Goal: Task Accomplishment & Management: Use online tool/utility

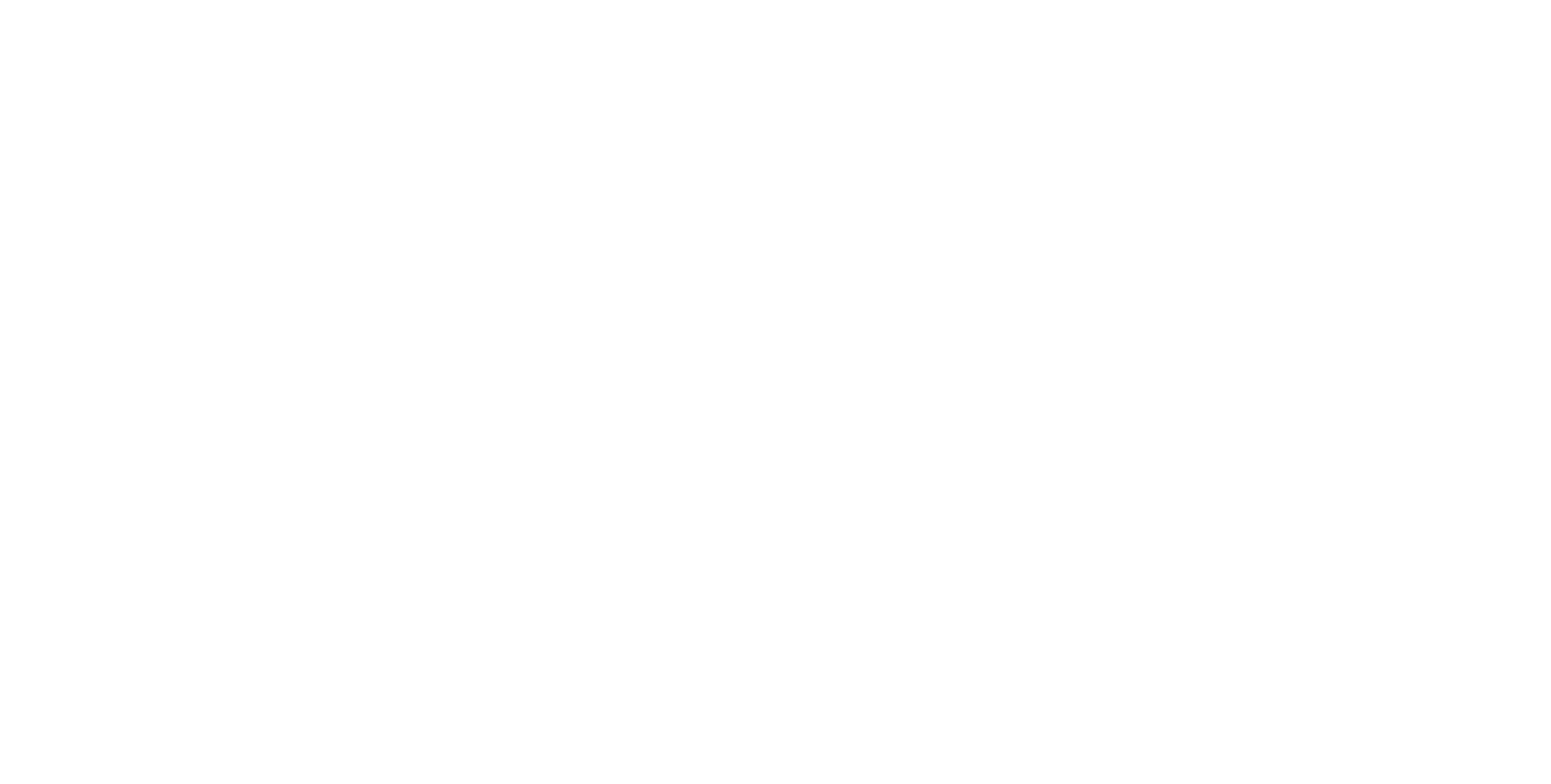
click at [1502, 5] on html at bounding box center [776, 2] width 1551 height 5
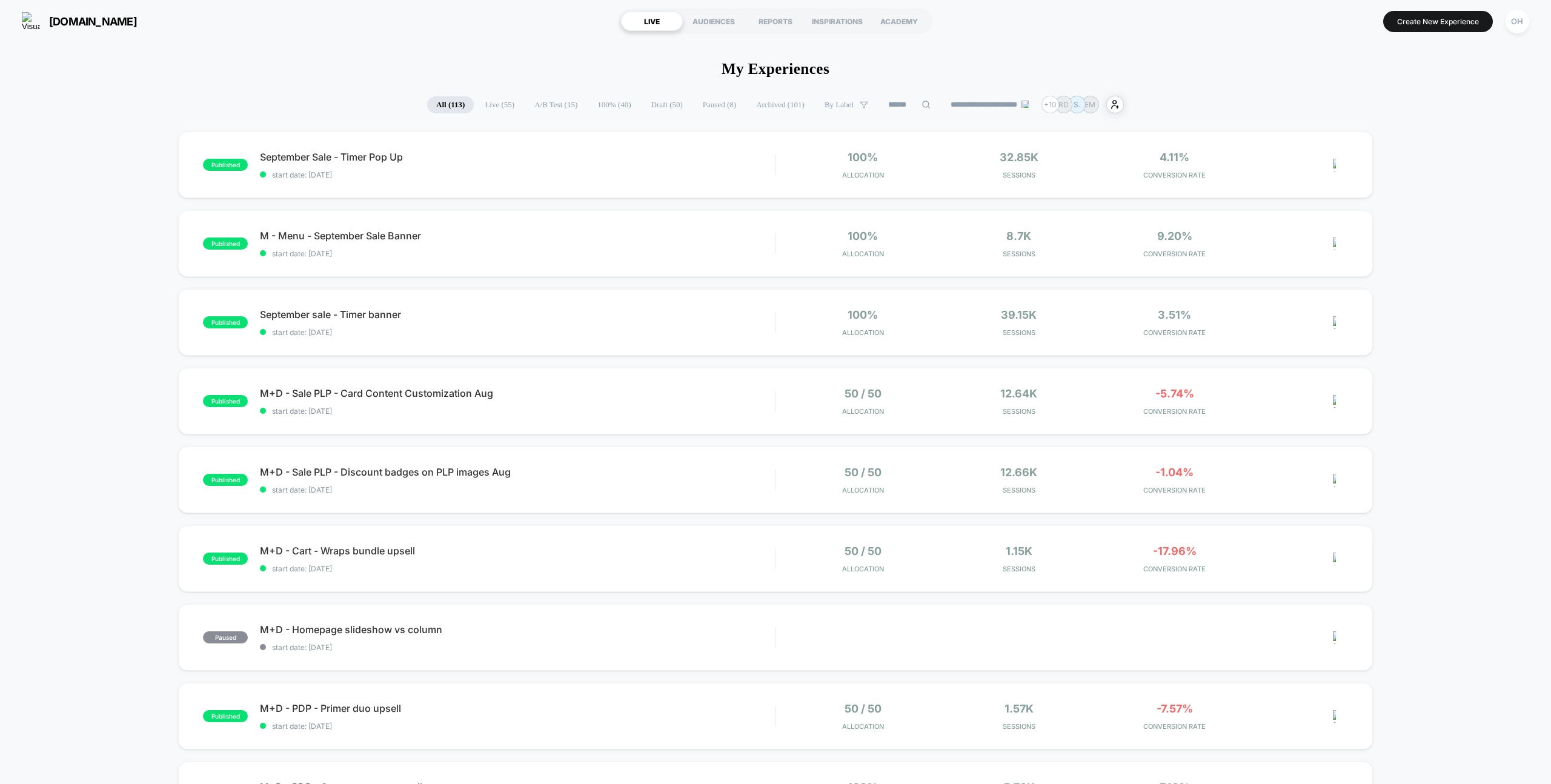
click at [1407, 10] on section "Create New Experience [GEOGRAPHIC_DATA]" at bounding box center [1283, 20] width 499 height 30
click at [1407, 12] on button "Create New Experience" at bounding box center [1437, 21] width 110 height 21
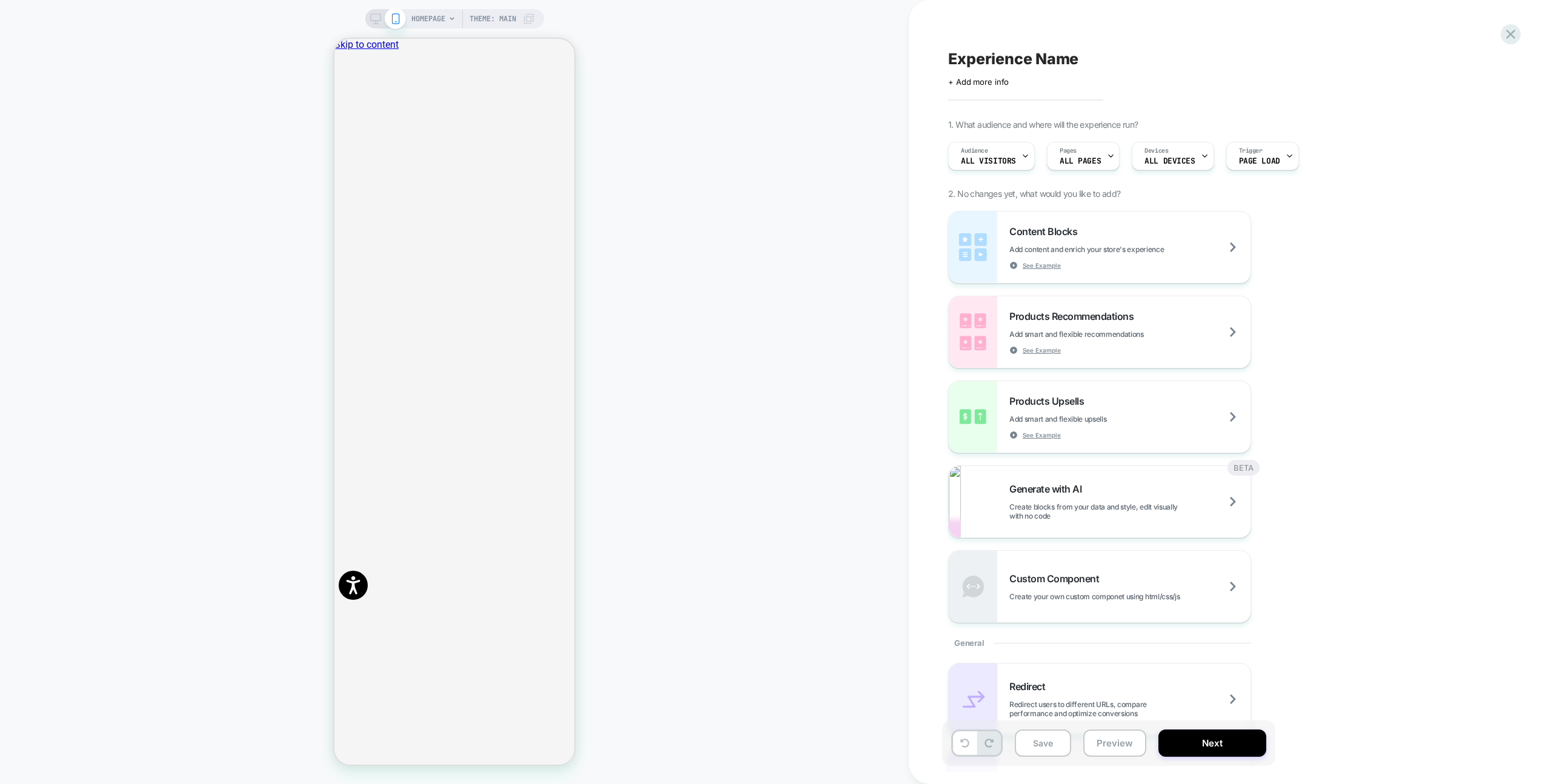
scroll to position [0, 1]
click at [344, 92] on button "Close" at bounding box center [339, 98] width 10 height 13
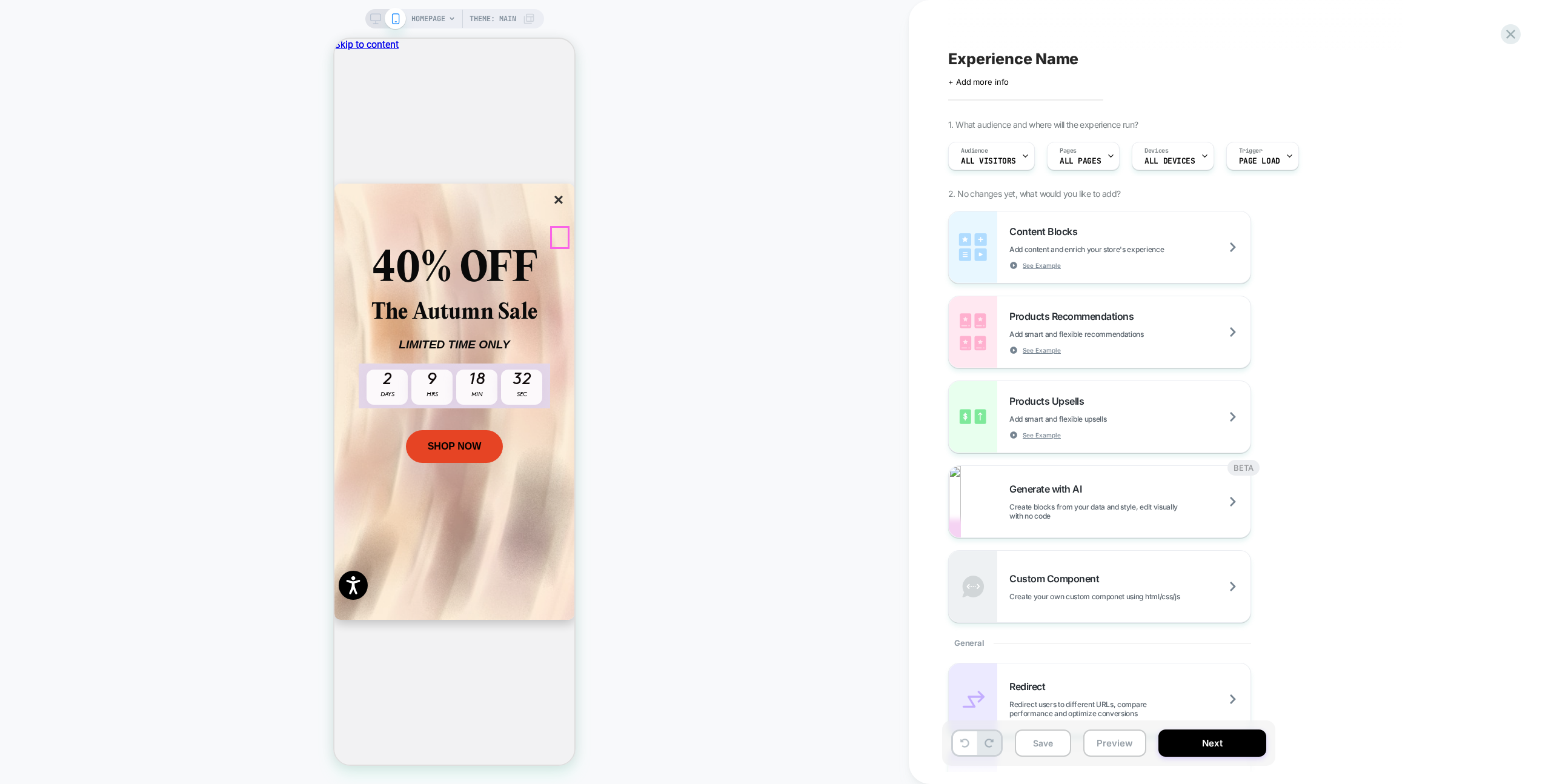
click at [564, 210] on button "×" at bounding box center [558, 199] width 17 height 20
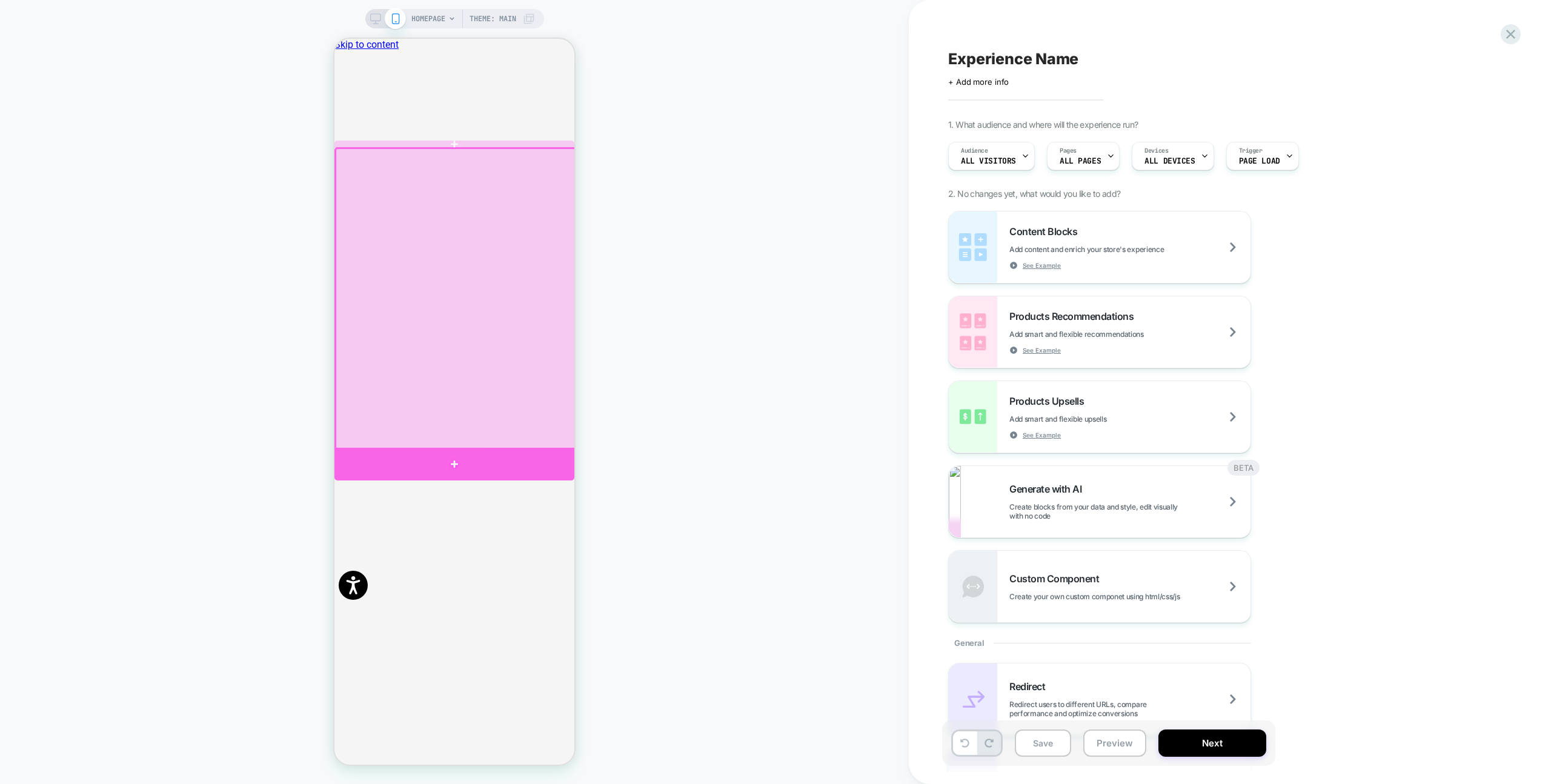
click at [535, 473] on div at bounding box center [454, 464] width 240 height 32
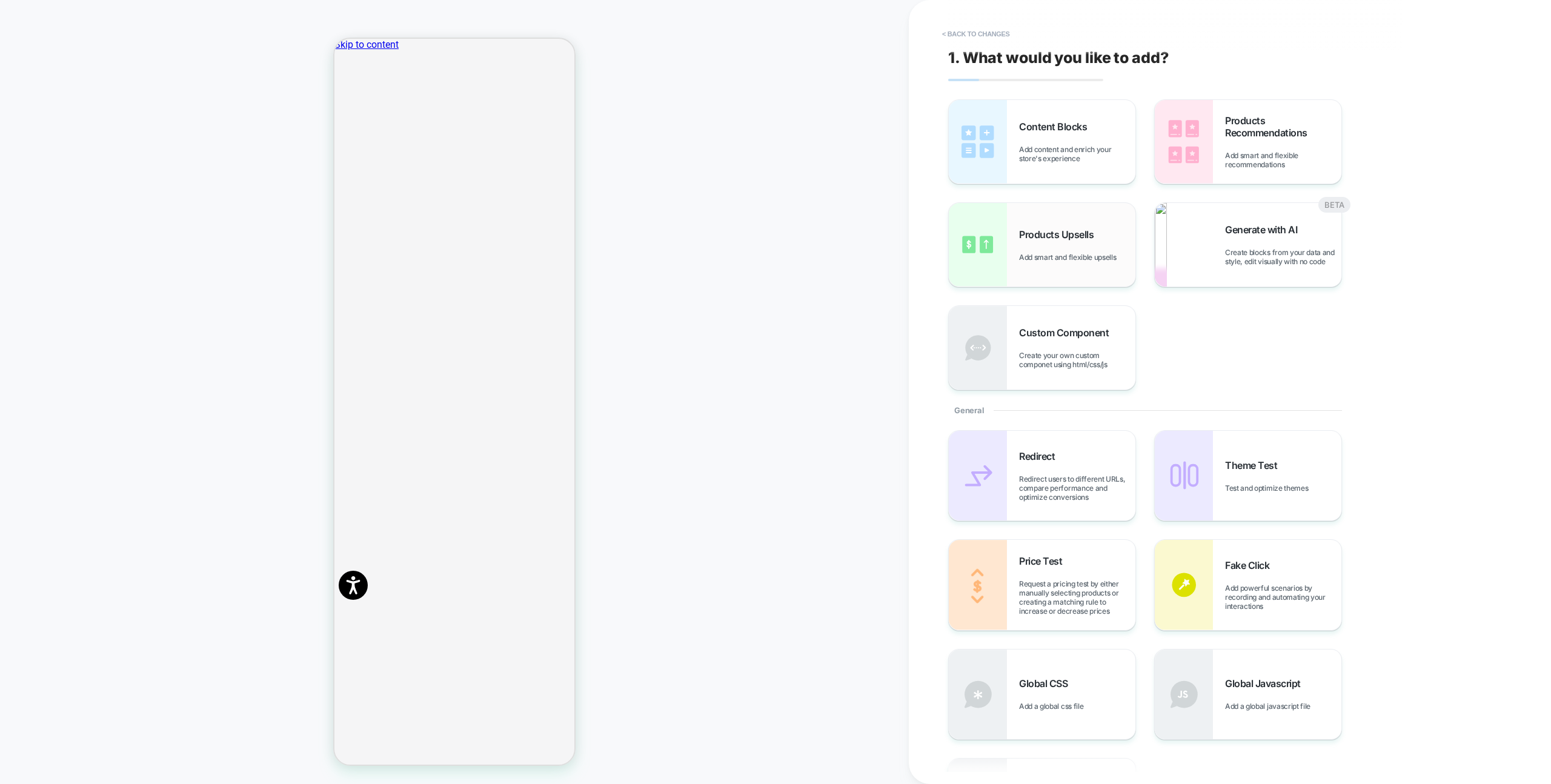
scroll to position [62, 0]
click at [1155, 160] on img at bounding box center [1184, 141] width 58 height 84
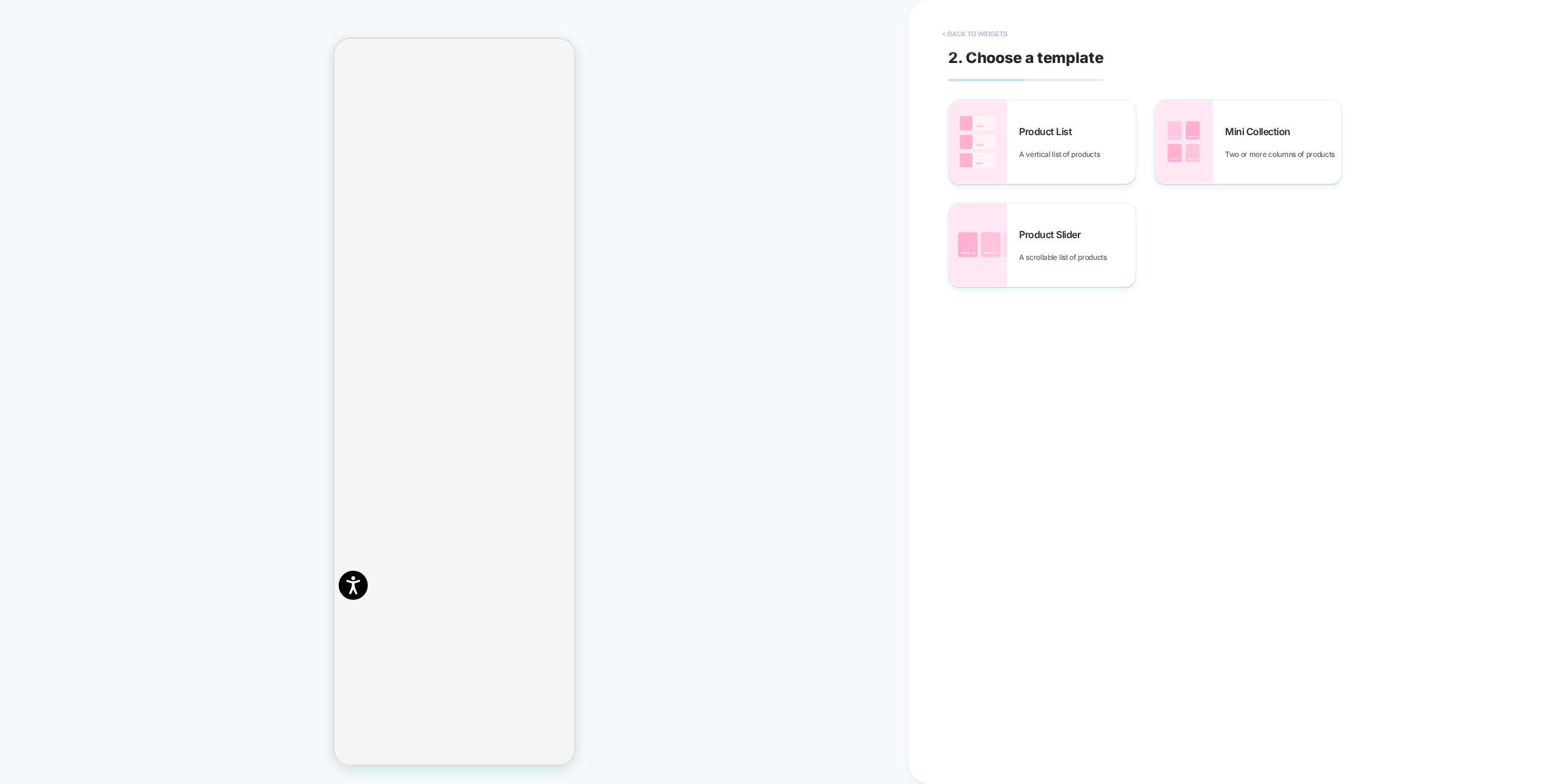
click at [995, 25] on button "< Back to widgets" at bounding box center [975, 34] width 78 height 19
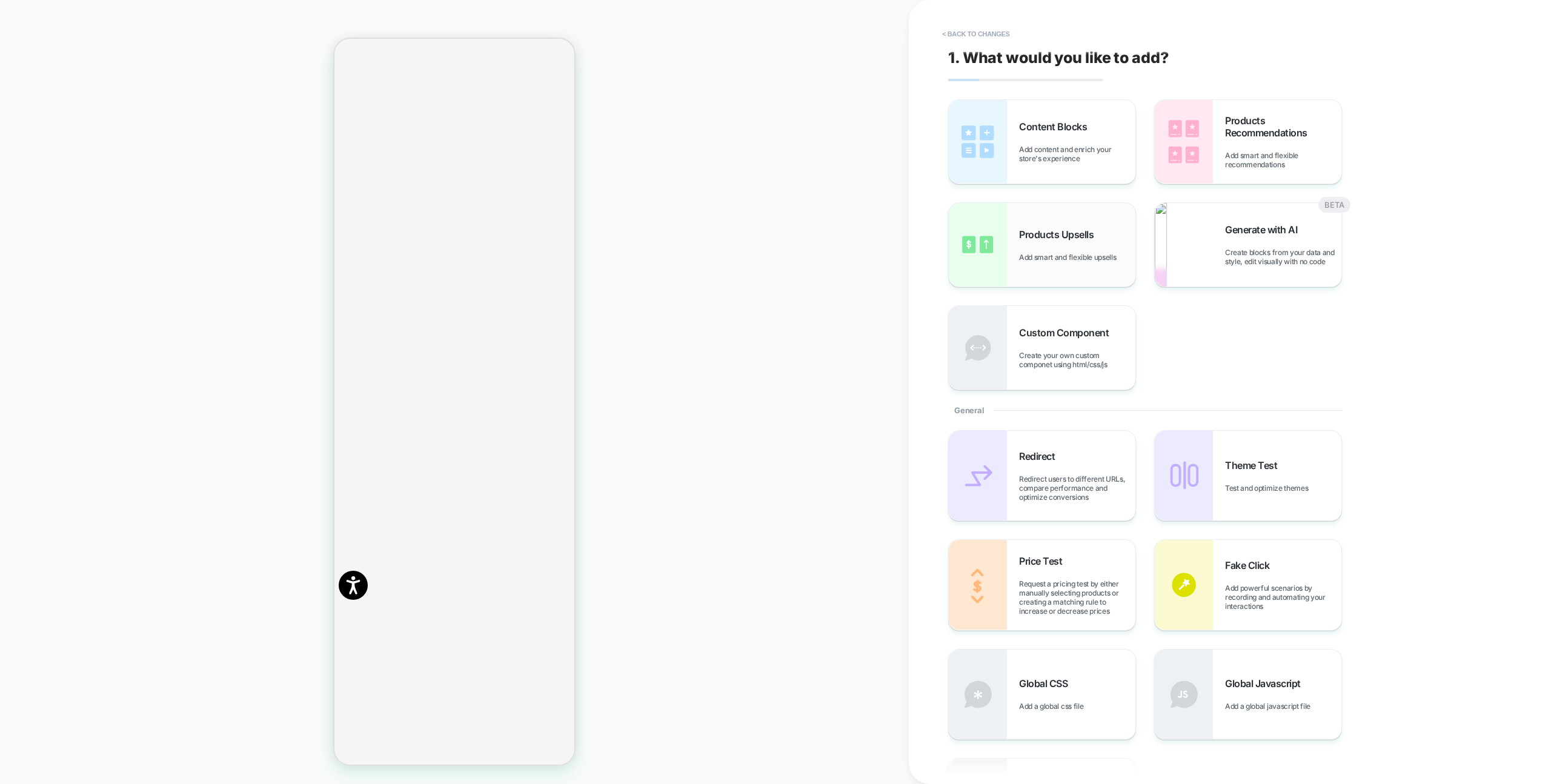
click at [1026, 242] on div "Products Upsells Add smart and flexible upsells" at bounding box center [1076, 245] width 116 height 33
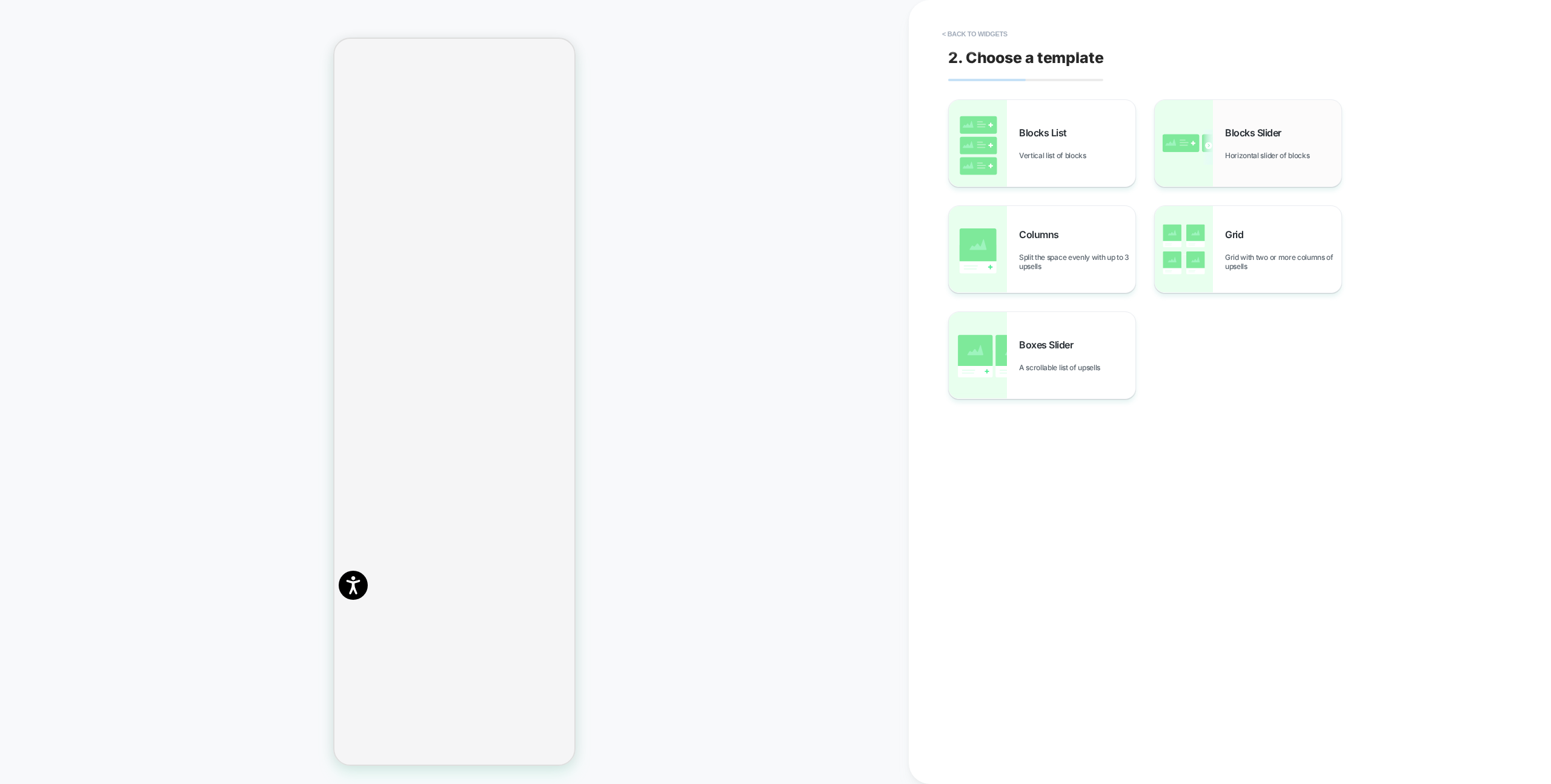
click at [1162, 148] on img at bounding box center [1184, 143] width 58 height 87
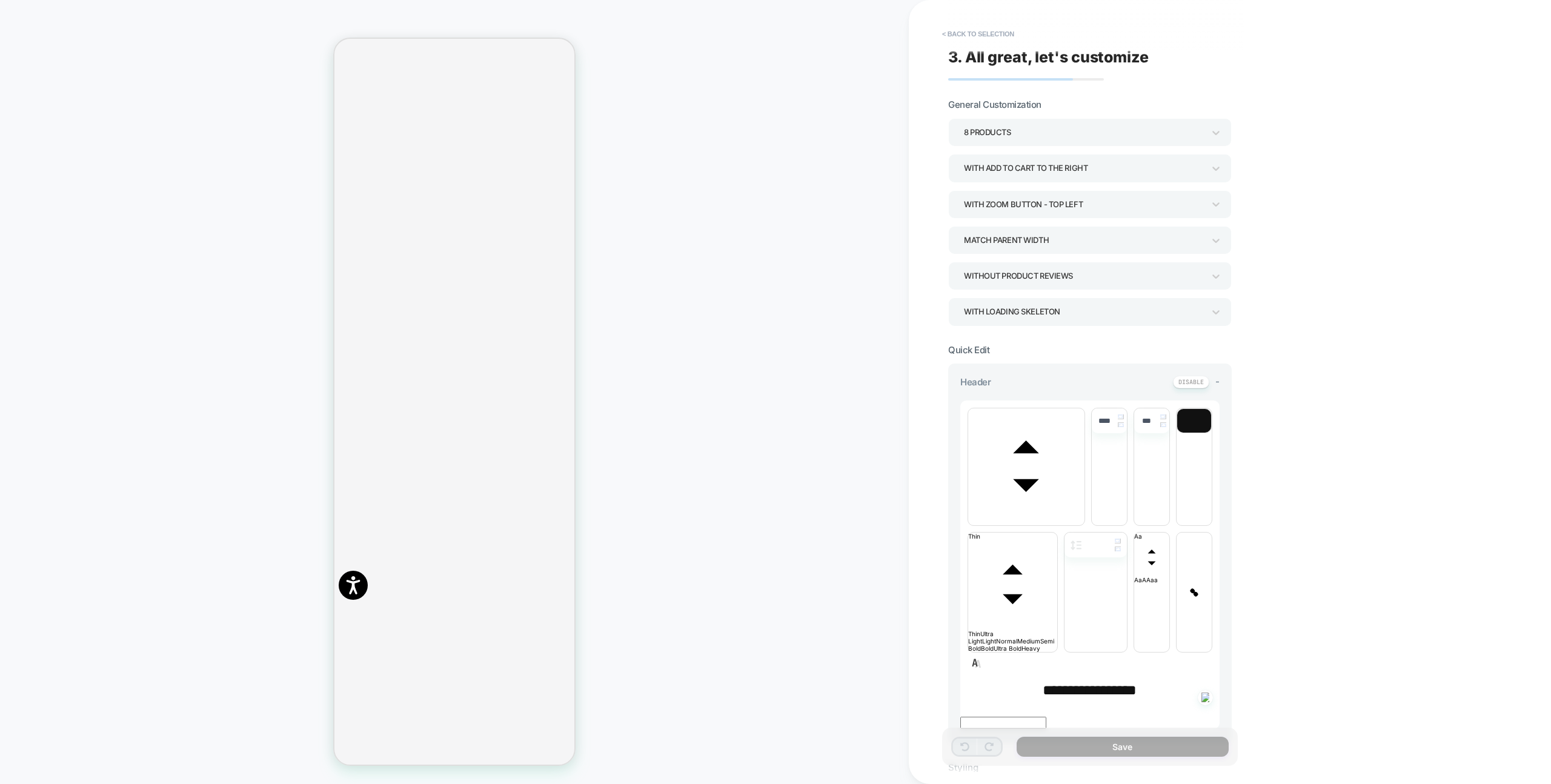
scroll to position [100, 0]
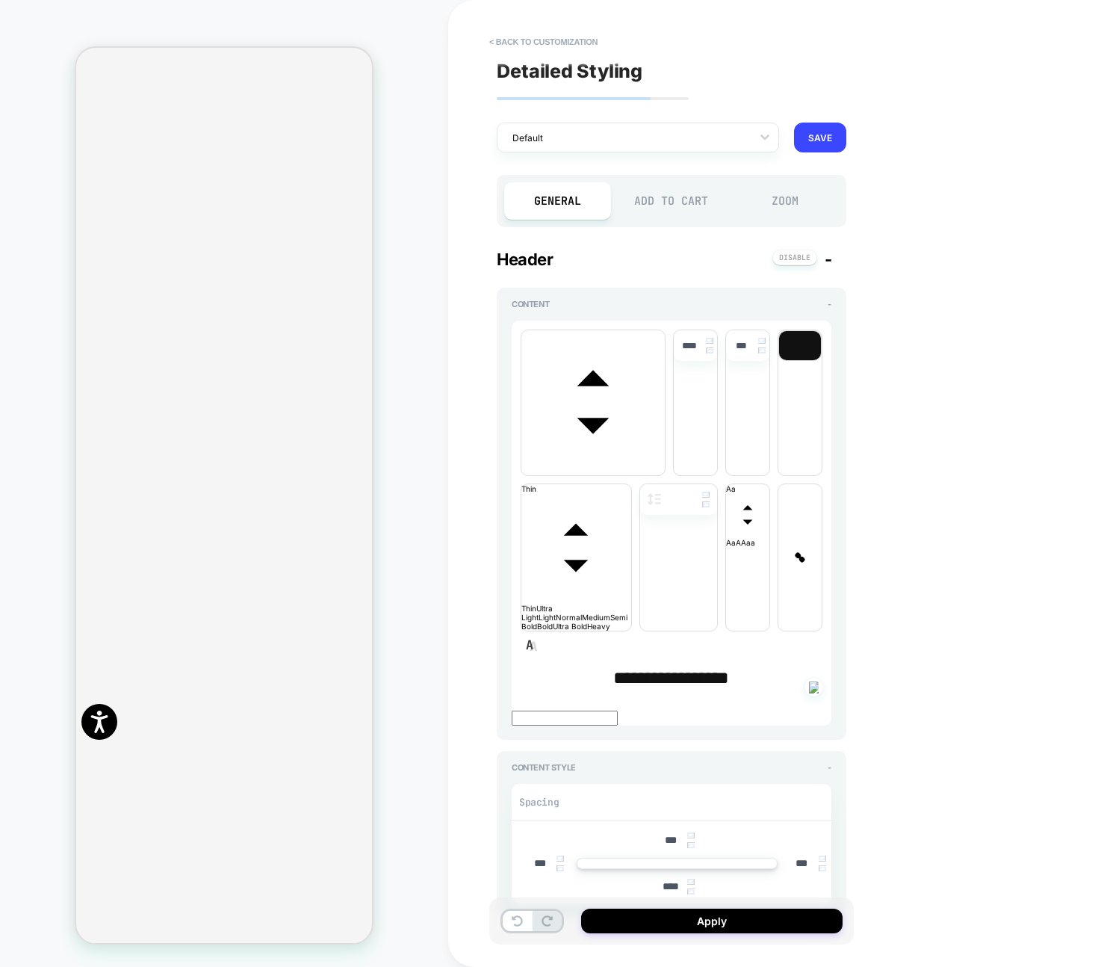
scroll to position [0, 0]
click at [697, 205] on div "Add to Cart" at bounding box center [672, 200] width 107 height 37
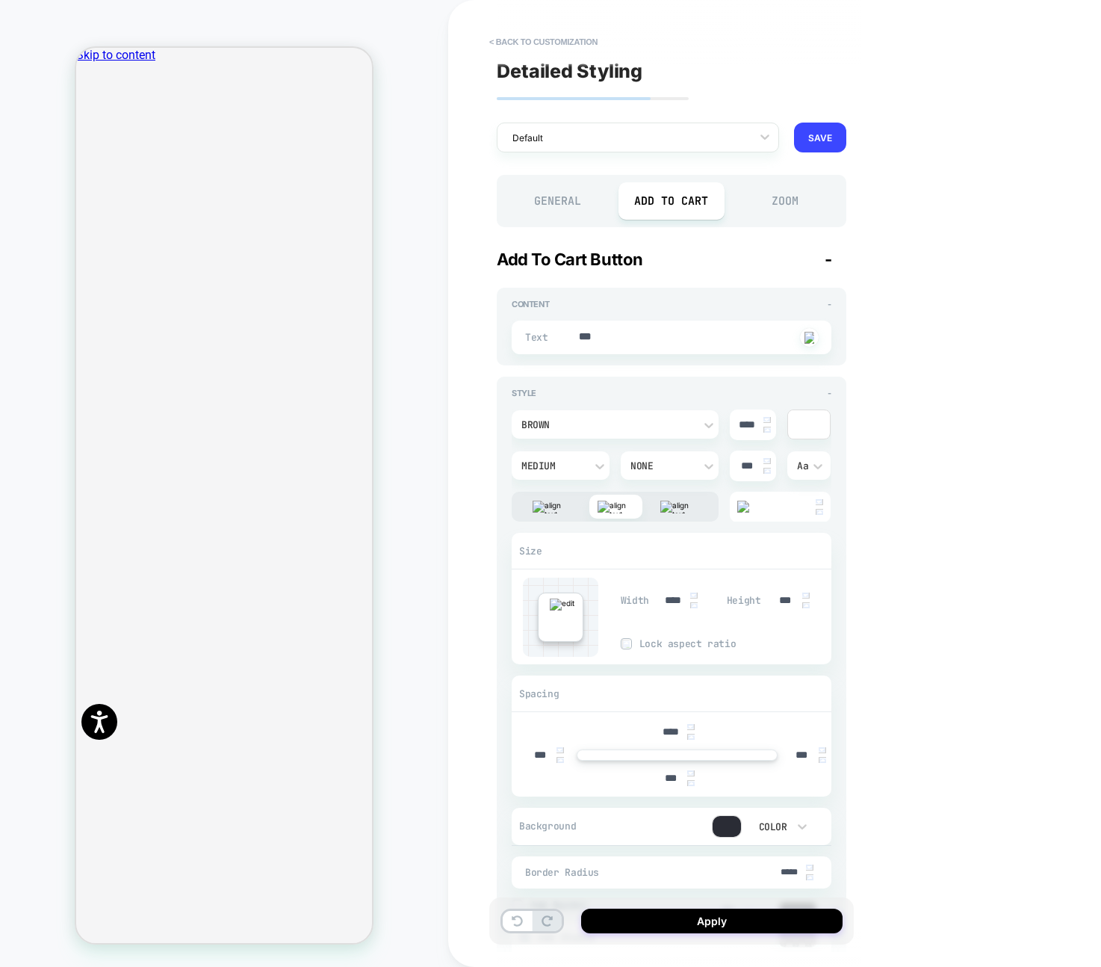
type textarea "*"
click at [567, 43] on button "< Back to customization" at bounding box center [543, 42] width 123 height 24
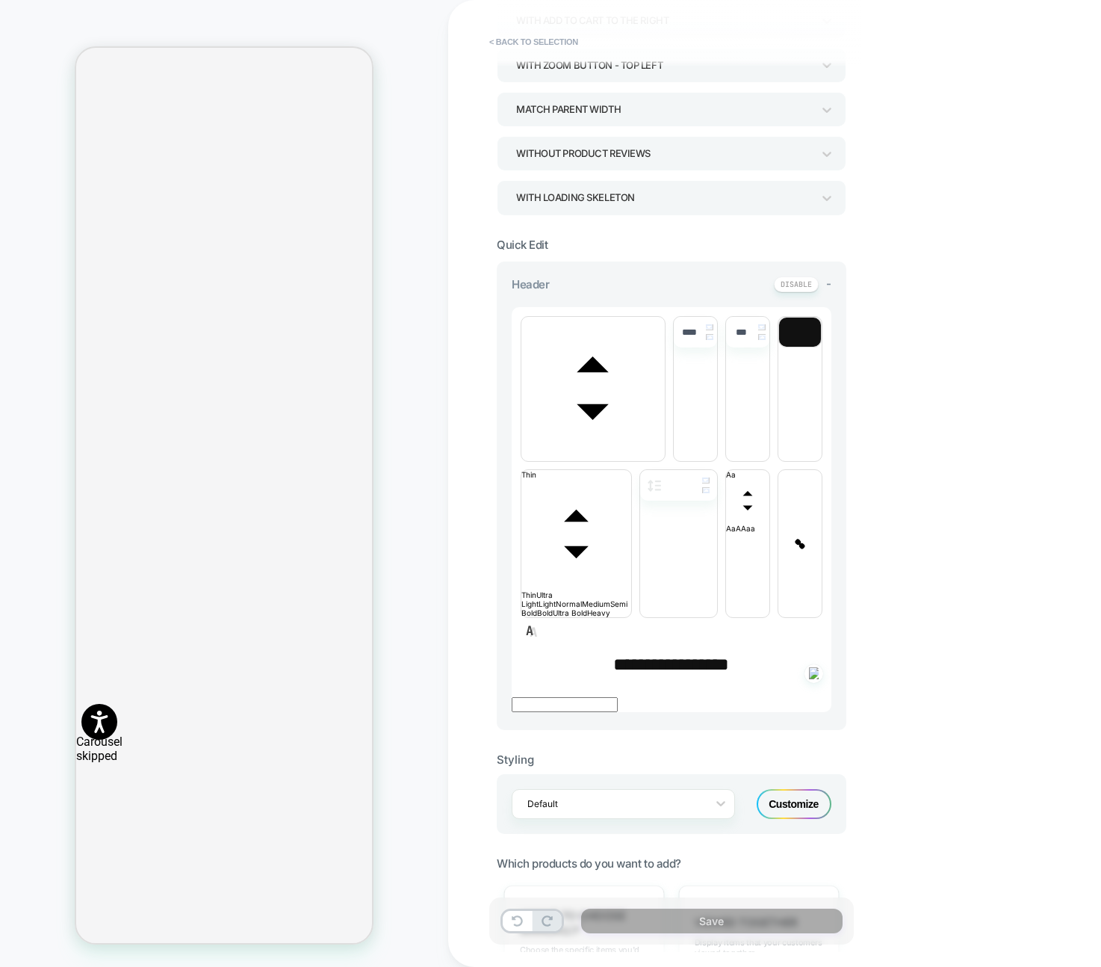
scroll to position [189, 0]
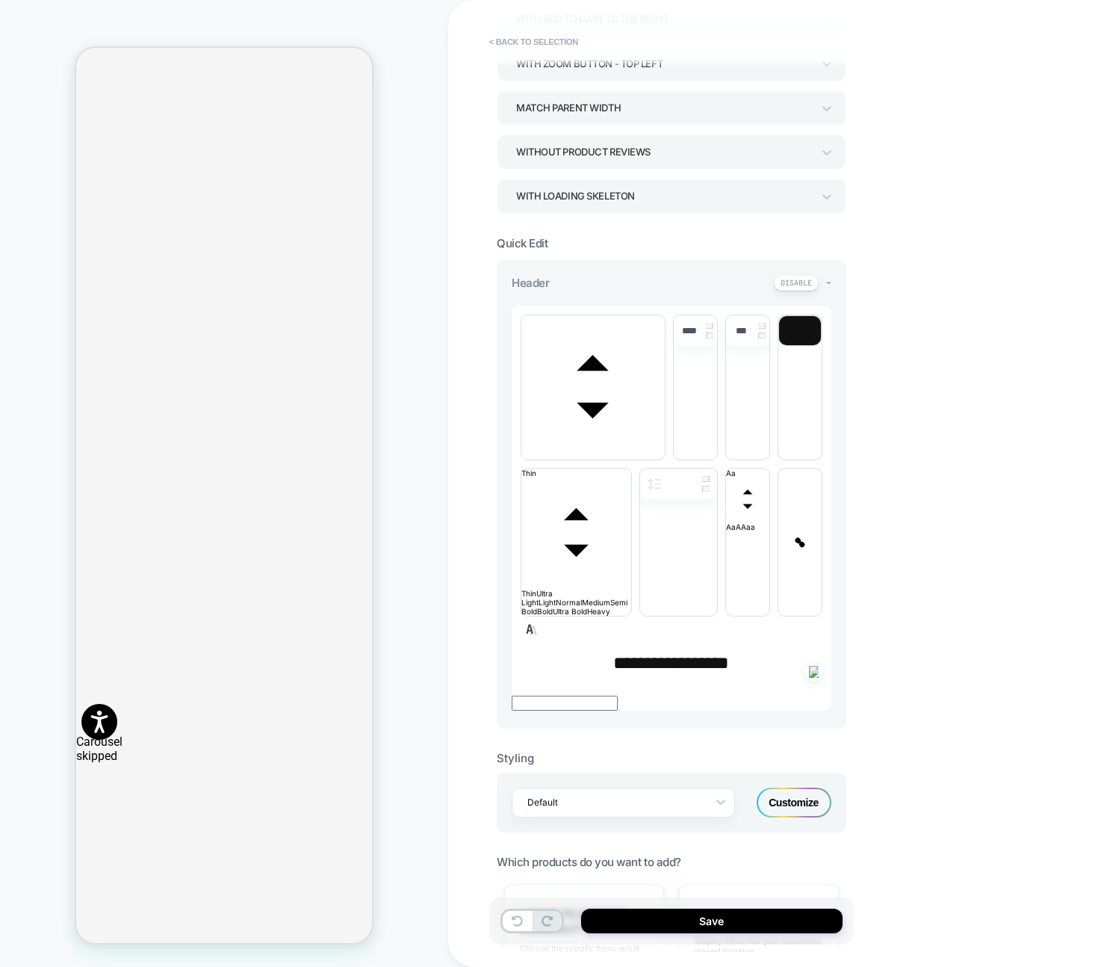
drag, startPoint x: 689, startPoint y: 727, endPoint x: 638, endPoint y: 713, distance: 53.3
click at [689, 884] on div "Viewed Together Display items that your customers viewed together" at bounding box center [759, 935] width 160 height 103
click at [550, 46] on button "< Back to selection" at bounding box center [534, 42] width 104 height 24
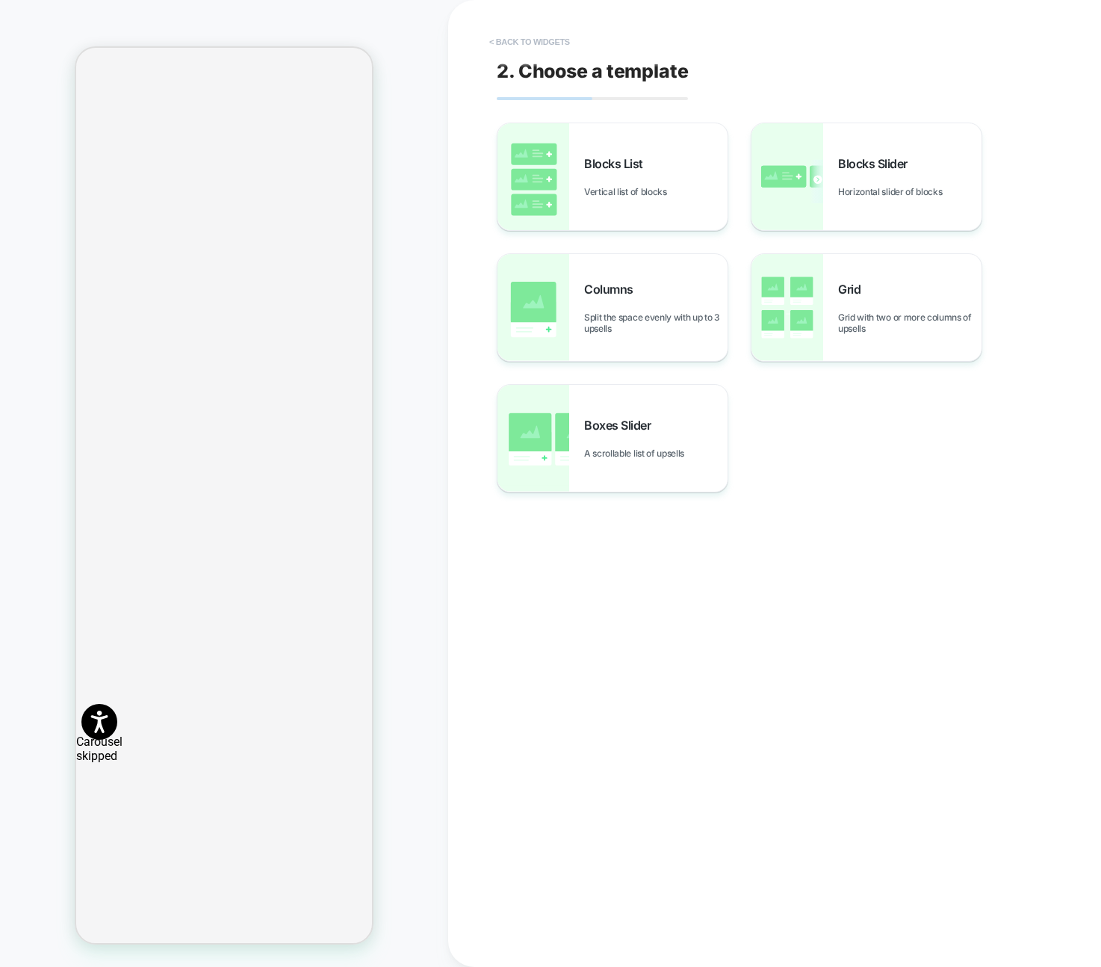
click at [550, 46] on button "< Back to widgets" at bounding box center [530, 42] width 96 height 24
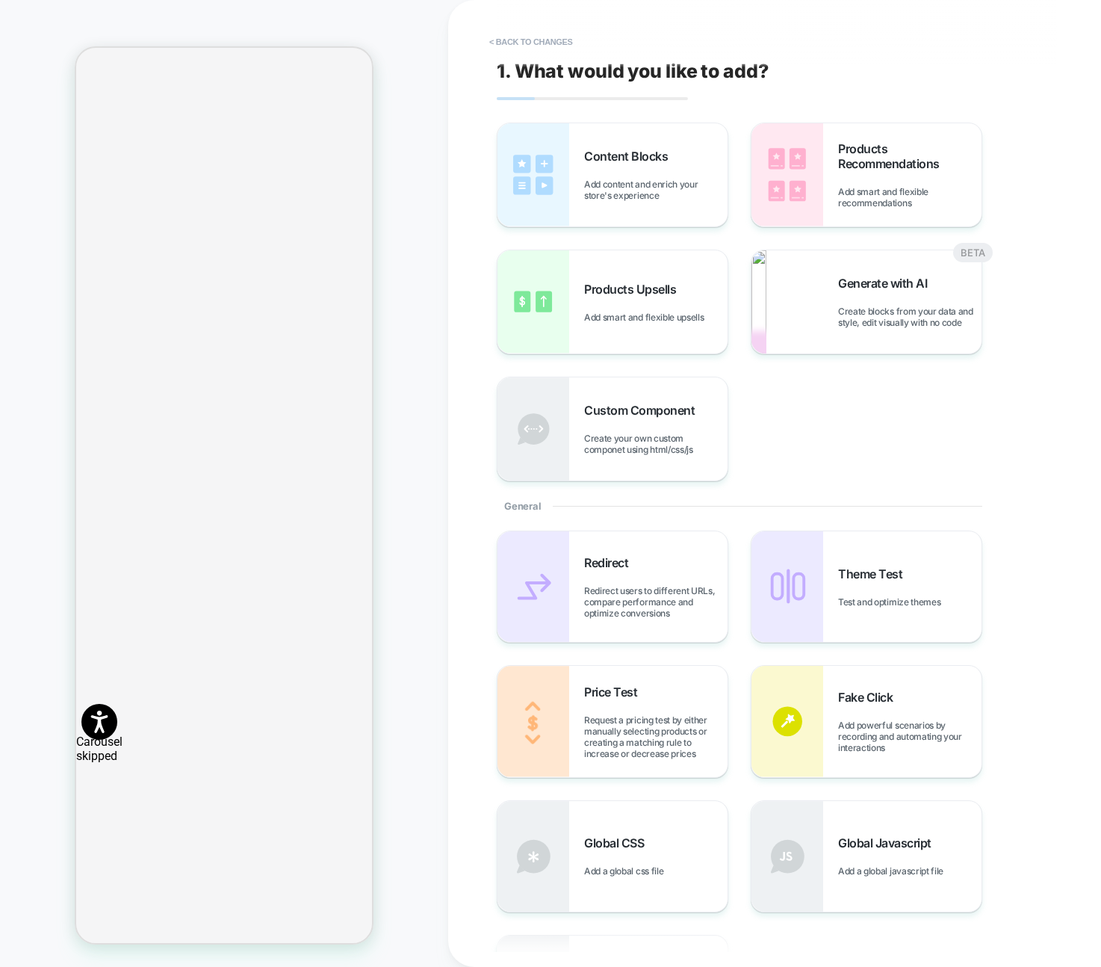
click at [550, 46] on button "< Back to changes" at bounding box center [531, 42] width 99 height 24
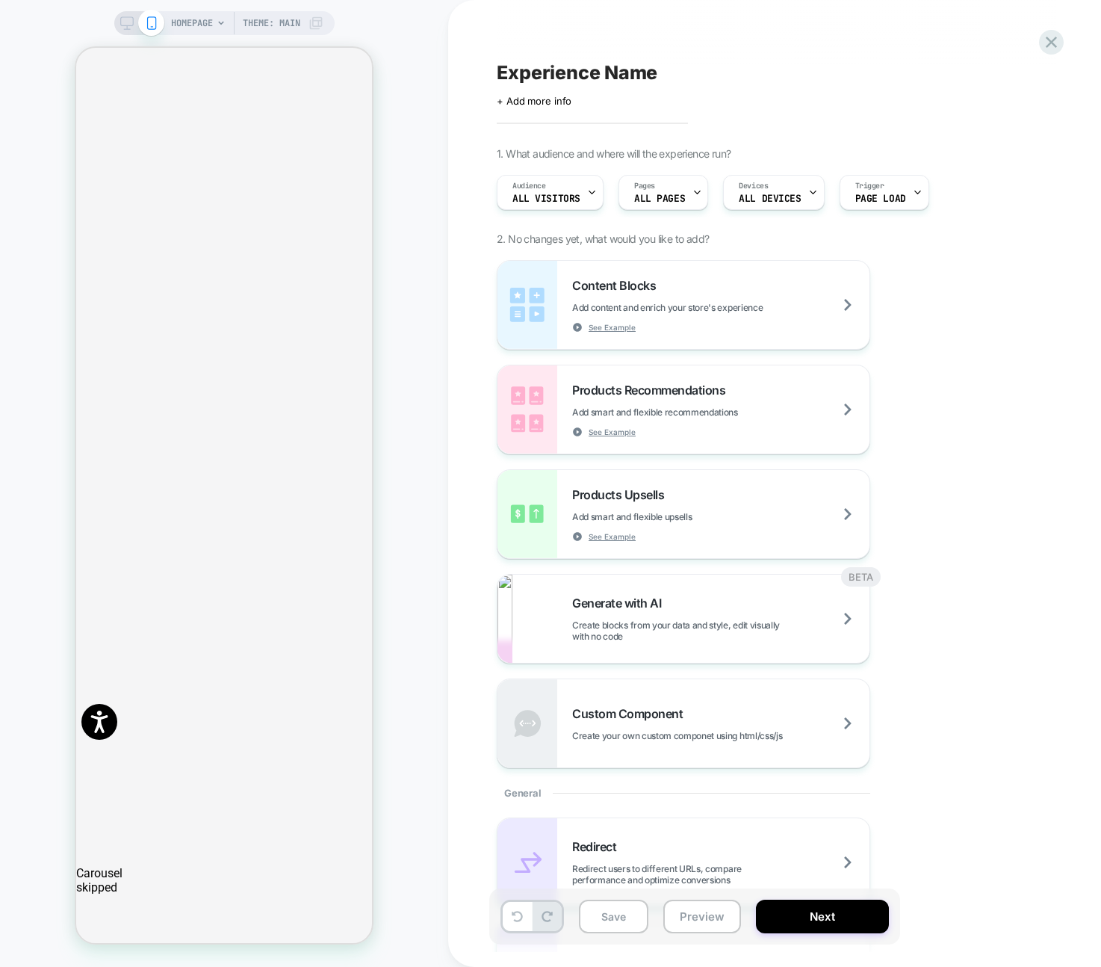
click at [700, 500] on div "Products Upsells Add smart and flexible upsells See Example" at bounding box center [720, 514] width 297 height 55
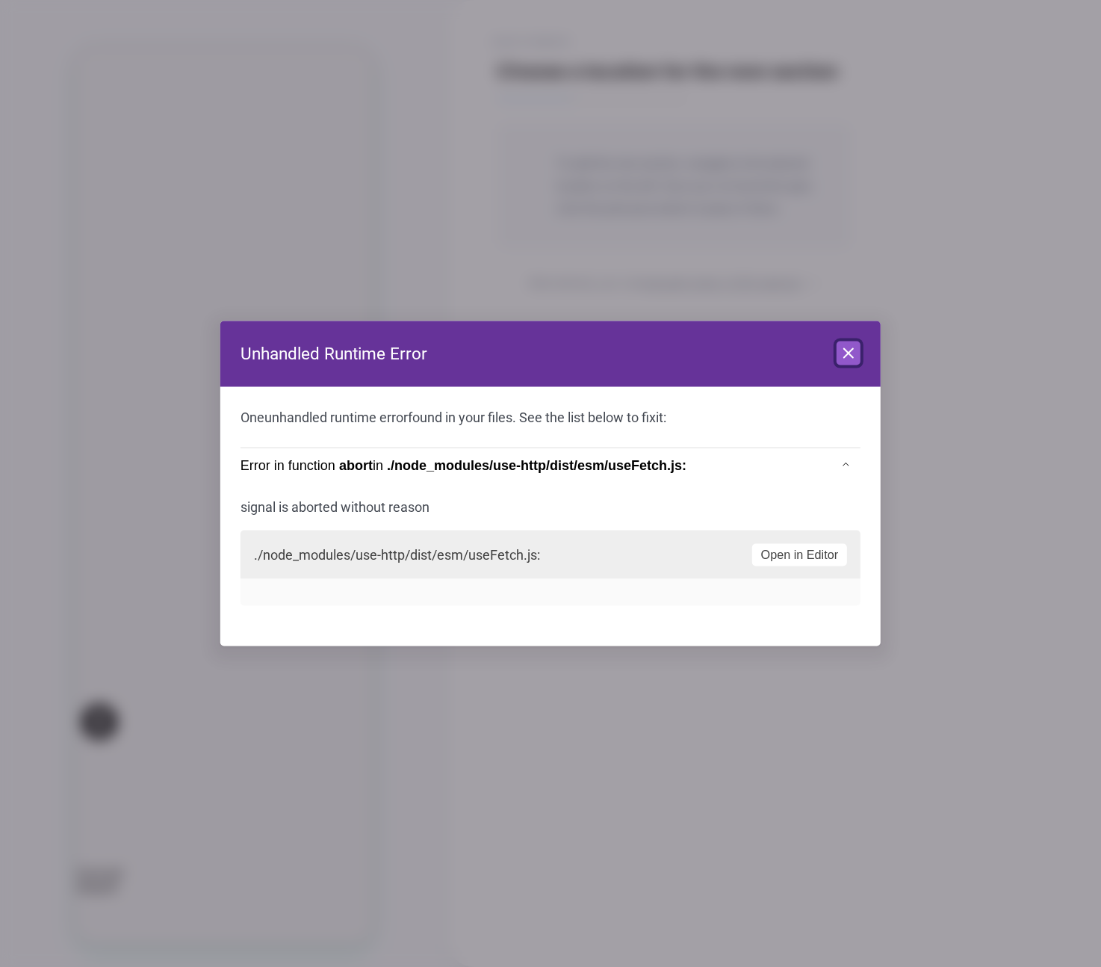
click at [851, 353] on icon at bounding box center [849, 353] width 18 height 18
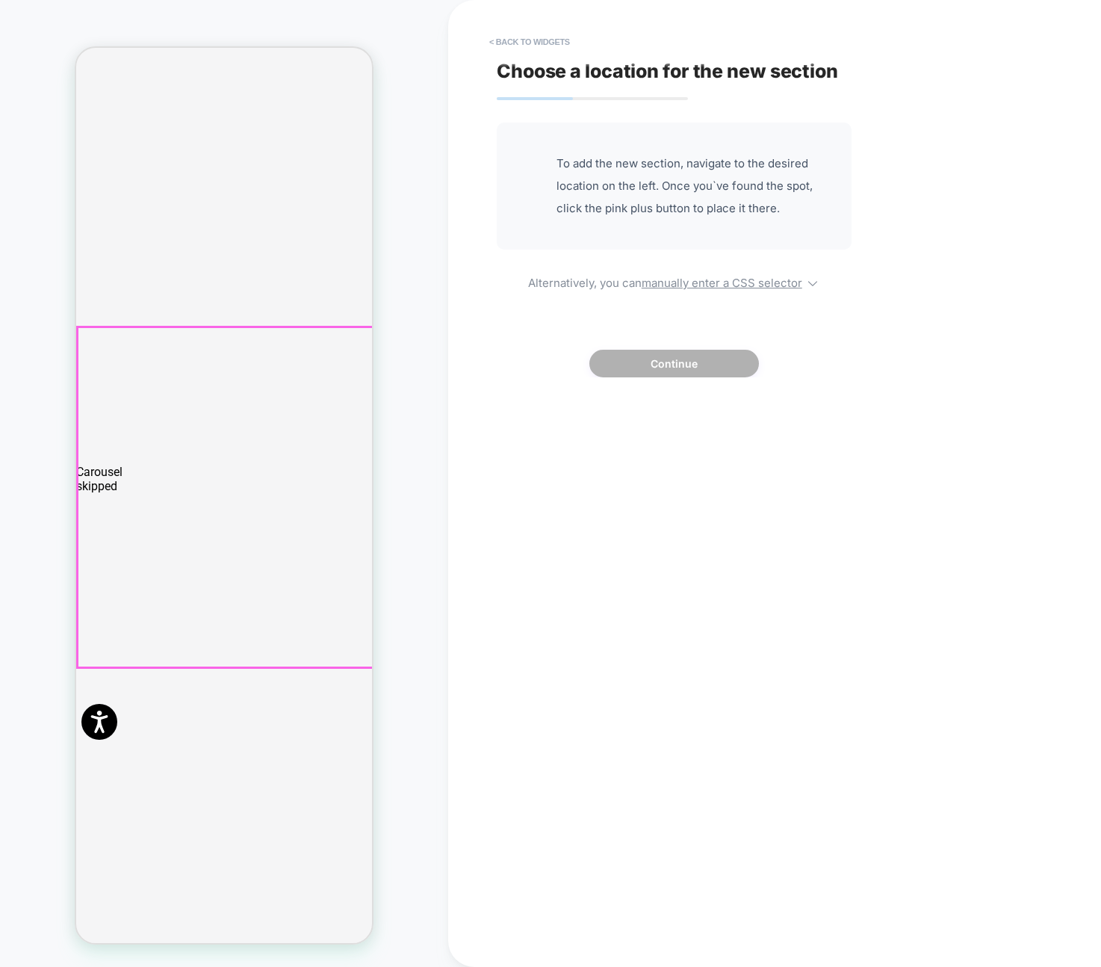
scroll to position [757, 0]
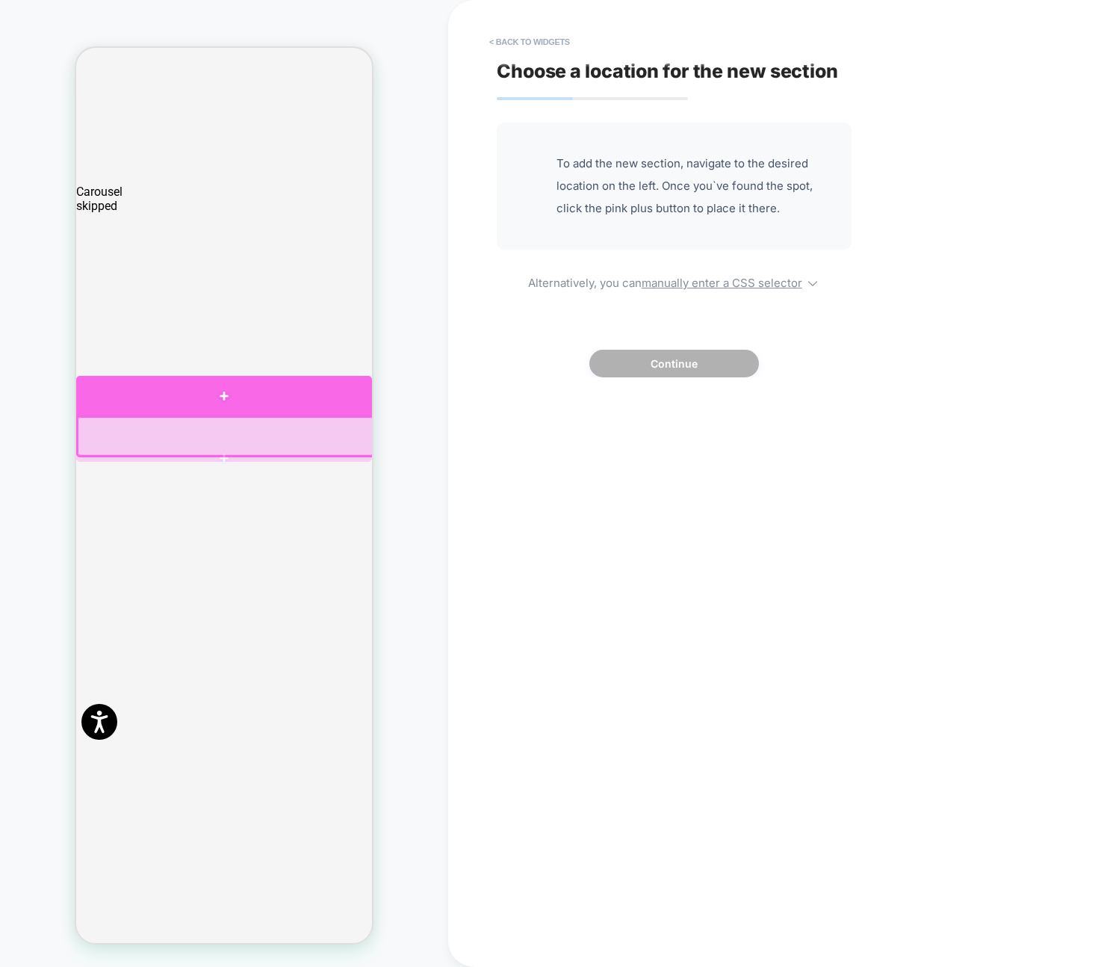
drag, startPoint x: 312, startPoint y: 402, endPoint x: 348, endPoint y: 394, distance: 36.6
click at [312, 402] on div at bounding box center [224, 396] width 296 height 40
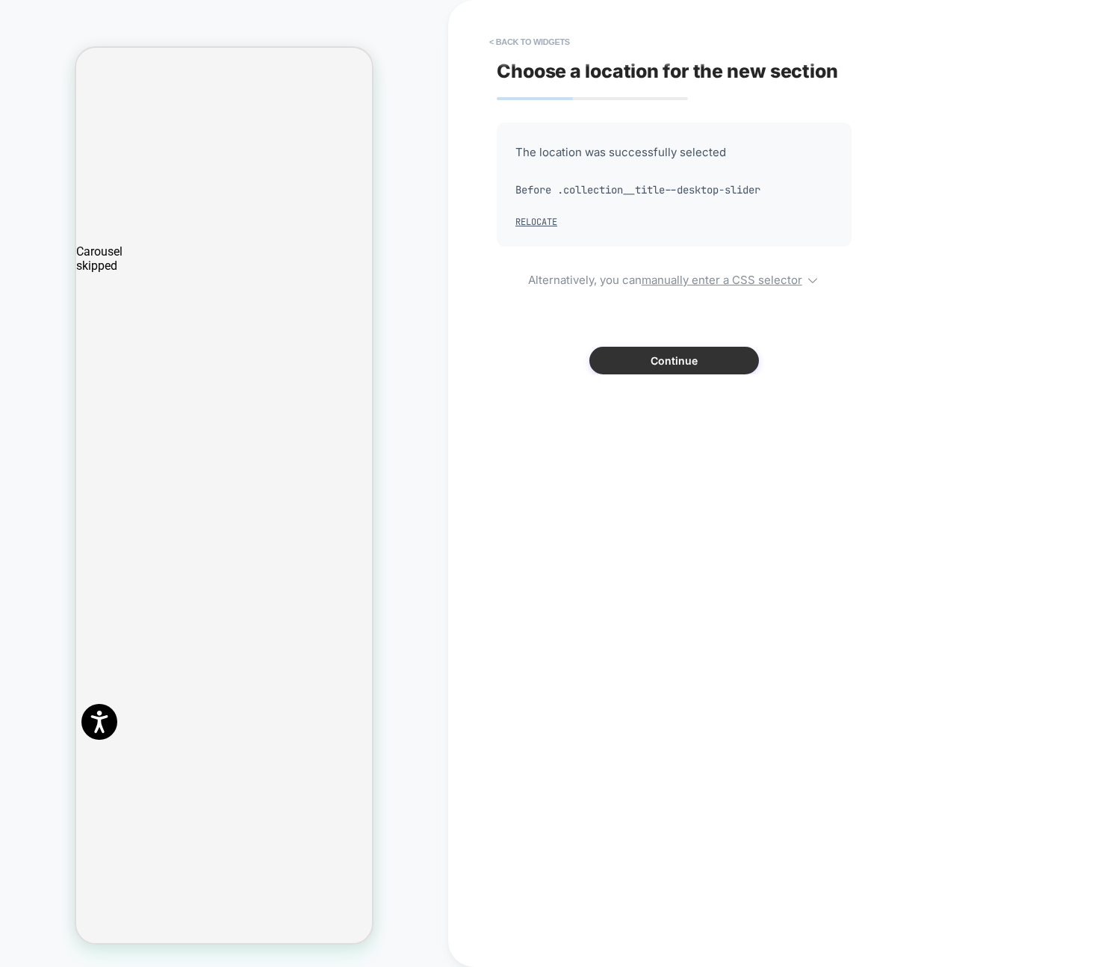
click at [710, 350] on button "Continue" at bounding box center [674, 361] width 170 height 28
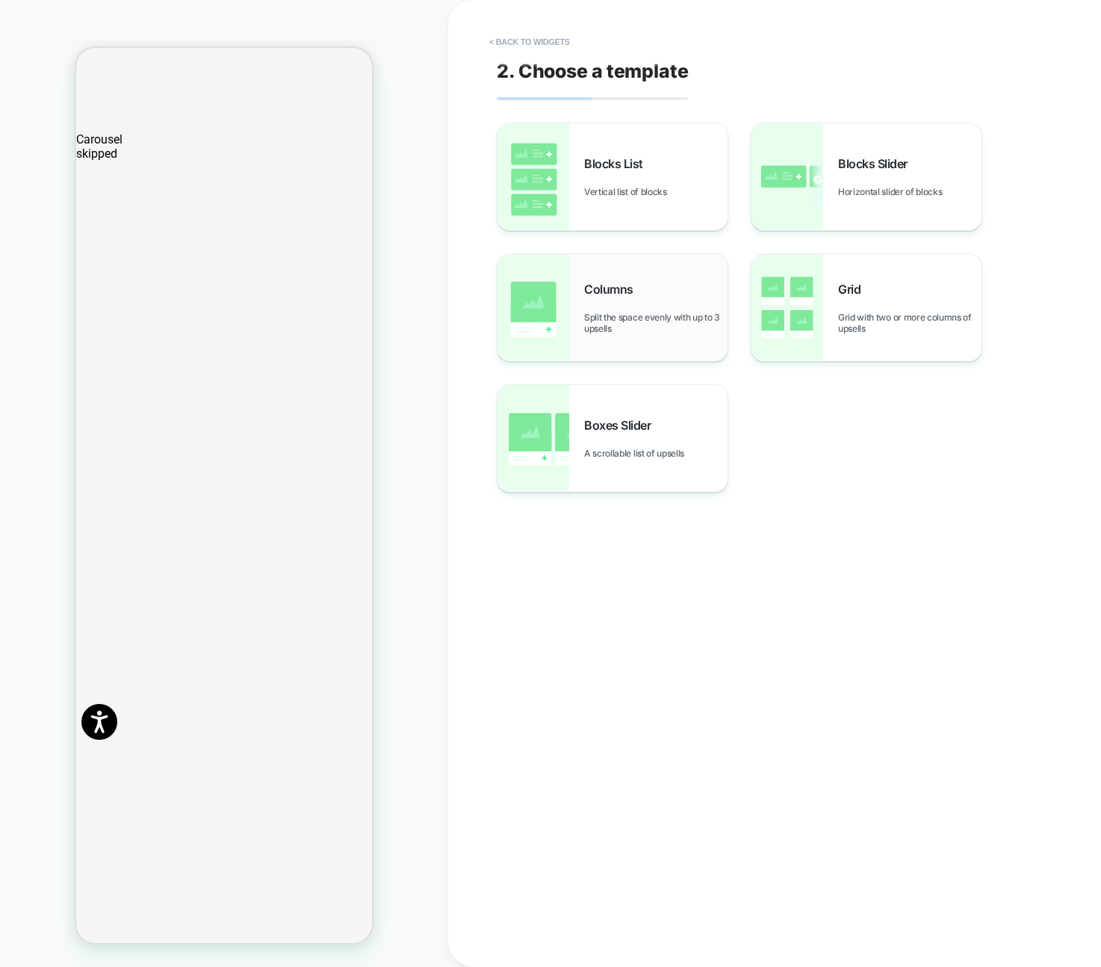
scroll to position [824, 0]
click at [659, 206] on div "Blocks List Vertical list of blocks" at bounding box center [612, 176] width 230 height 107
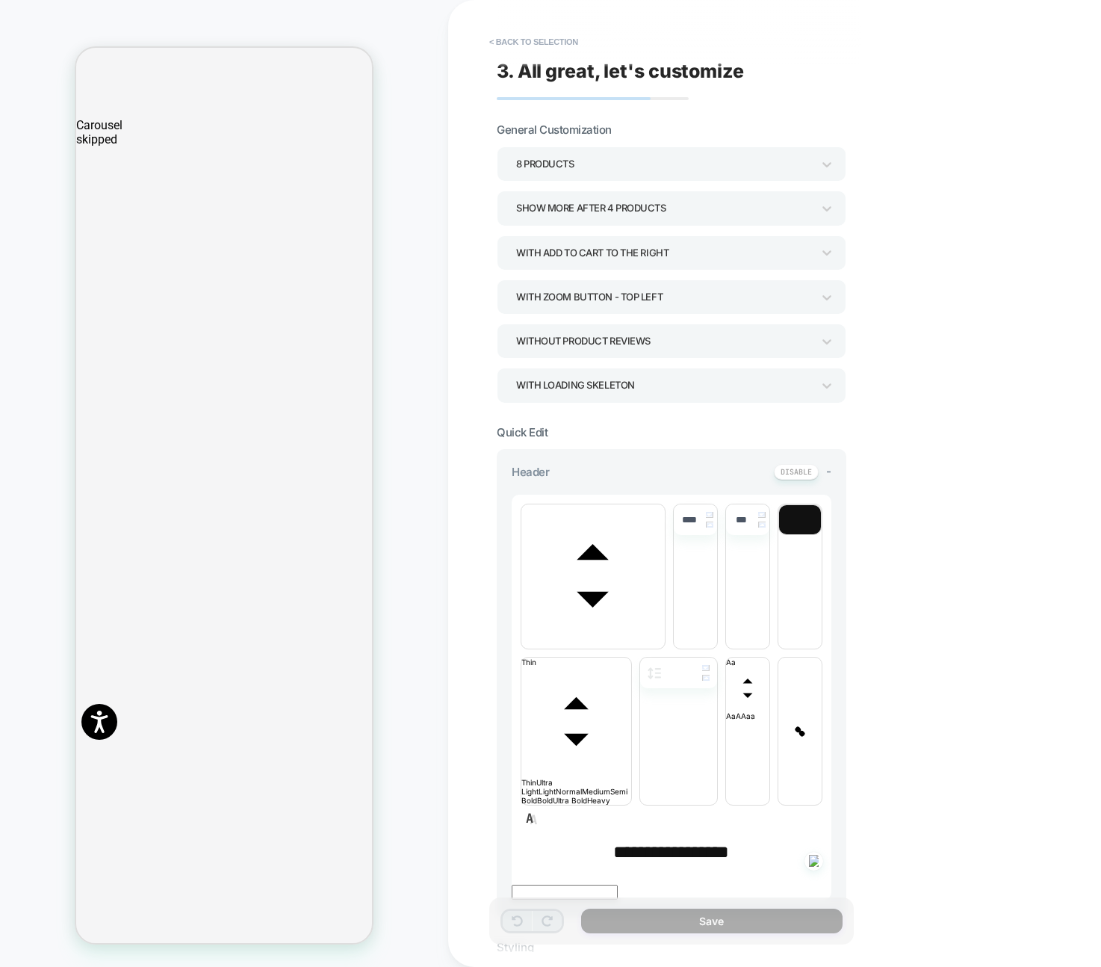
scroll to position [233, 0]
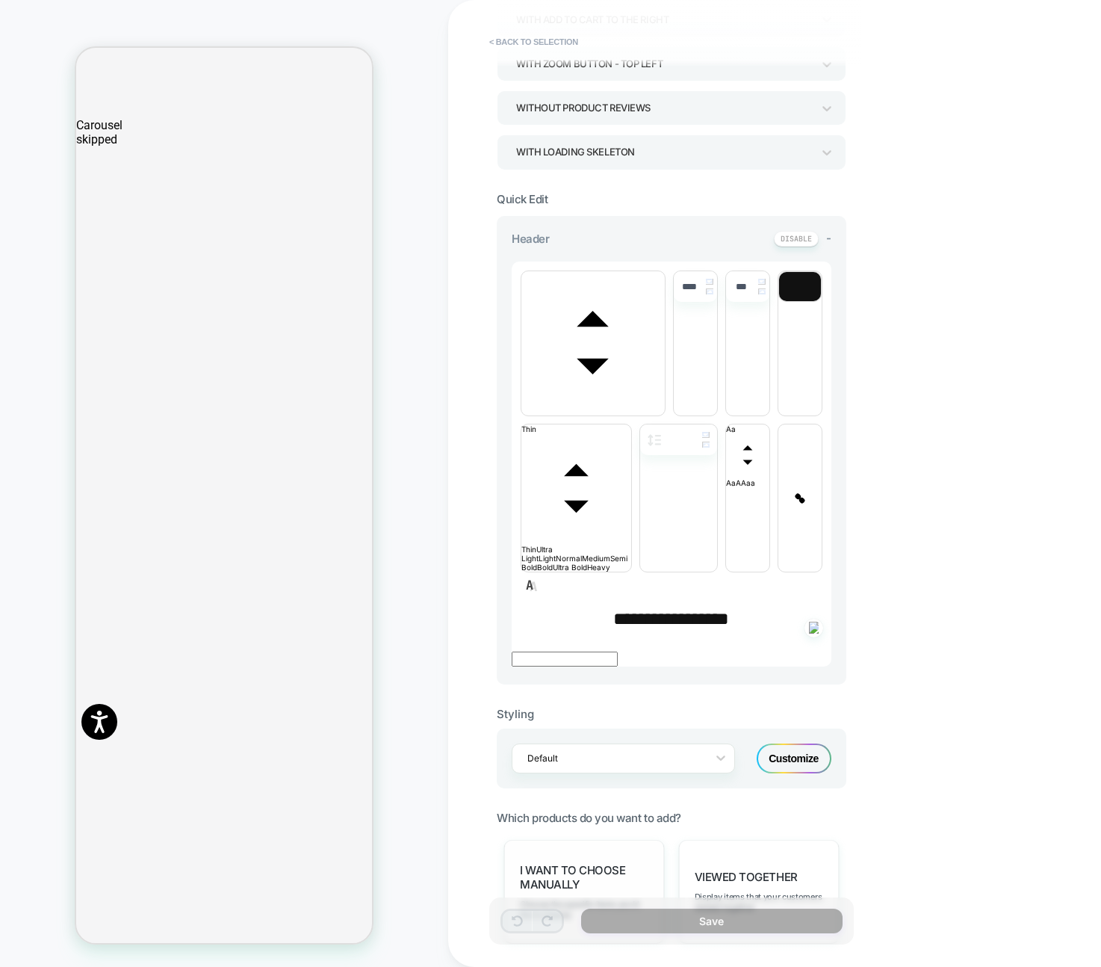
click at [564, 863] on span "I want to choose manually" at bounding box center [584, 877] width 128 height 28
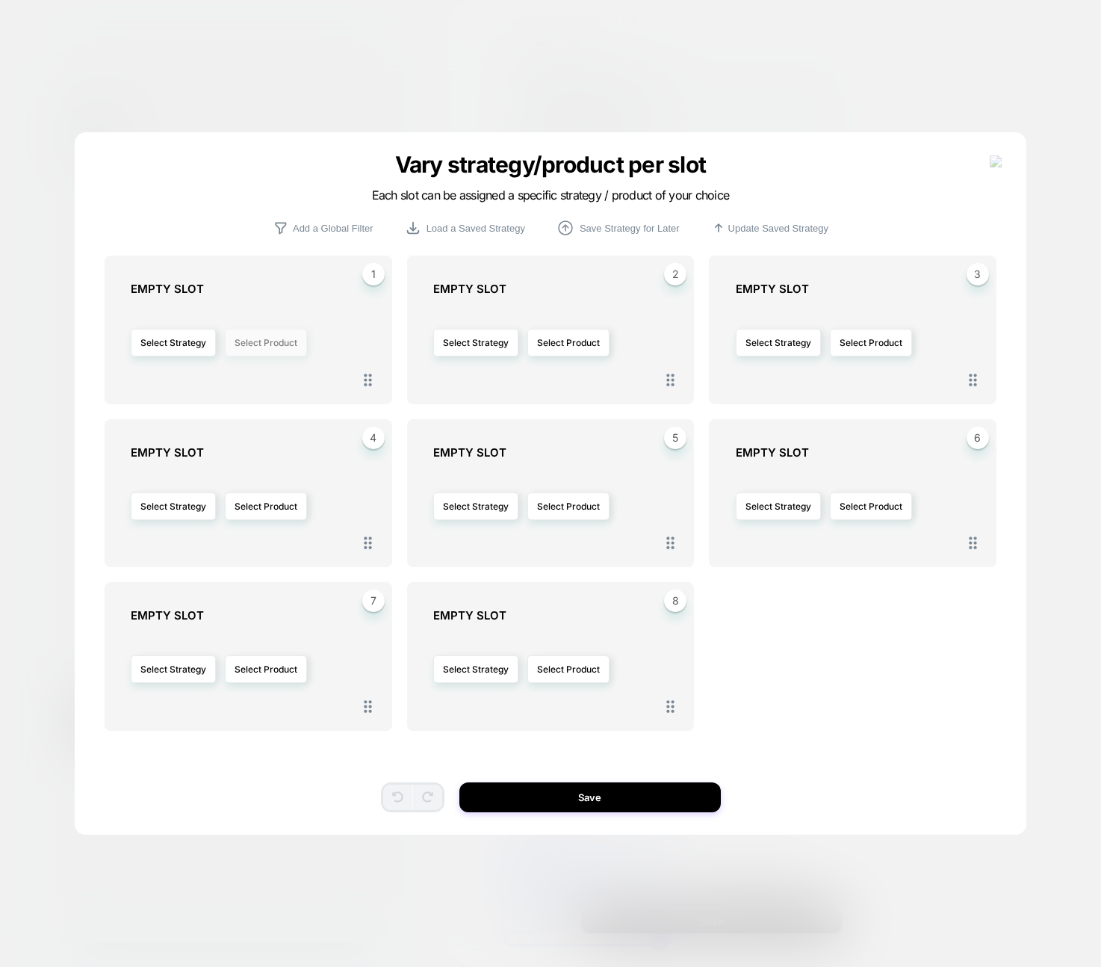
click at [257, 346] on button "Select Product" at bounding box center [266, 343] width 82 height 28
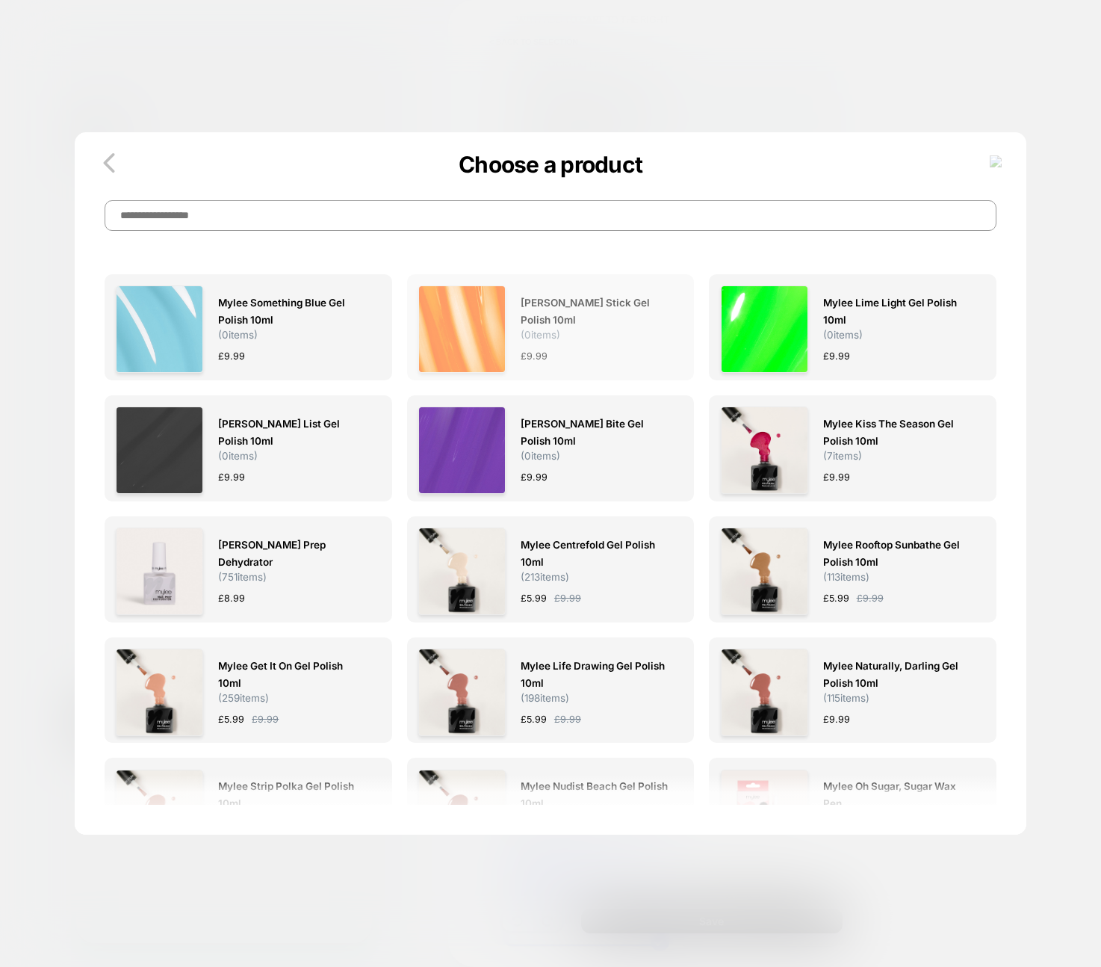
click at [471, 351] on img at bounding box center [461, 328] width 87 height 87
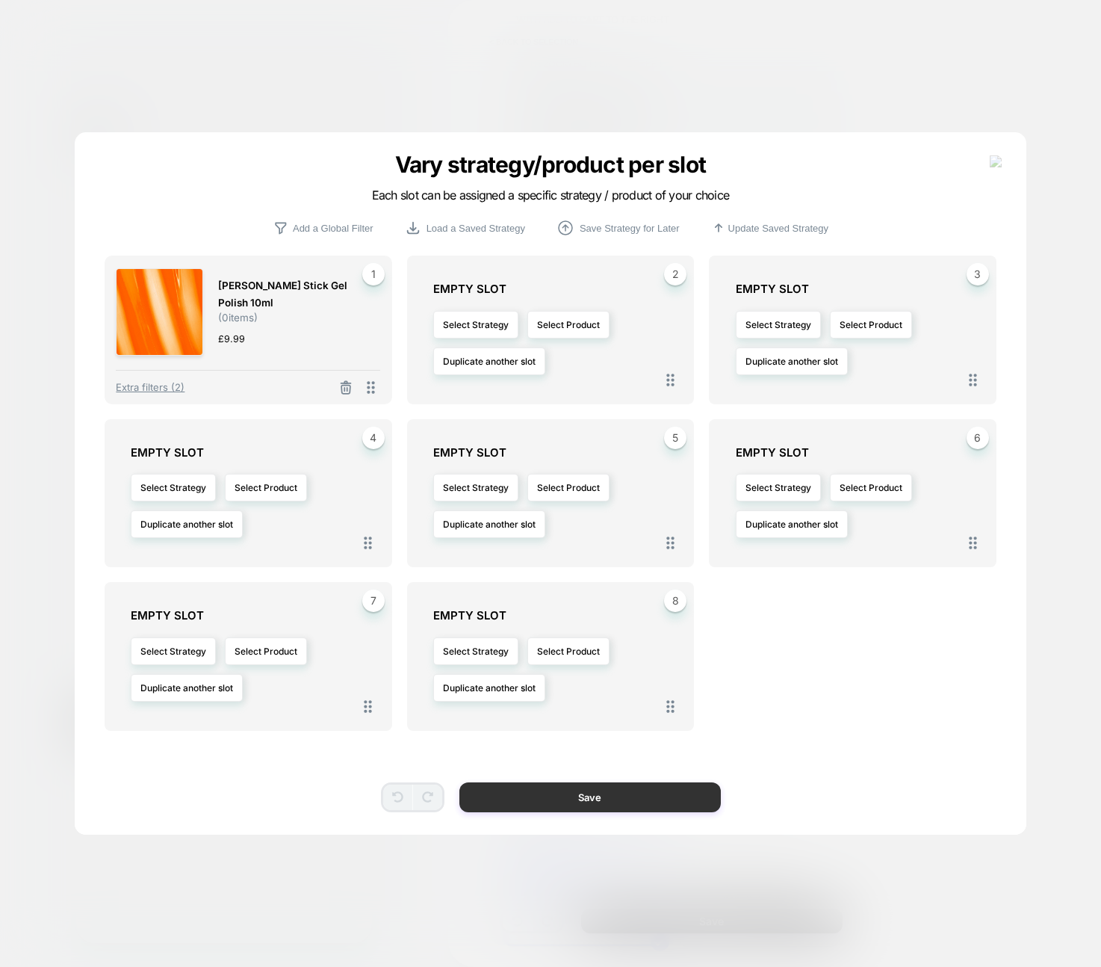
click at [597, 802] on button "Save" at bounding box center [589, 797] width 261 height 30
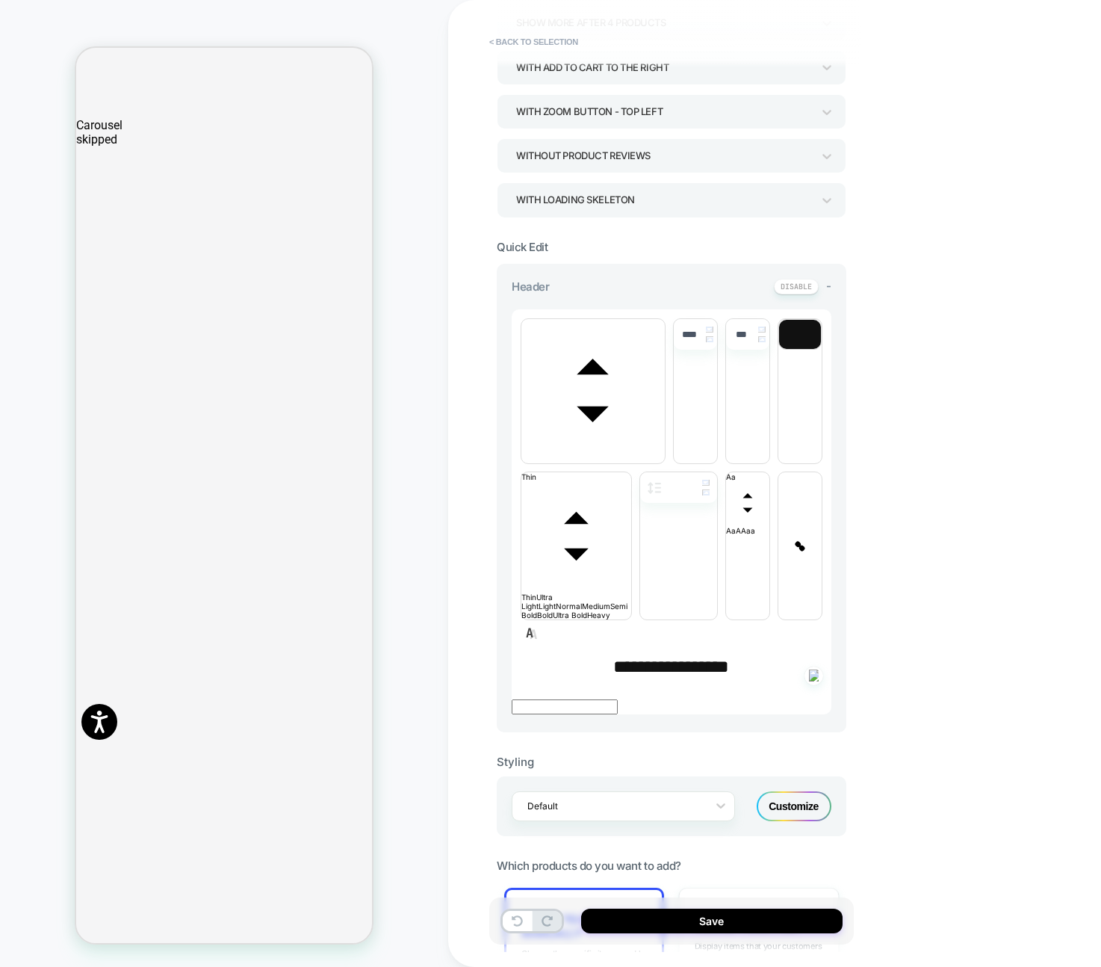
scroll to position [184, 0]
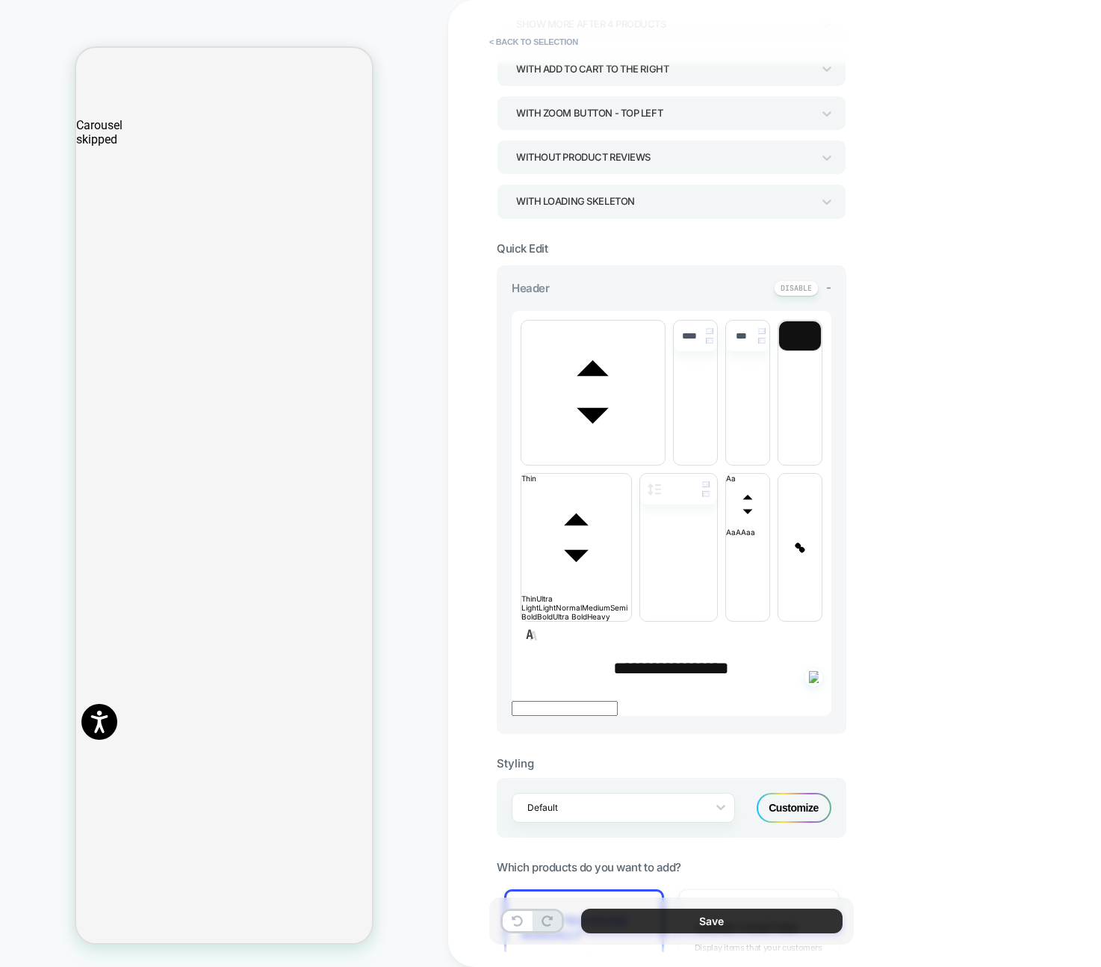
click at [689, 917] on button "Save" at bounding box center [711, 920] width 261 height 25
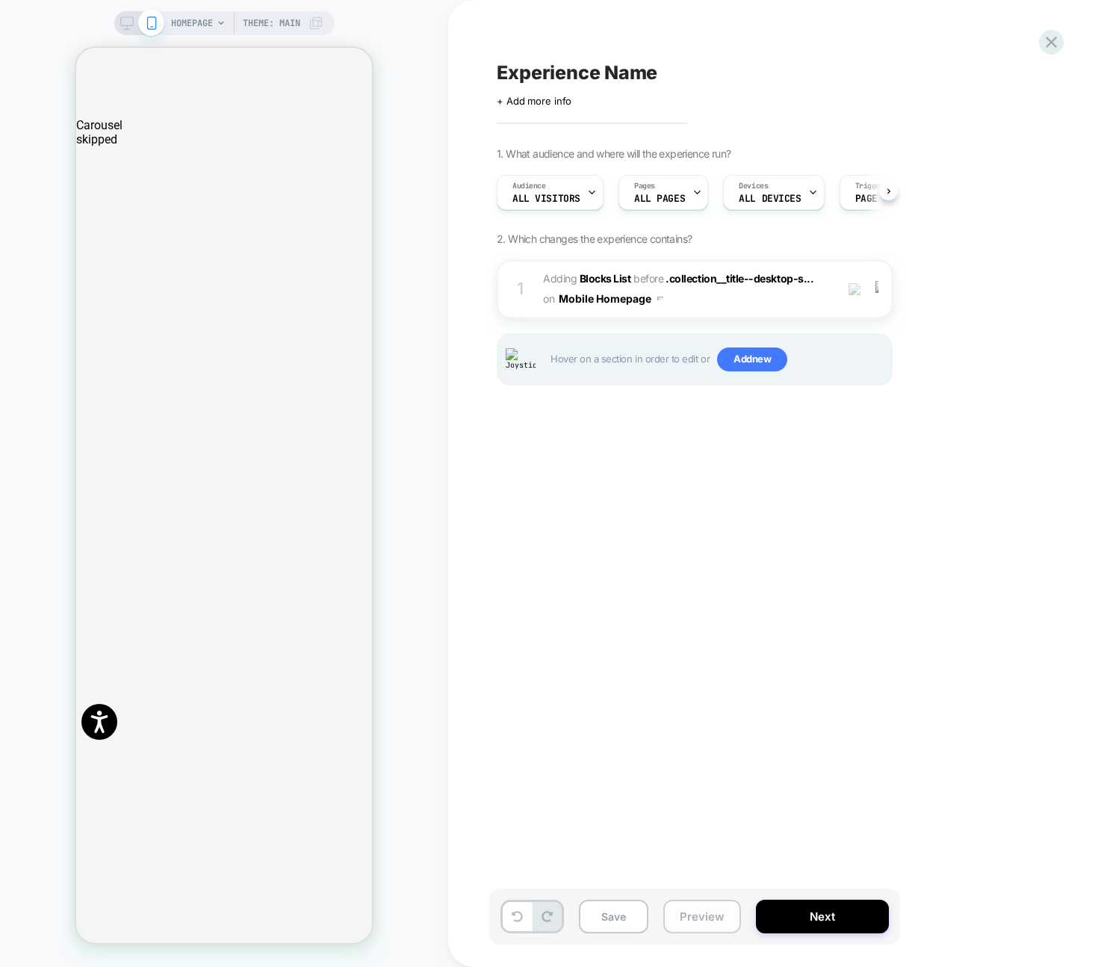
scroll to position [0, 1]
click at [1047, 45] on icon at bounding box center [1051, 42] width 11 height 11
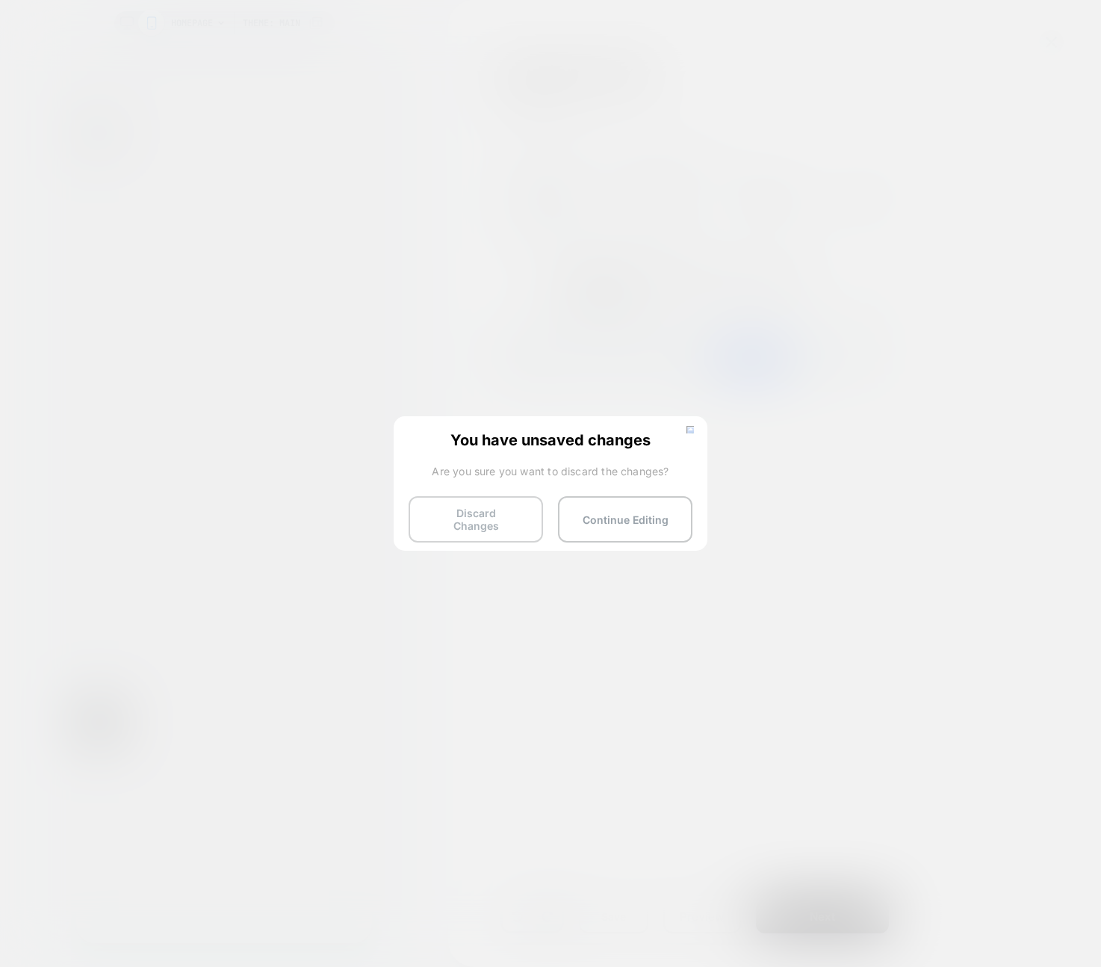
click at [479, 508] on button "Discard Changes" at bounding box center [476, 519] width 134 height 46
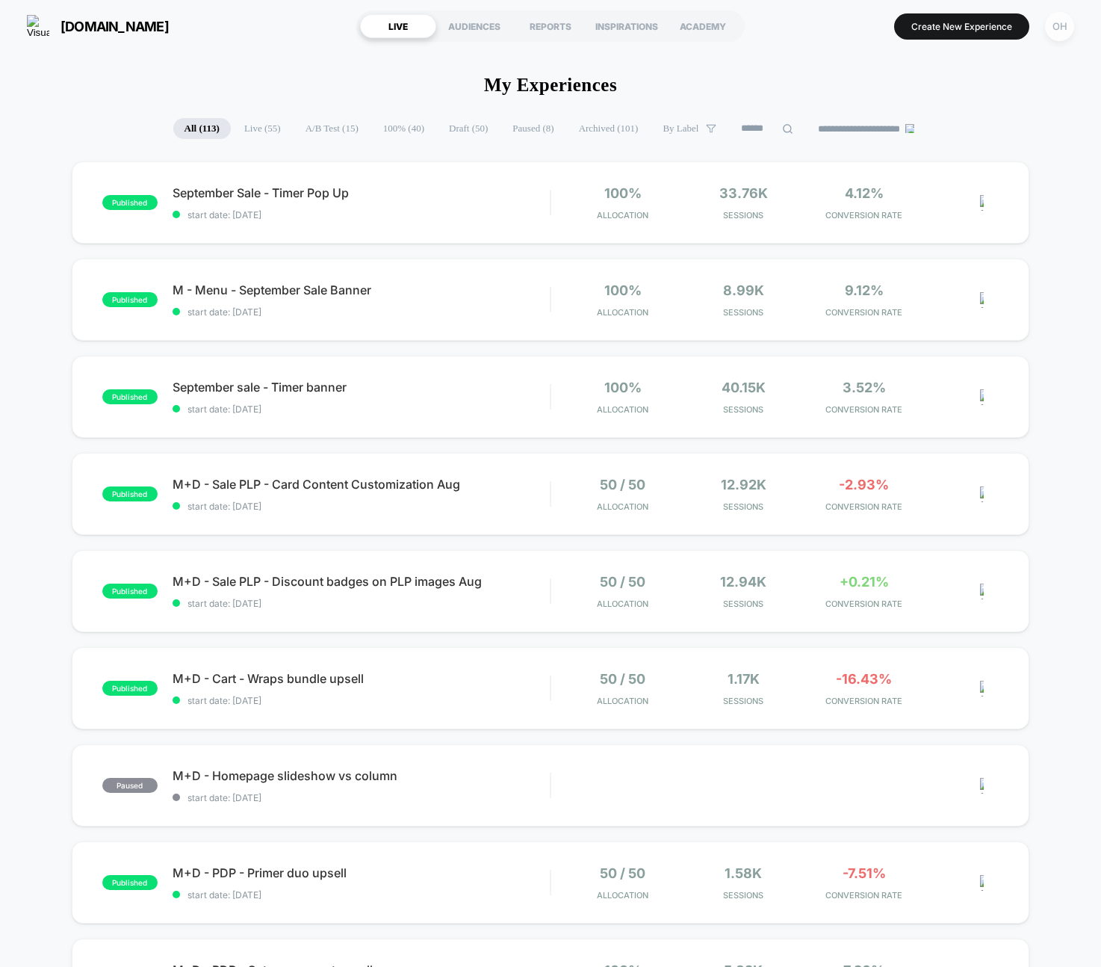
click at [1064, 22] on div "OH" at bounding box center [1059, 26] width 29 height 29
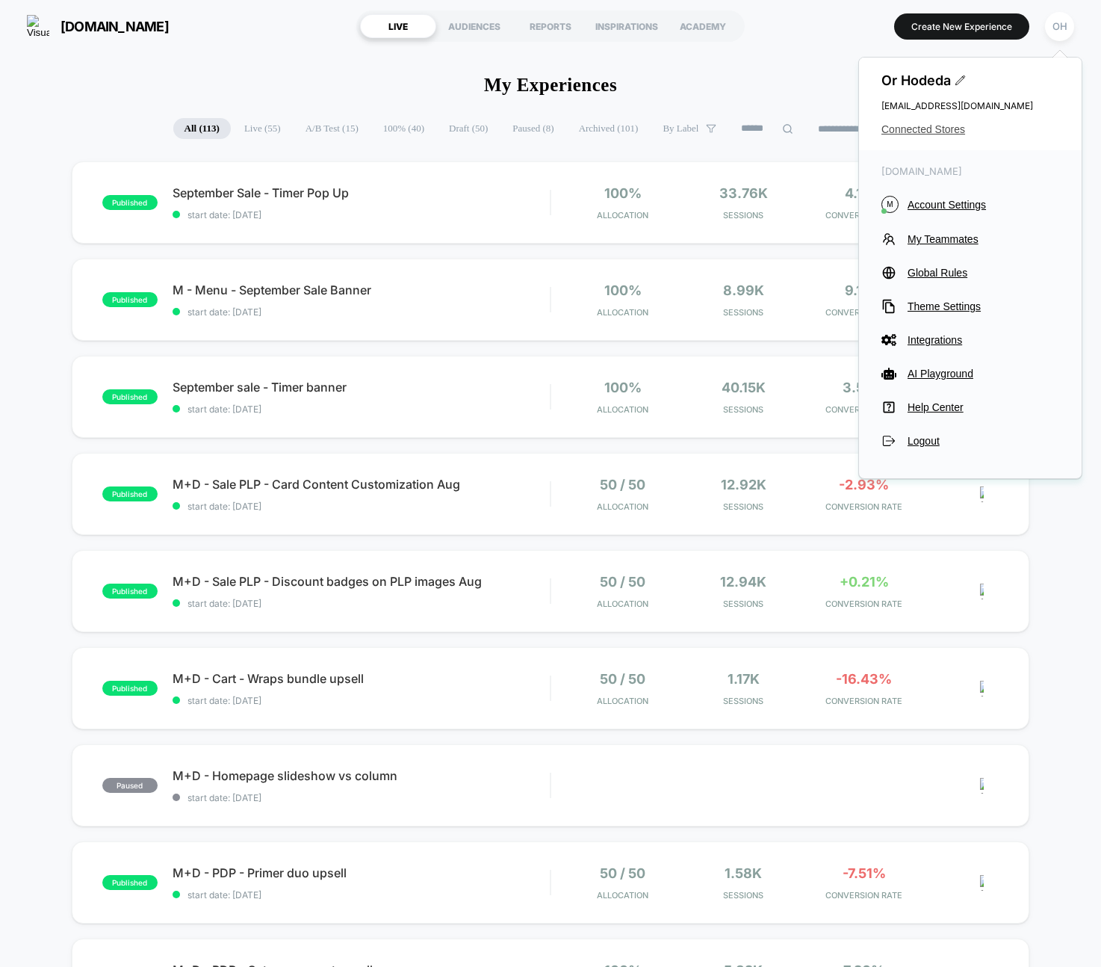
click at [919, 131] on span "Connected Stores" at bounding box center [970, 129] width 178 height 12
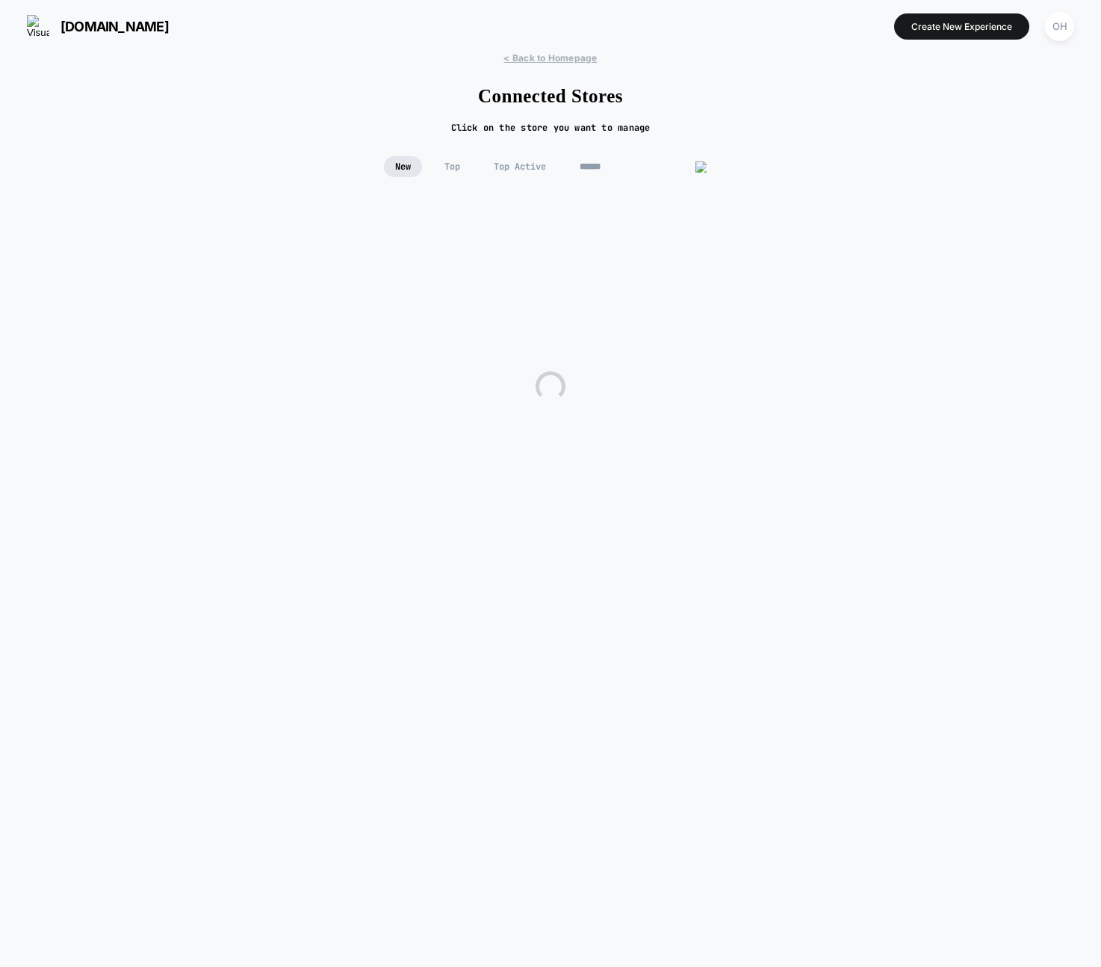
click at [644, 164] on input at bounding box center [642, 166] width 149 height 21
type input "**********"
click at [433, 276] on div "[PERSON_NAME][DOMAIN_NAME] Live (85) Draft (165) A/B (11)" at bounding box center [408, 281] width 236 height 61
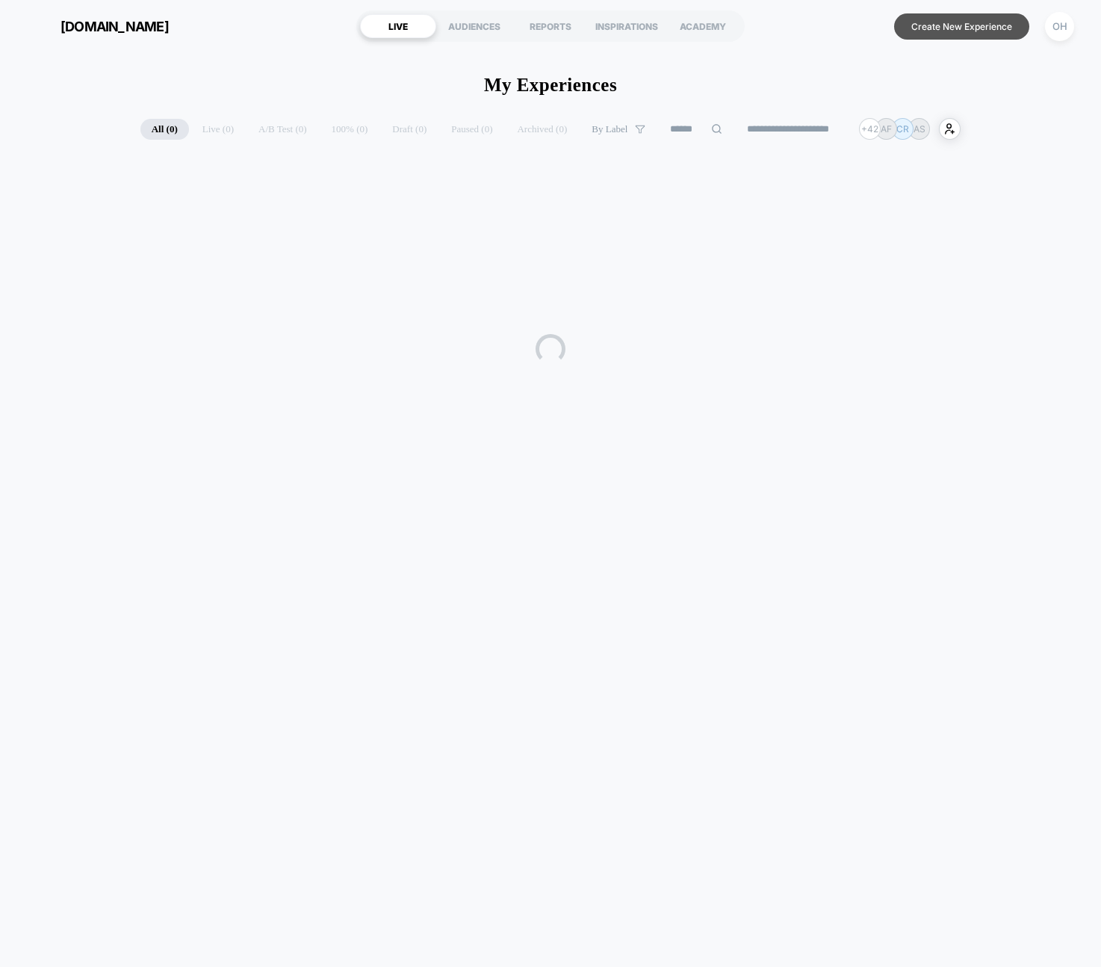
click at [943, 32] on button "Create New Experience" at bounding box center [961, 26] width 135 height 26
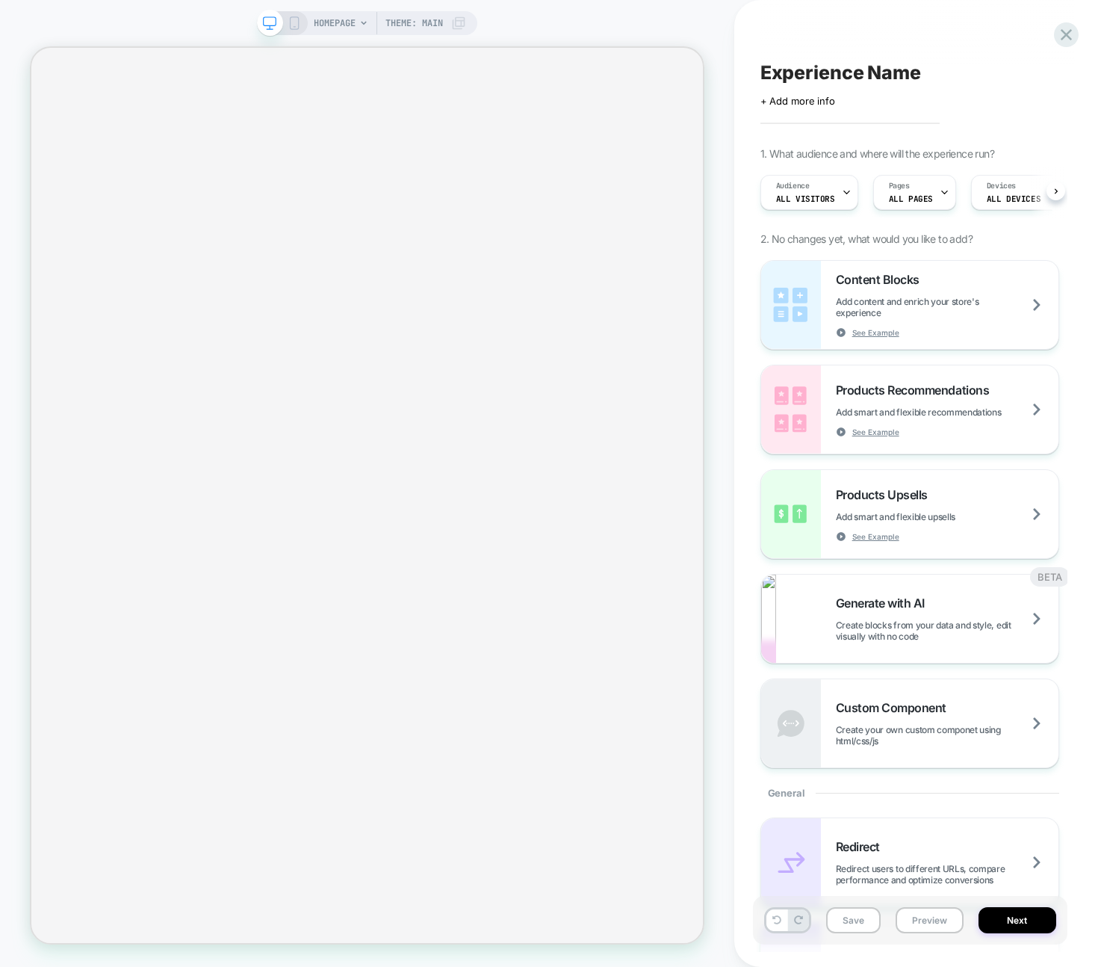
scroll to position [0, 1]
click at [958, 506] on div "Products Upsells Add smart and flexible upsells See Example" at bounding box center [947, 514] width 223 height 55
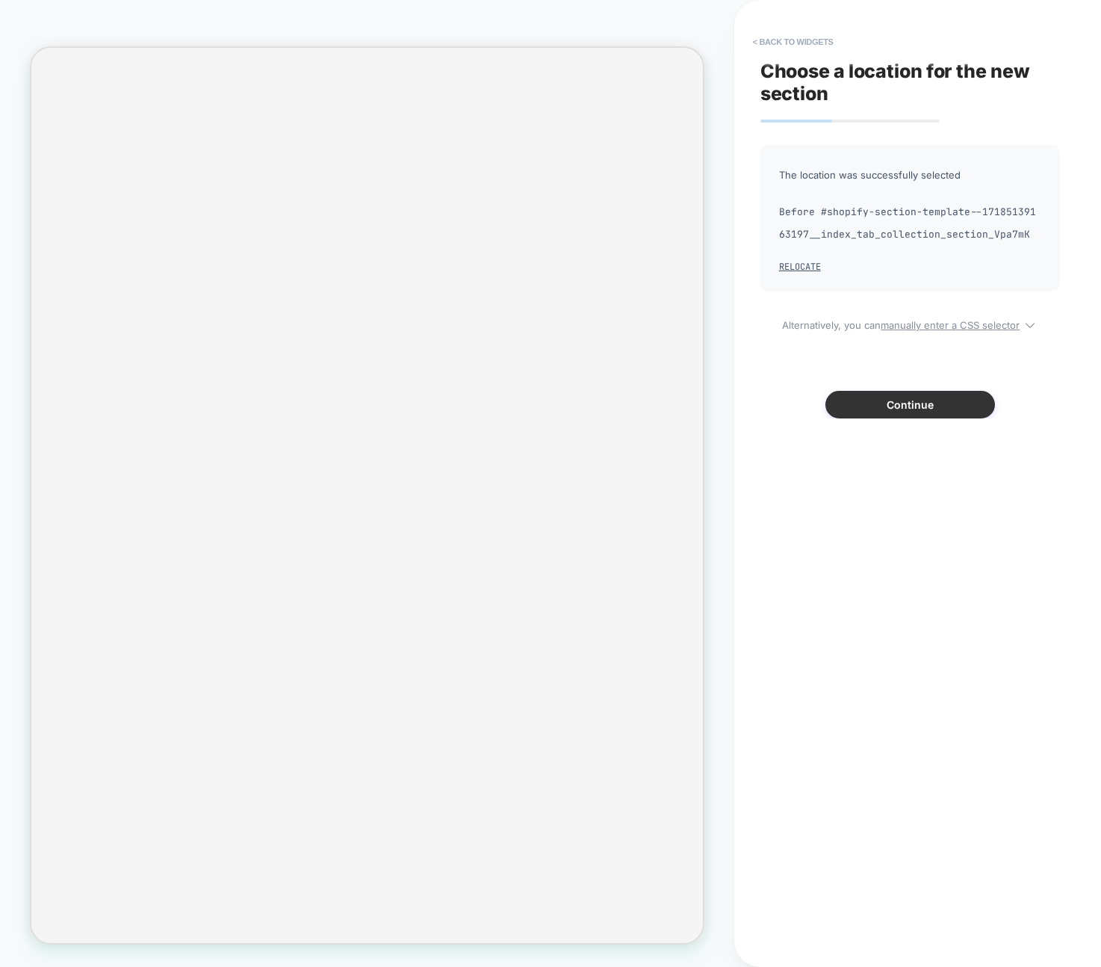
click at [915, 399] on button "Continue" at bounding box center [910, 405] width 170 height 28
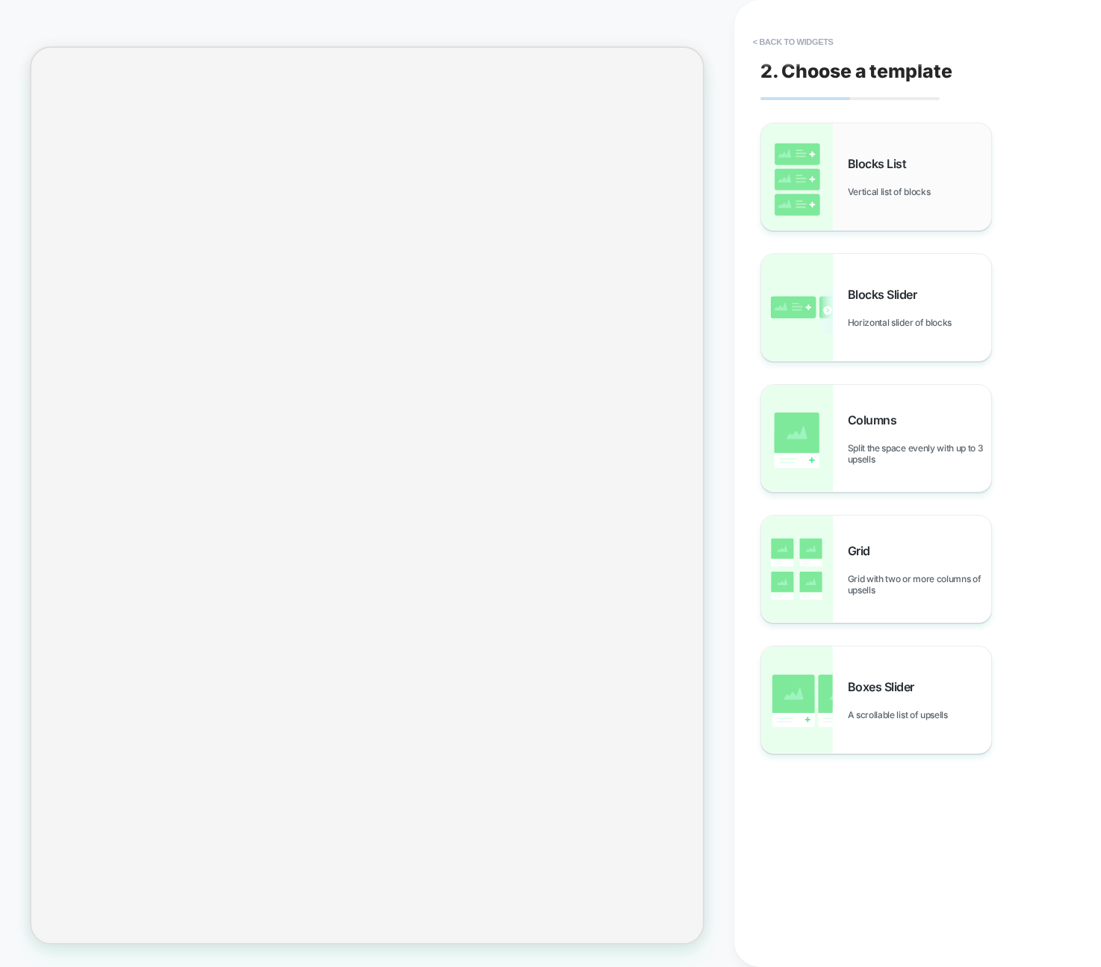
click at [849, 206] on div "Blocks List Vertical list of blocks" at bounding box center [876, 176] width 230 height 107
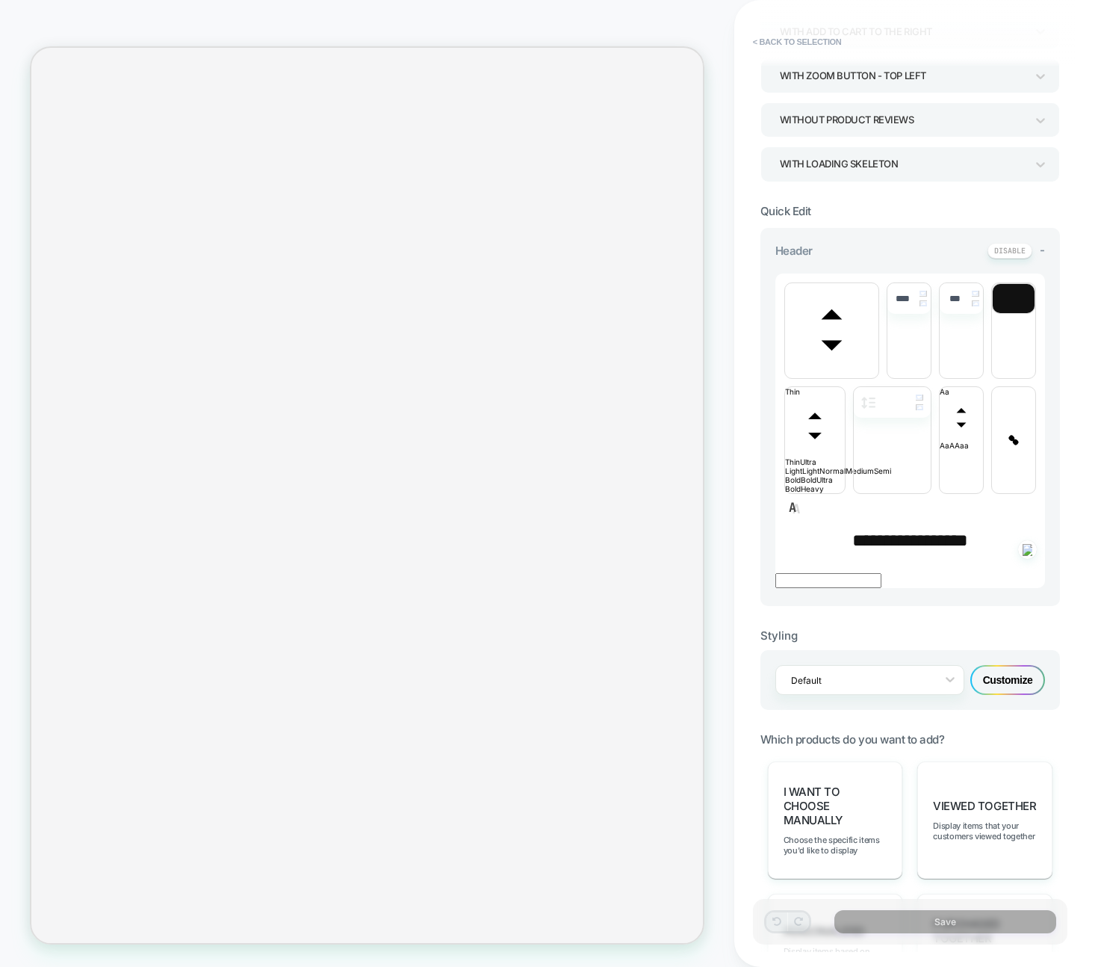
scroll to position [591, 0]
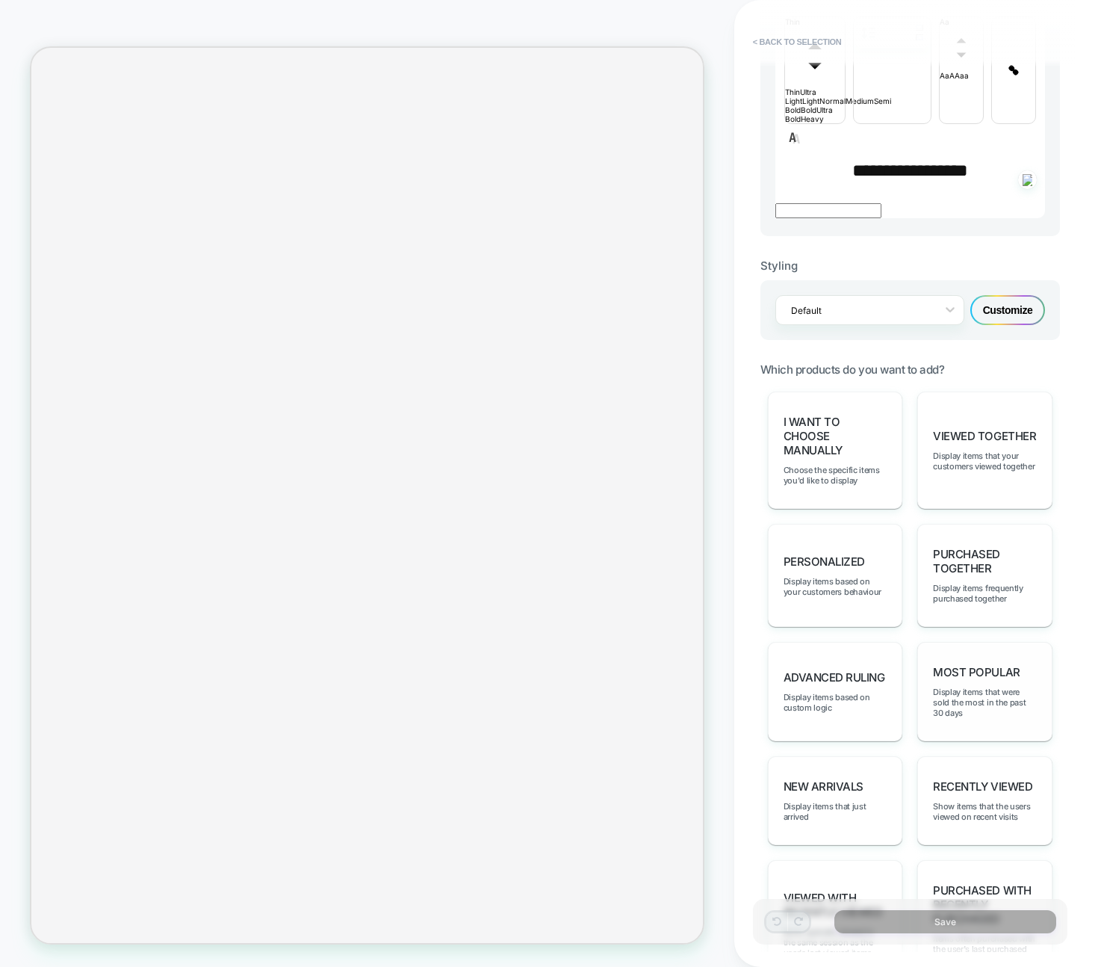
click at [980, 686] on span "Display items that were sold the most in the past 30 days" at bounding box center [985, 701] width 104 height 31
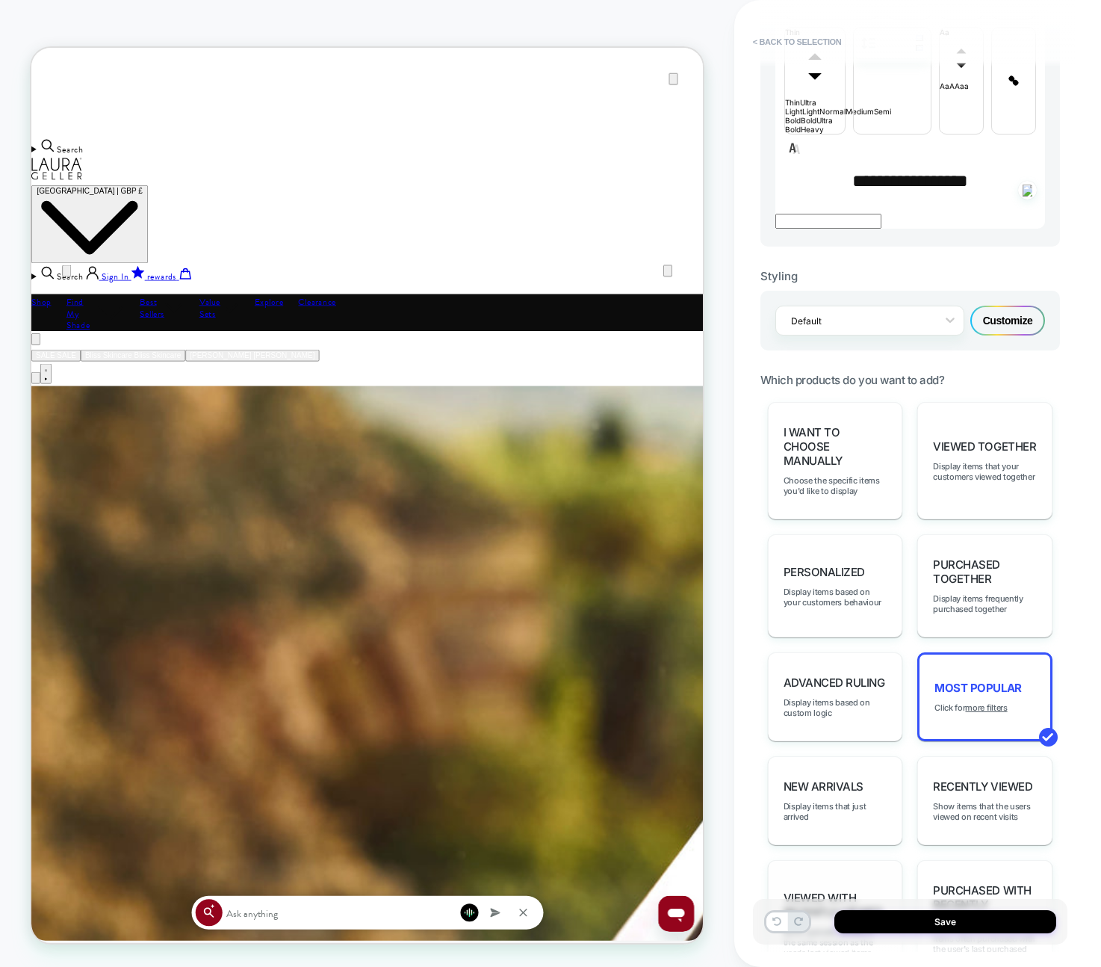
scroll to position [0, 0]
click at [973, 917] on button "Save" at bounding box center [945, 921] width 222 height 23
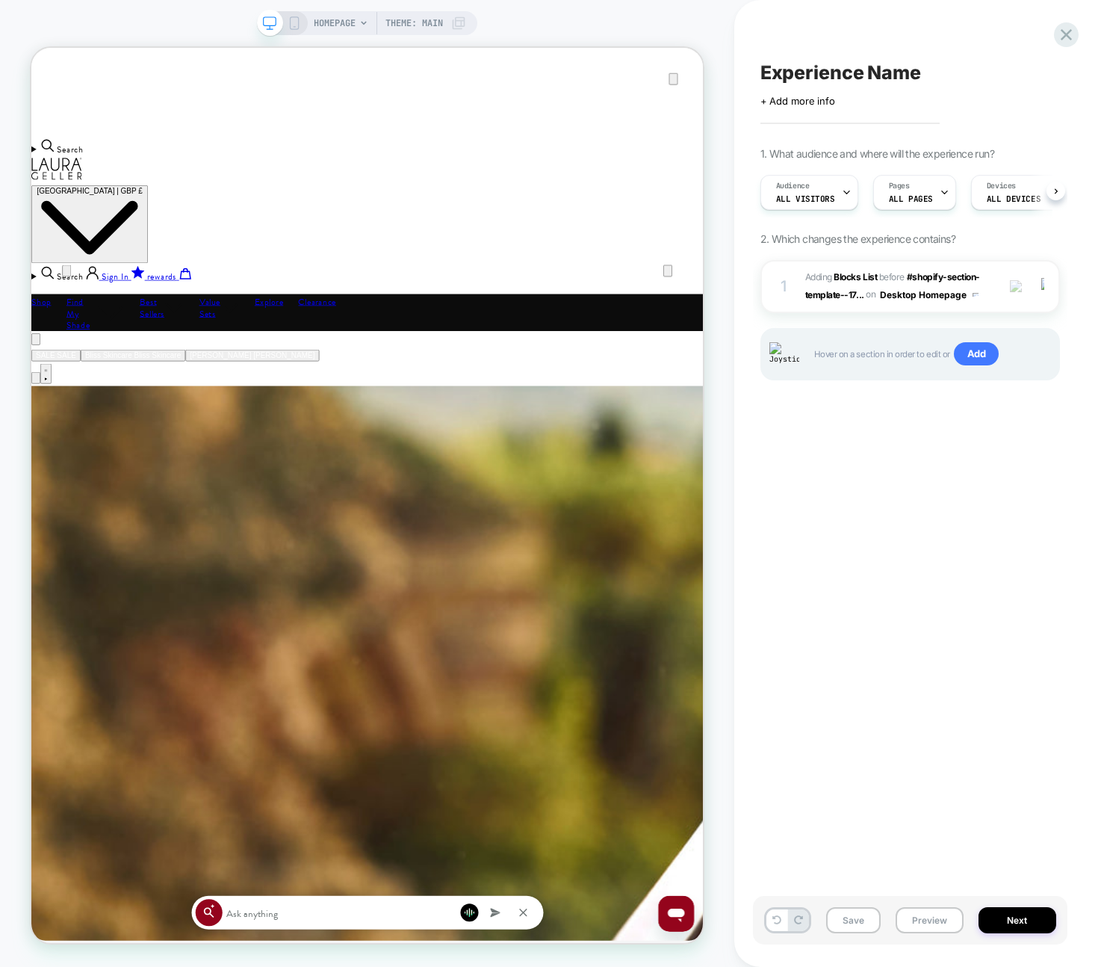
scroll to position [0, 1]
click at [989, 299] on div "1 #_loomi_addon_1759066979139 Adding Blocks List BEFORE #shopify-section-templa…" at bounding box center [910, 286] width 300 height 53
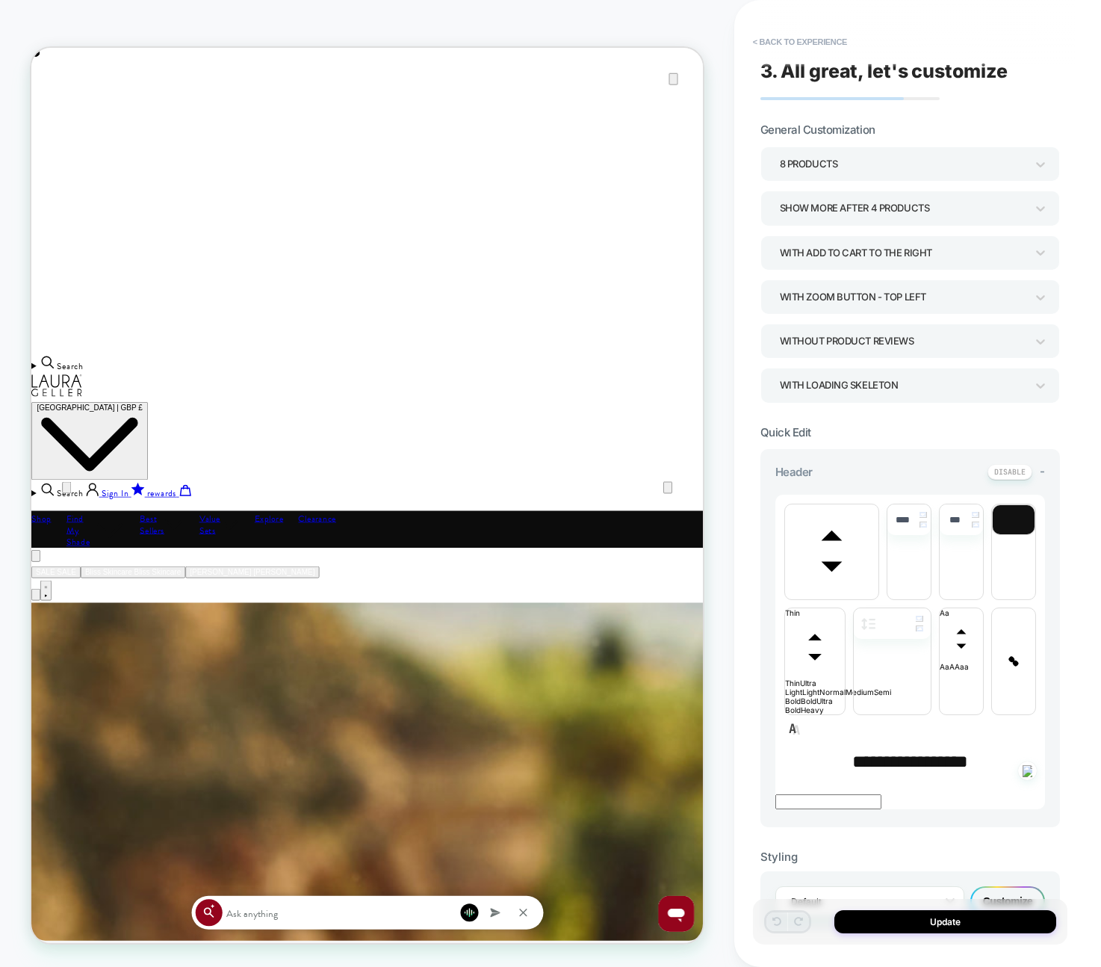
scroll to position [1, 0]
click at [1011, 870] on div "Default Customize" at bounding box center [910, 900] width 300 height 60
click at [1014, 886] on div "Customize" at bounding box center [1007, 901] width 75 height 30
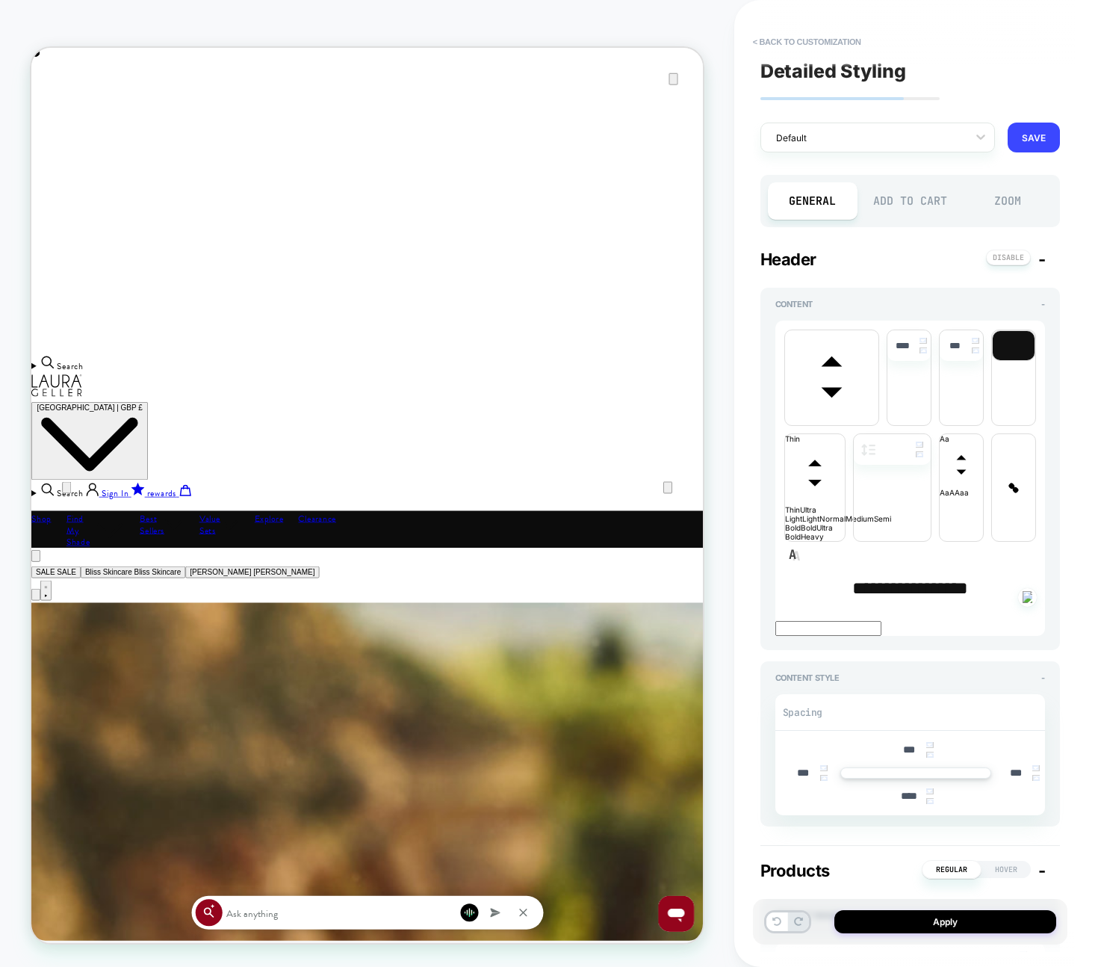
click at [915, 207] on div "Add to Cart" at bounding box center [910, 200] width 90 height 37
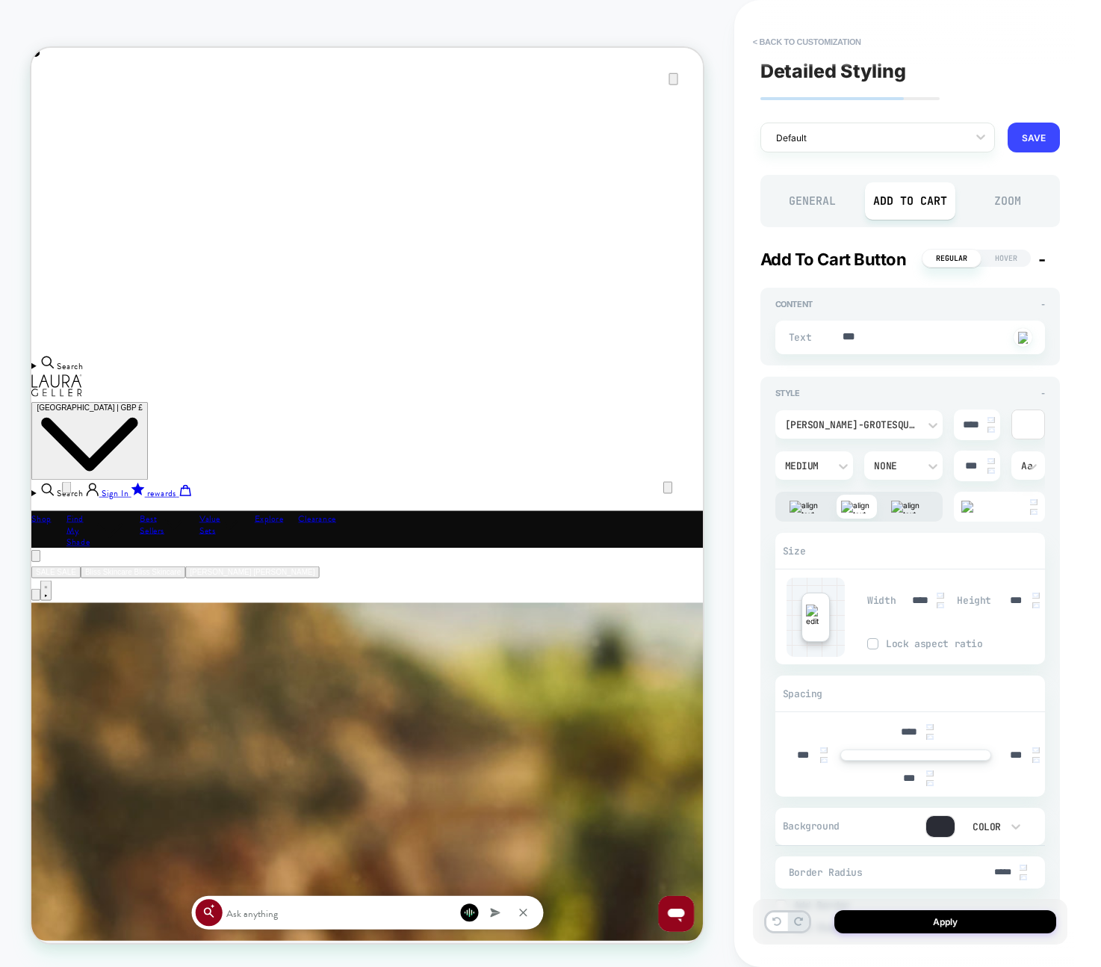
click at [990, 461] on img at bounding box center [991, 461] width 7 height 6
click at [991, 461] on img at bounding box center [991, 461] width 7 height 6
click at [991, 460] on img at bounding box center [991, 461] width 7 height 6
click at [990, 460] on img at bounding box center [991, 461] width 7 height 6
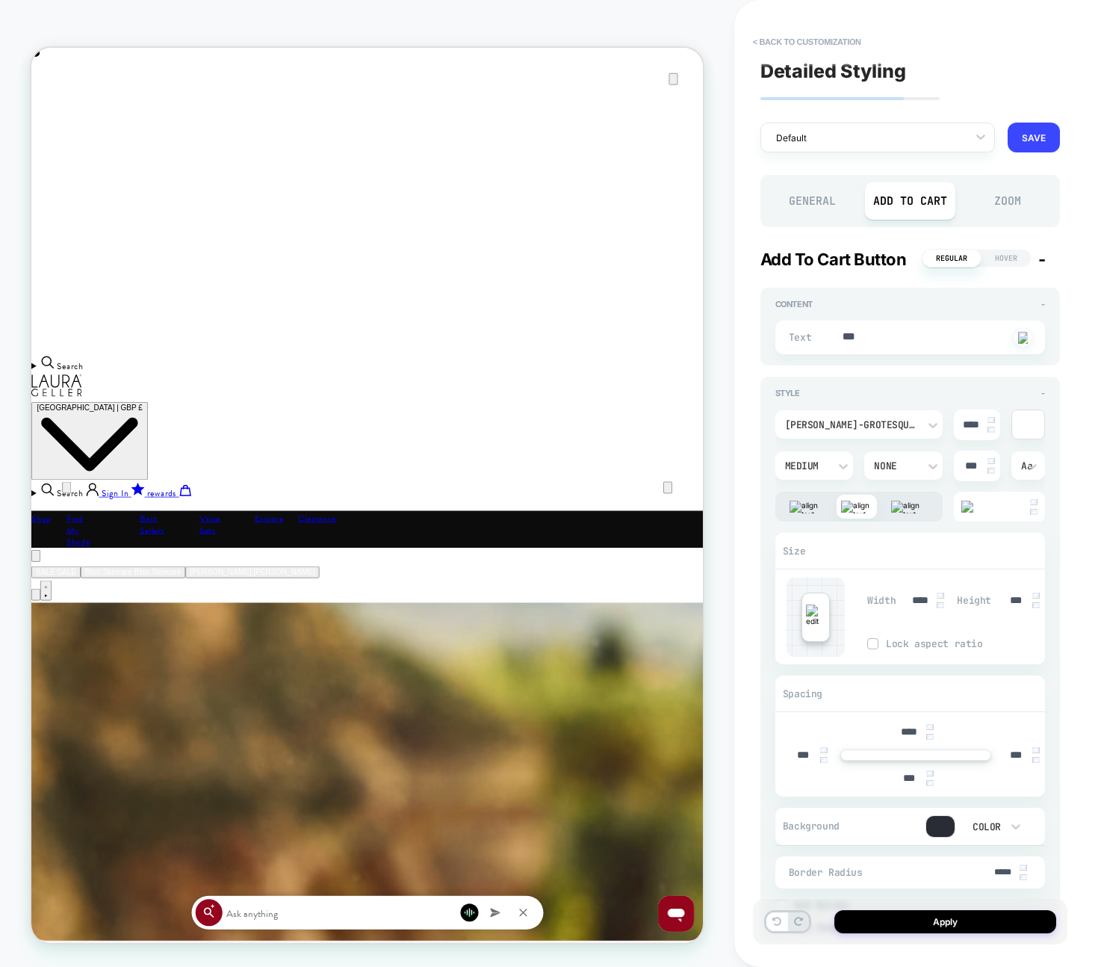
click at [992, 461] on img at bounding box center [991, 461] width 7 height 6
click at [993, 461] on img at bounding box center [991, 461] width 7 height 6
click at [992, 460] on img at bounding box center [991, 461] width 7 height 6
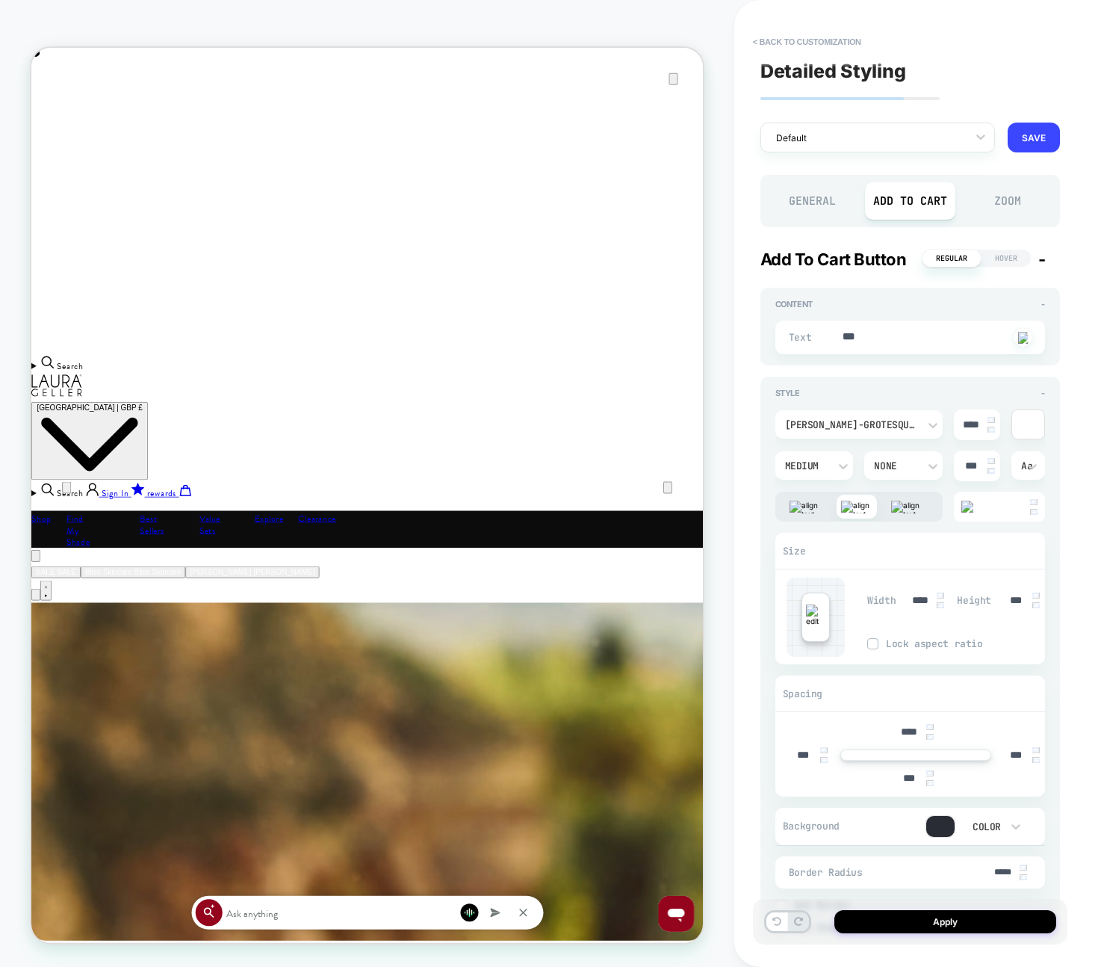
type textarea "*"
type input "***"
click at [825, 22] on div "Detailed Styling Default RENAME SAVE General Add to Cart Zoom Add to Cart Butto…" at bounding box center [910, 483] width 314 height 937
click at [822, 36] on button "< Back to customization" at bounding box center [806, 42] width 123 height 24
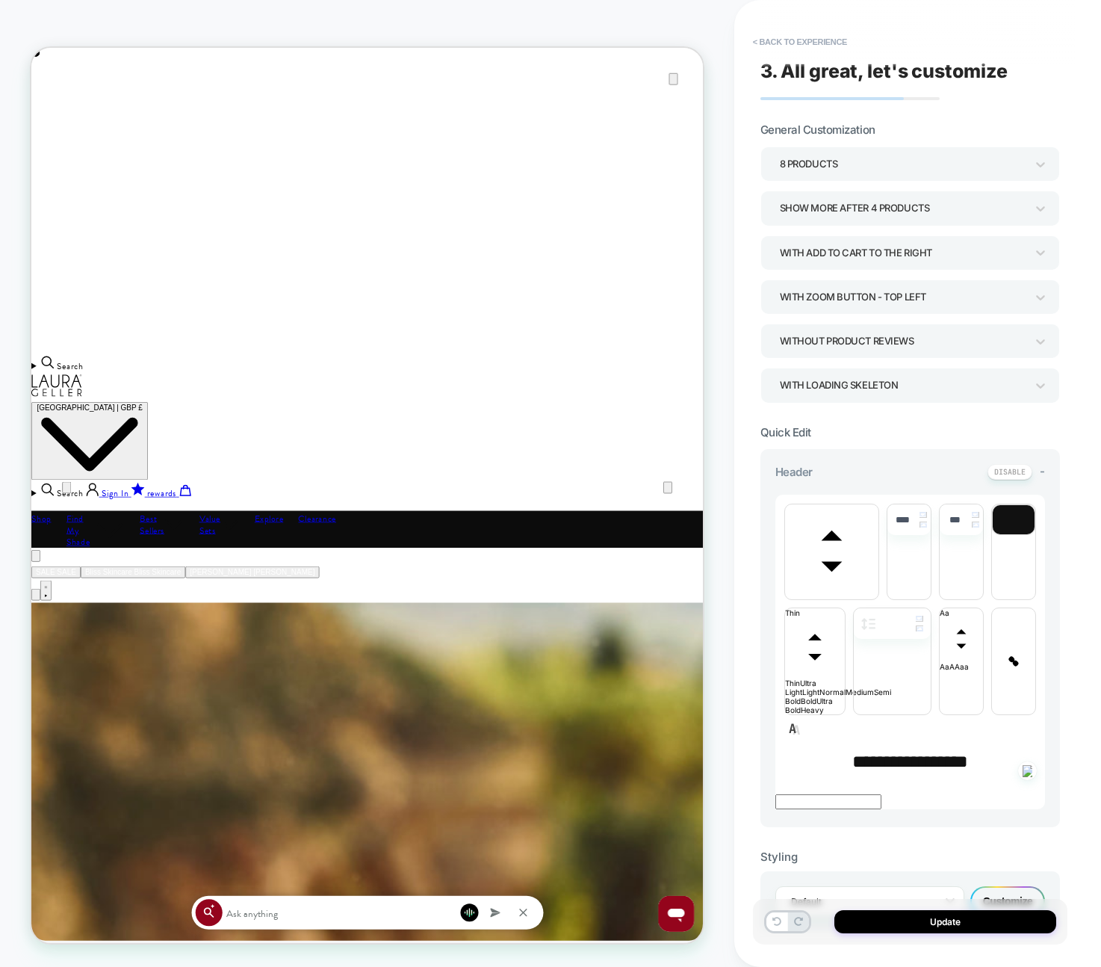
scroll to position [0, 896]
drag, startPoint x: 1002, startPoint y: 802, endPoint x: 1000, endPoint y: 789, distance: 12.9
click at [1001, 871] on div "Default Customize" at bounding box center [910, 901] width 300 height 60
click at [1000, 886] on div "Customize" at bounding box center [1007, 901] width 75 height 30
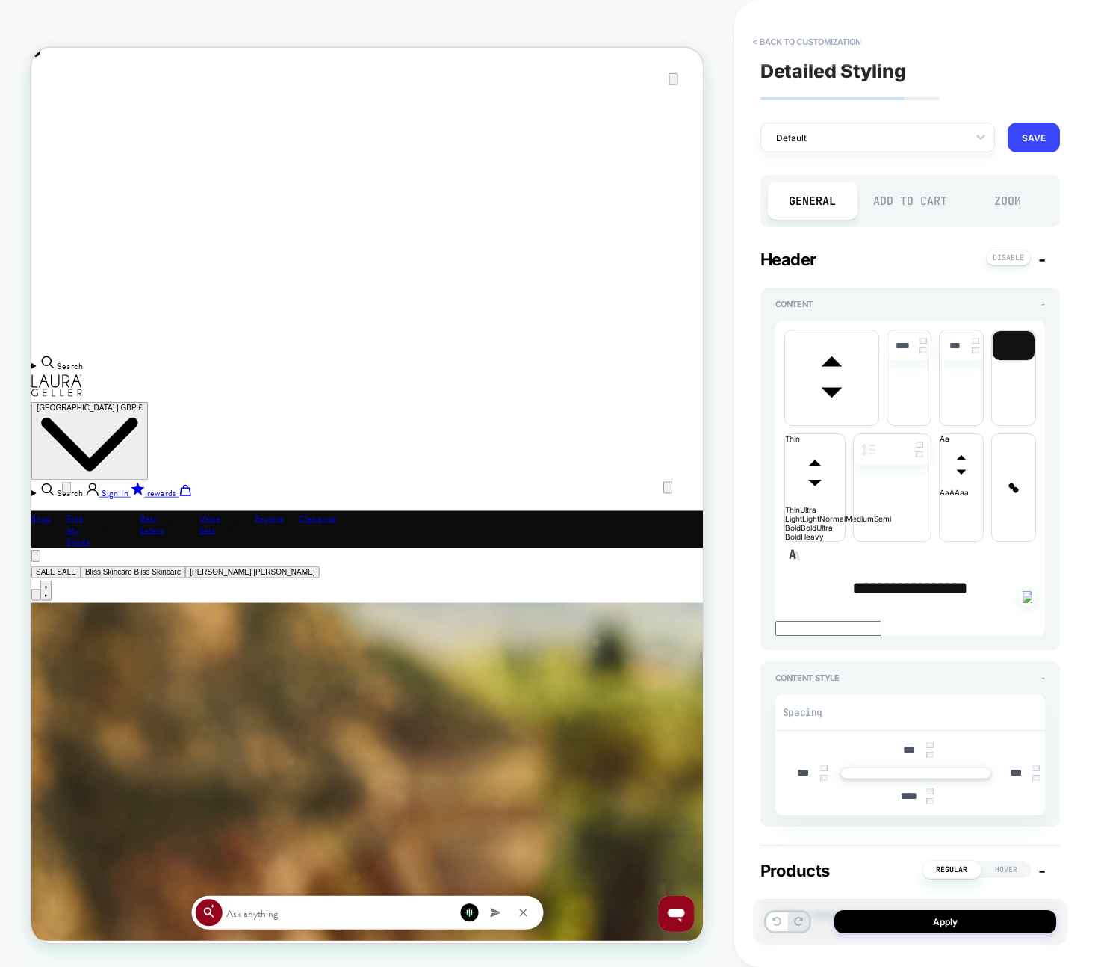
scroll to position [1, 0]
click at [923, 193] on div "Add to Cart" at bounding box center [910, 200] width 90 height 37
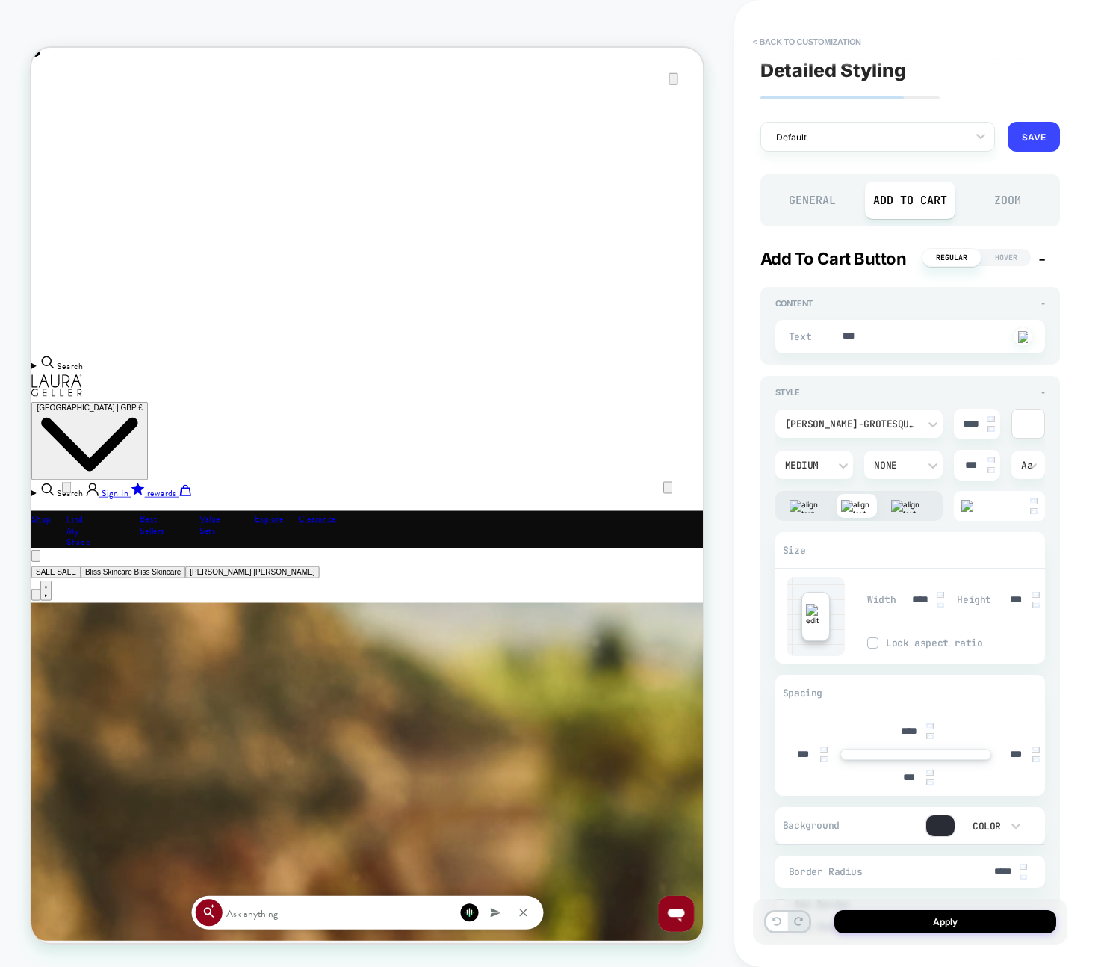
scroll to position [0, 1791]
type textarea "*"
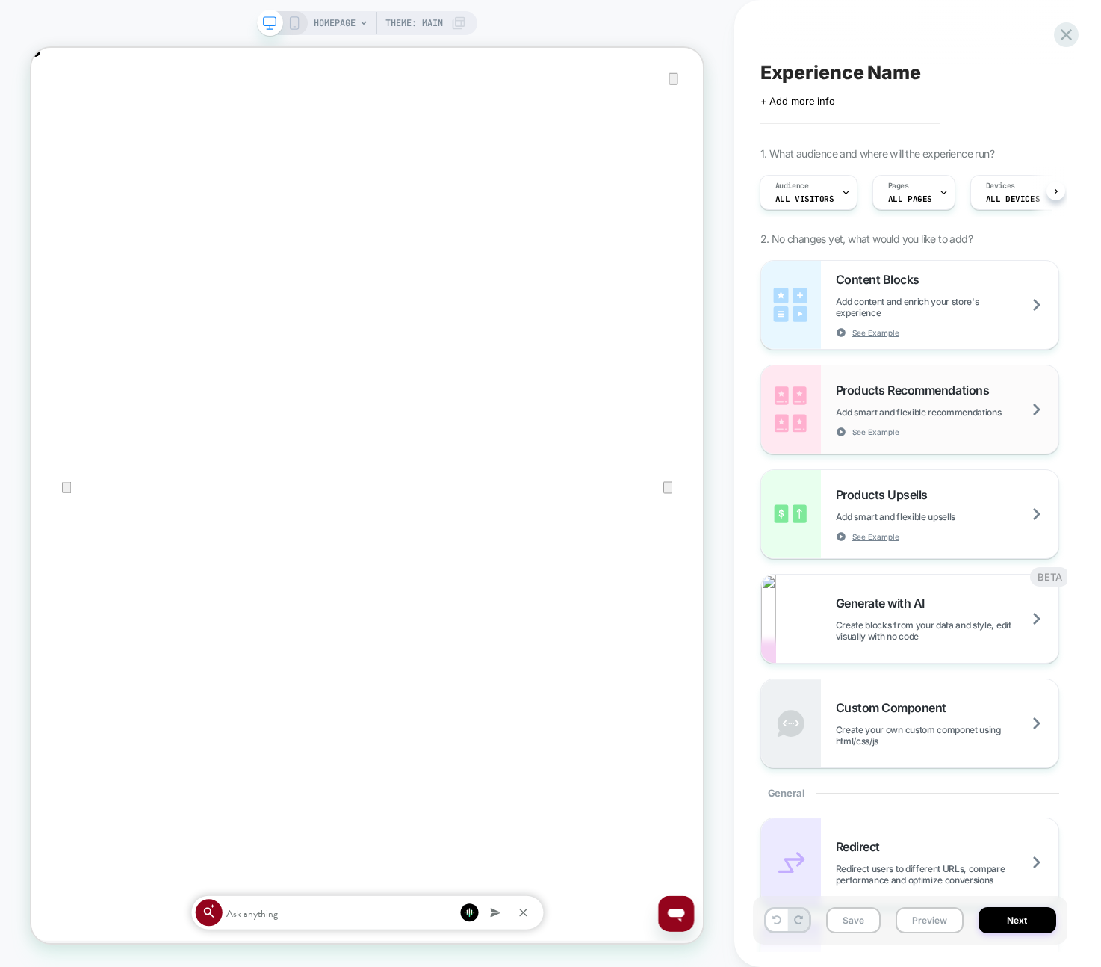
click at [960, 412] on span "Add smart and flexible recommendations" at bounding box center [937, 411] width 203 height 11
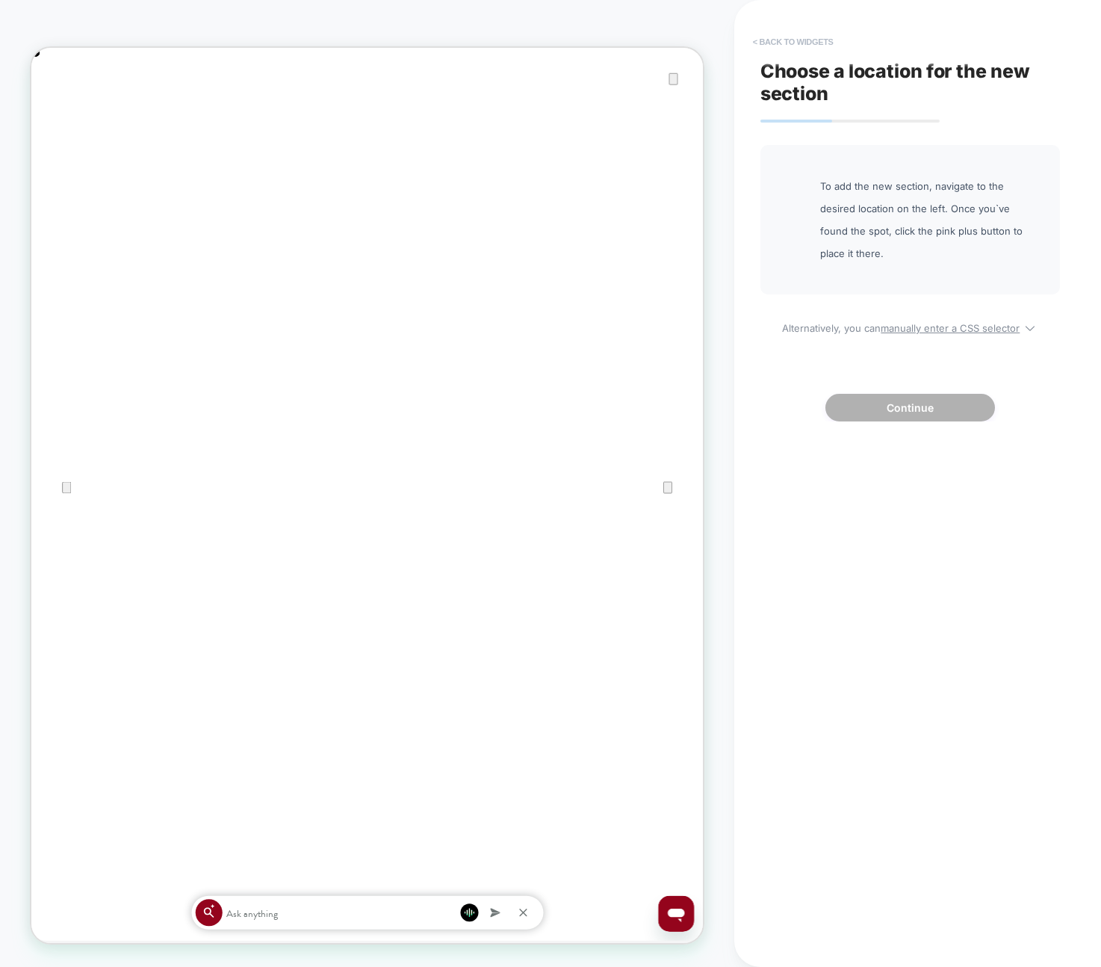
click at [788, 31] on button "< Back to widgets" at bounding box center [793, 42] width 96 height 24
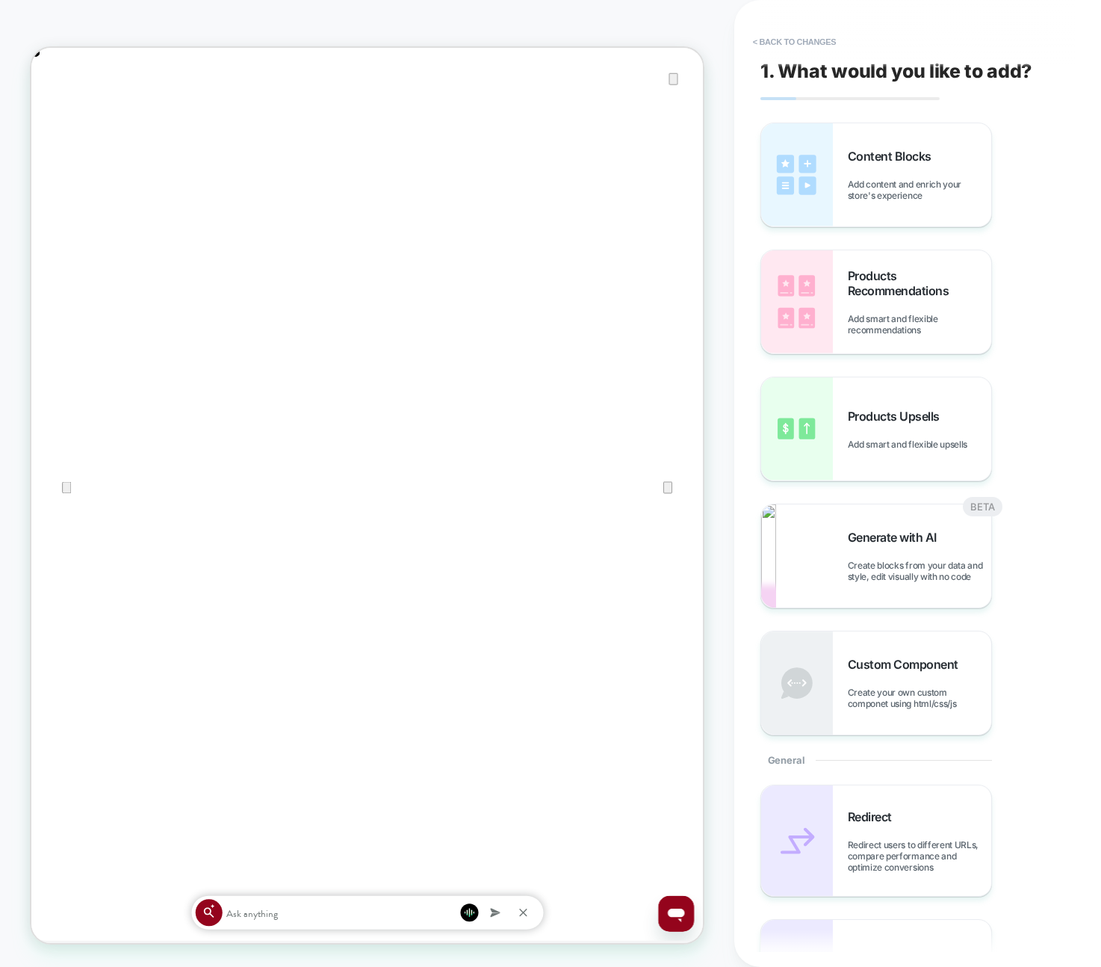
click at [869, 365] on div "Content Blocks Add content and enrich your store's experience Products Recommen…" at bounding box center [910, 429] width 300 height 613
click at [871, 390] on div "Products Upsells Add smart and flexible upsells" at bounding box center [876, 428] width 230 height 103
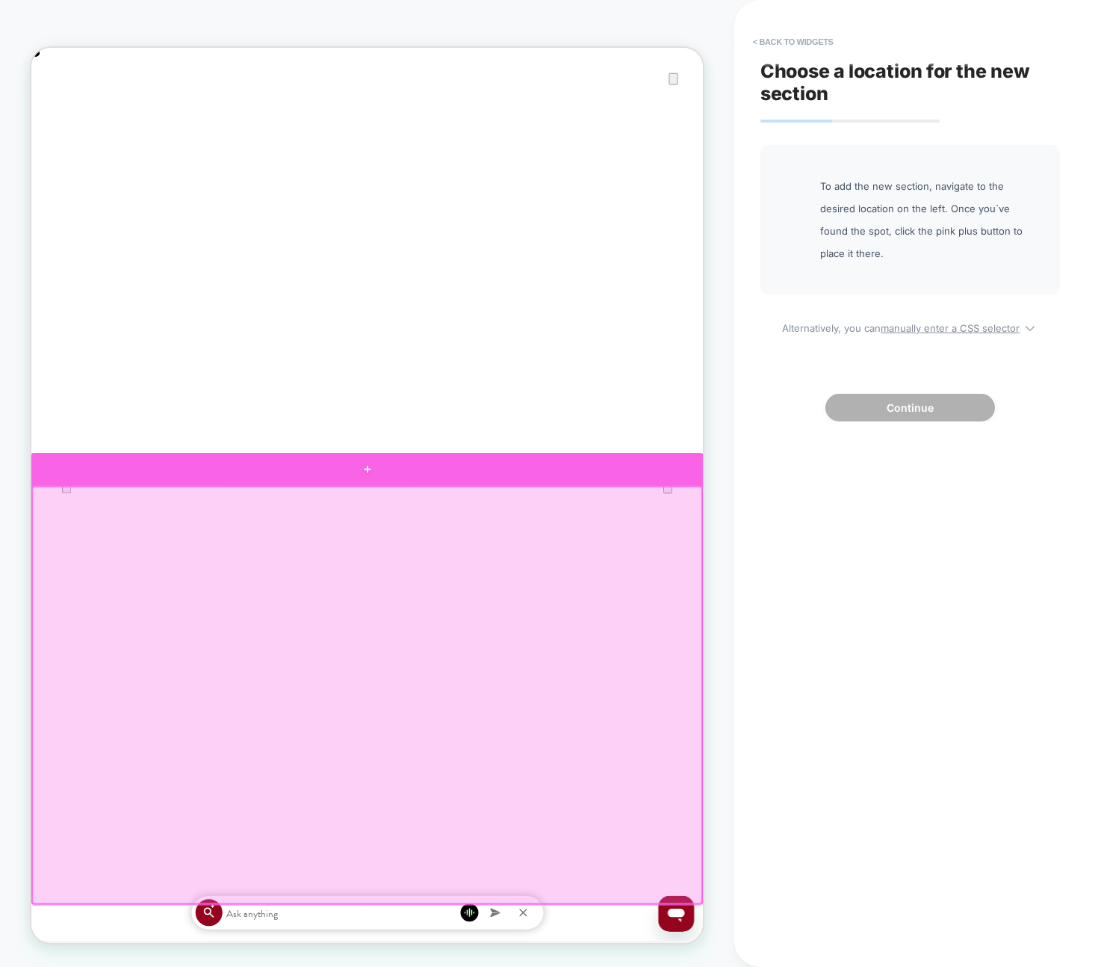
click at [754, 604] on div at bounding box center [479, 609] width 896 height 44
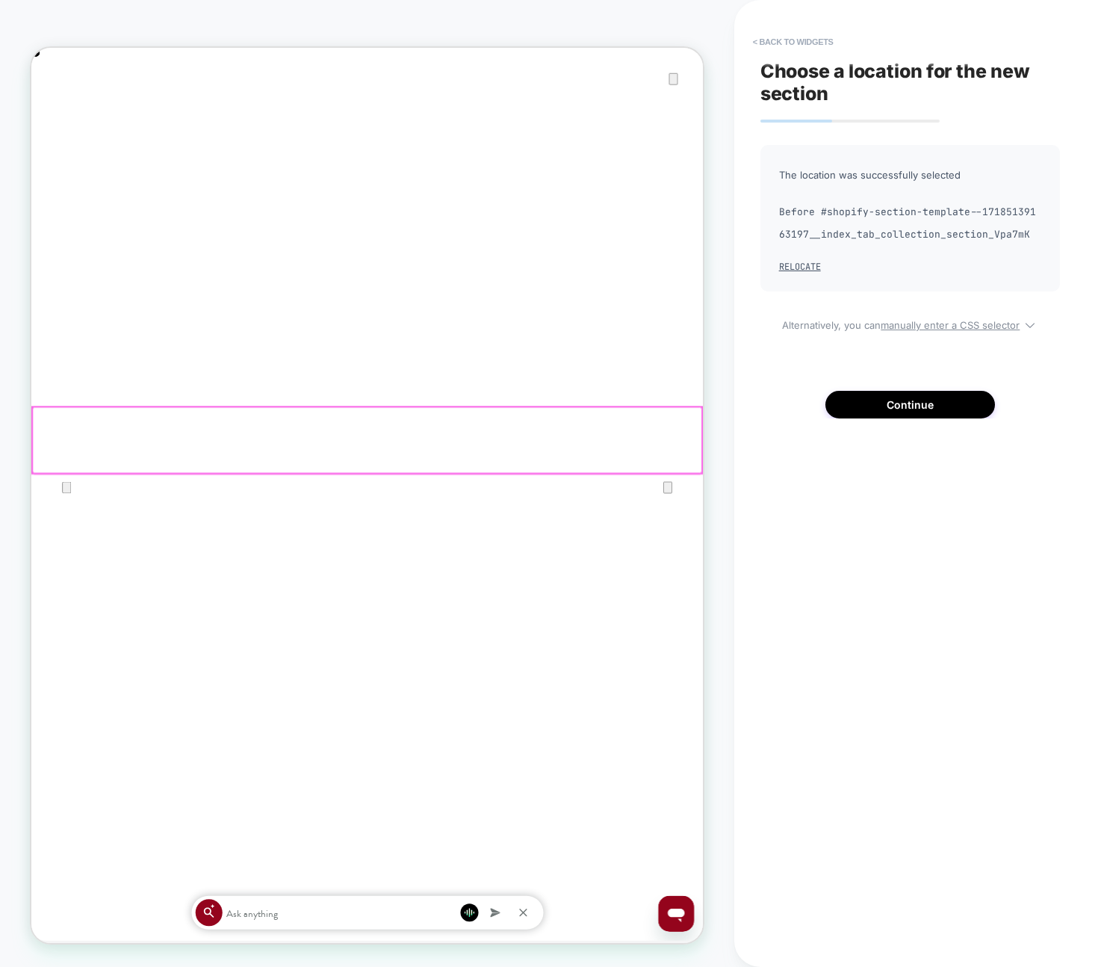
scroll to position [1, 0]
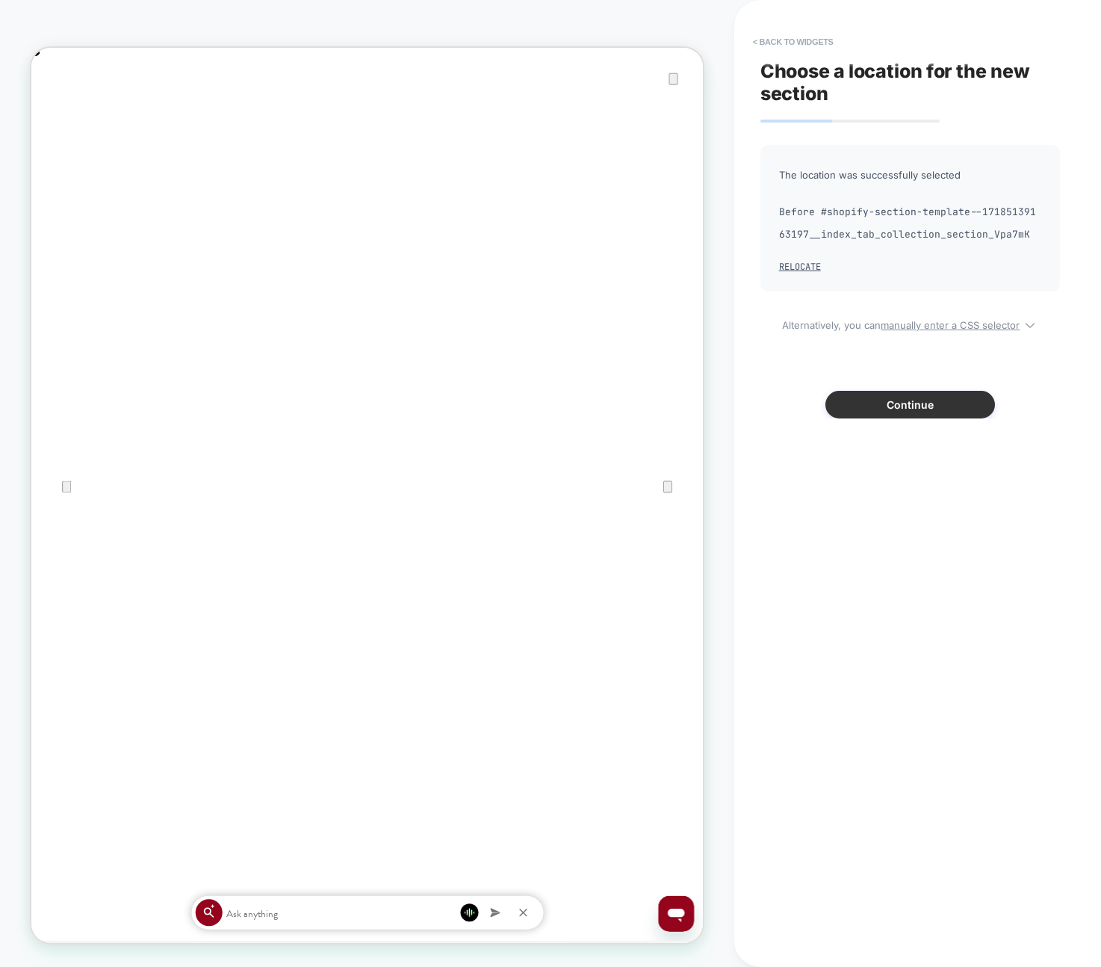
click at [846, 402] on button "Continue" at bounding box center [910, 405] width 170 height 28
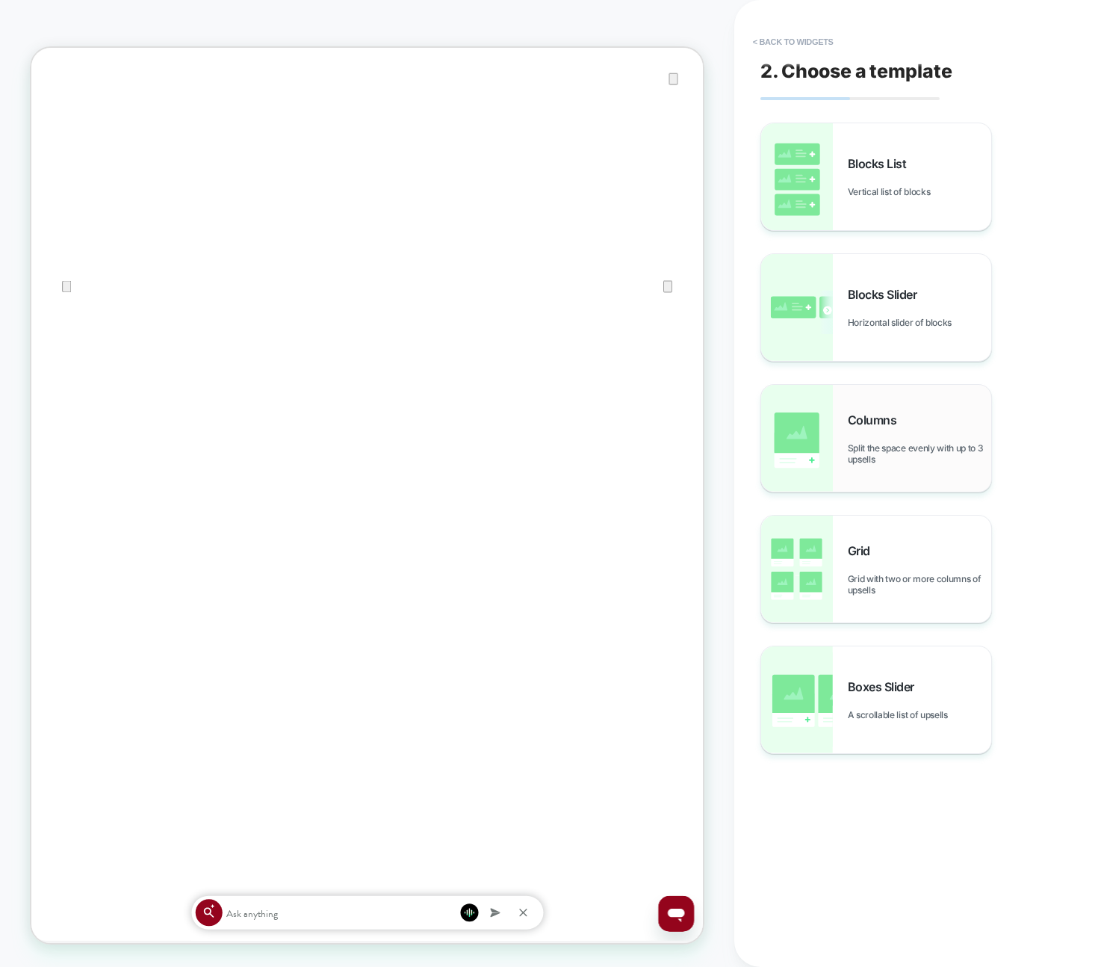
scroll to position [388, 0]
click at [858, 199] on div "Blocks List Vertical list of blocks" at bounding box center [876, 176] width 230 height 107
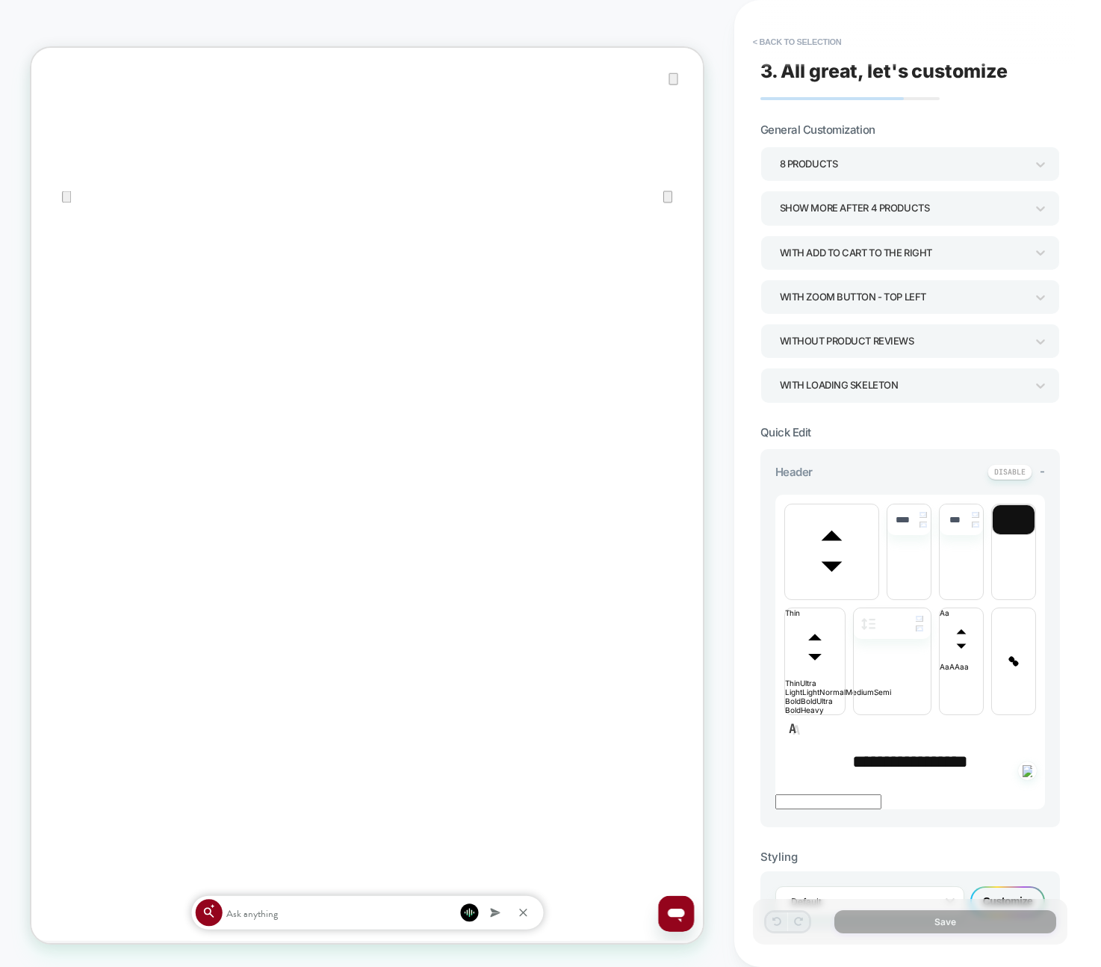
scroll to position [0, 896]
click at [990, 886] on div "Customize" at bounding box center [1007, 901] width 75 height 30
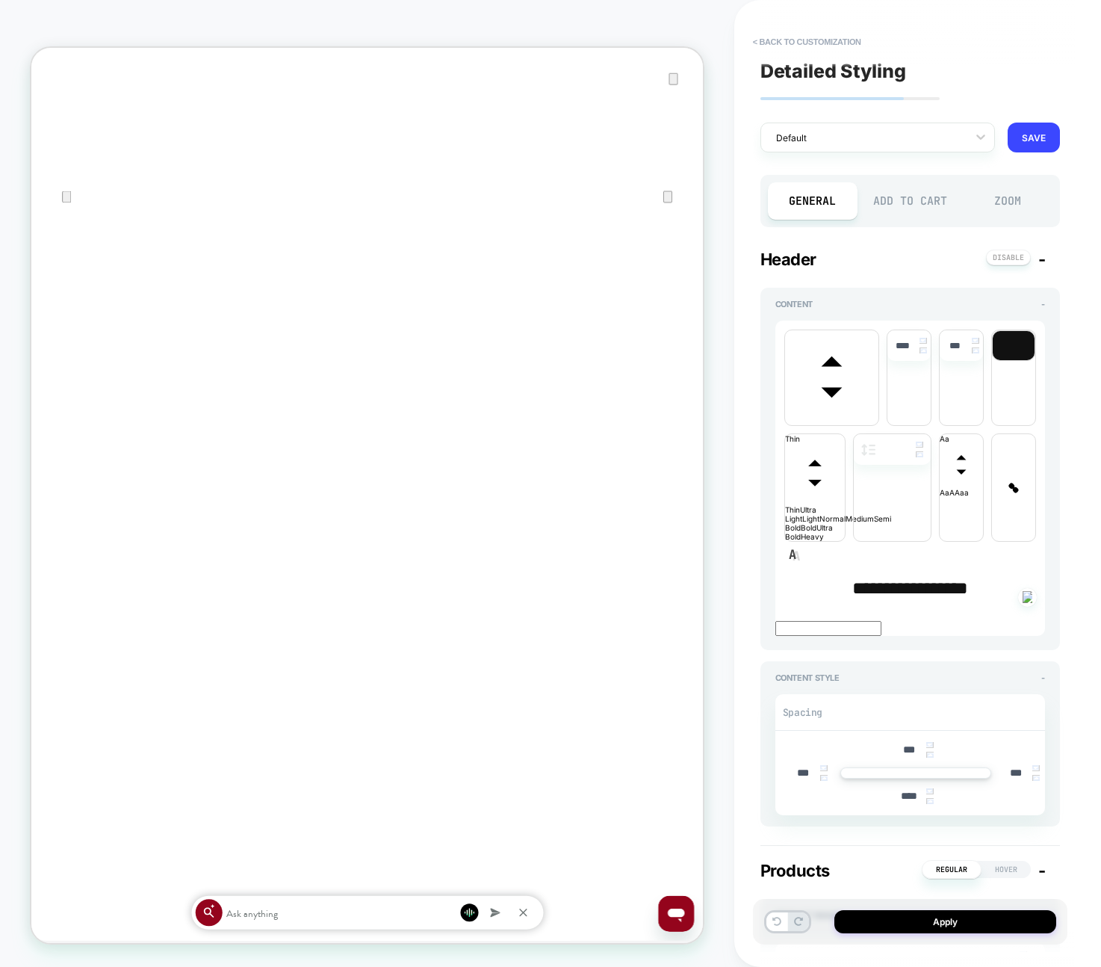
scroll to position [4, 0]
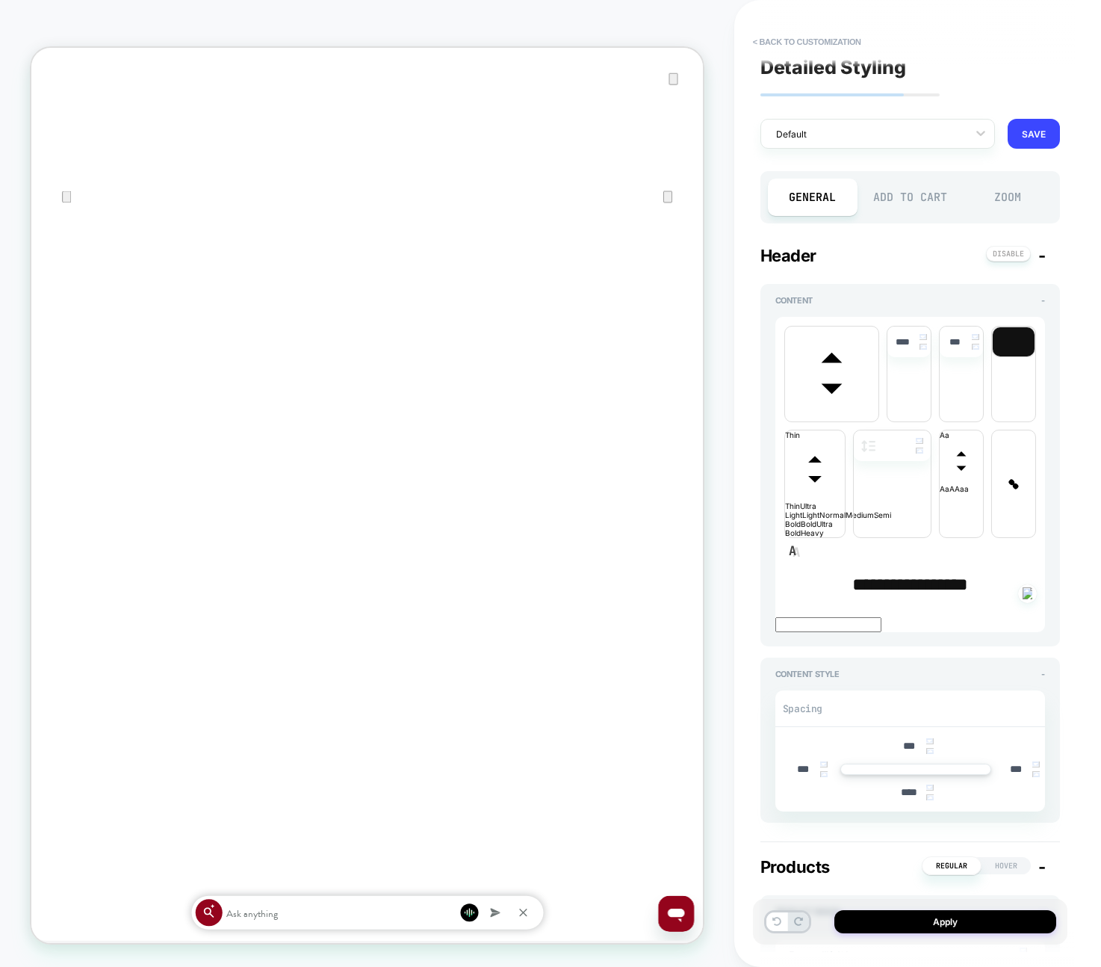
click at [899, 200] on div "Add to Cart" at bounding box center [910, 197] width 90 height 37
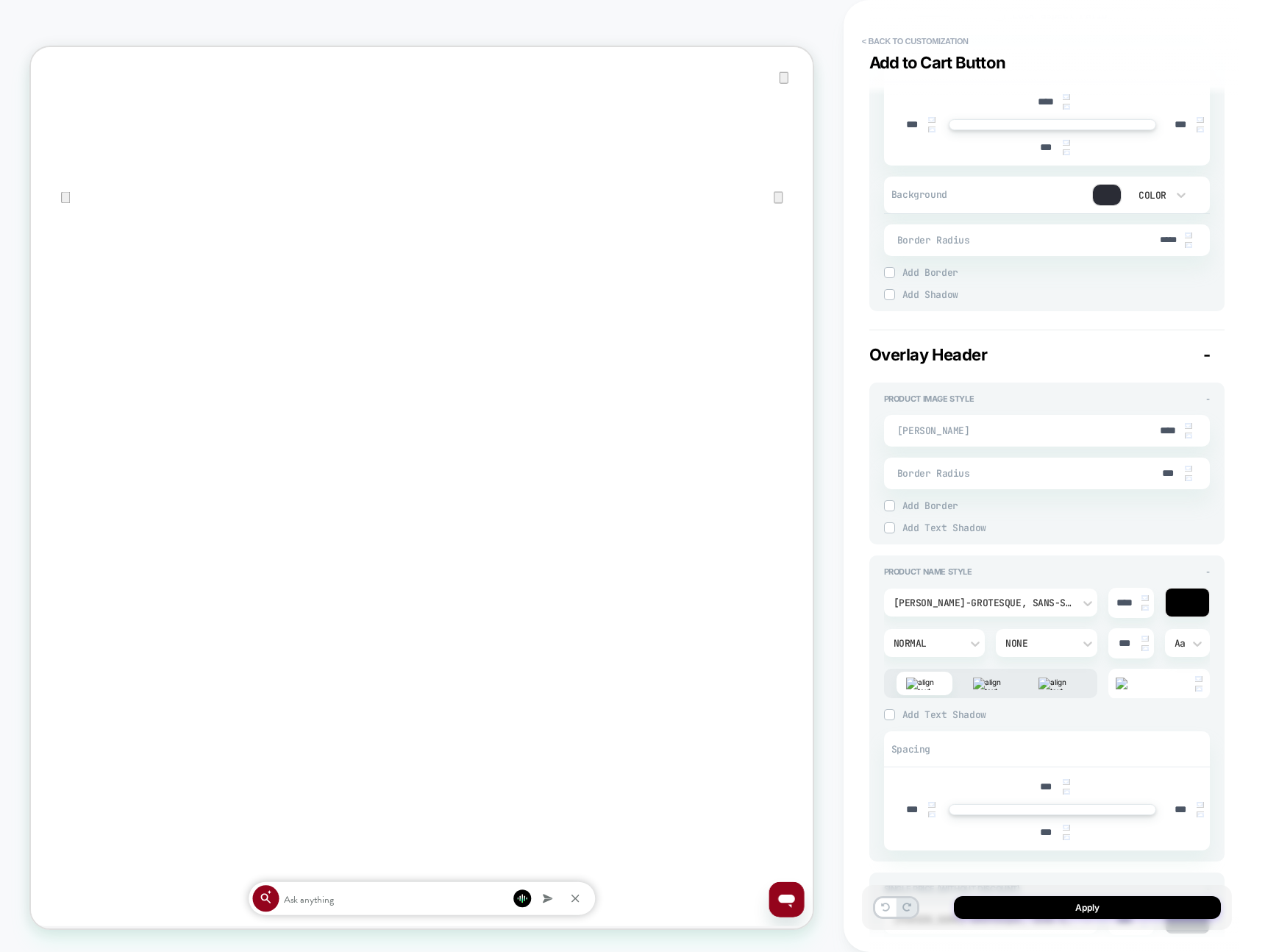
scroll to position [0, 0]
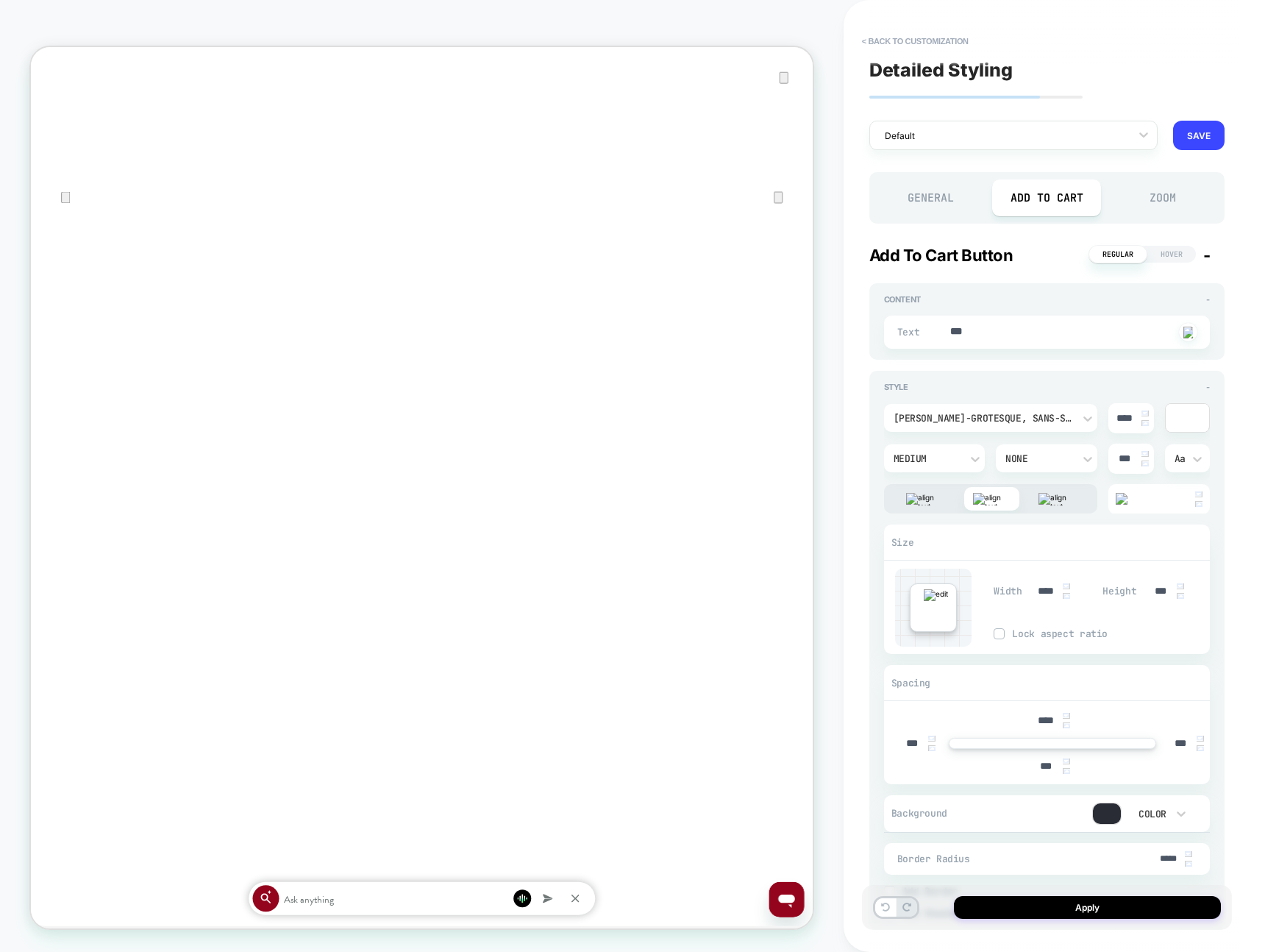
type textarea "*"
type input "***"
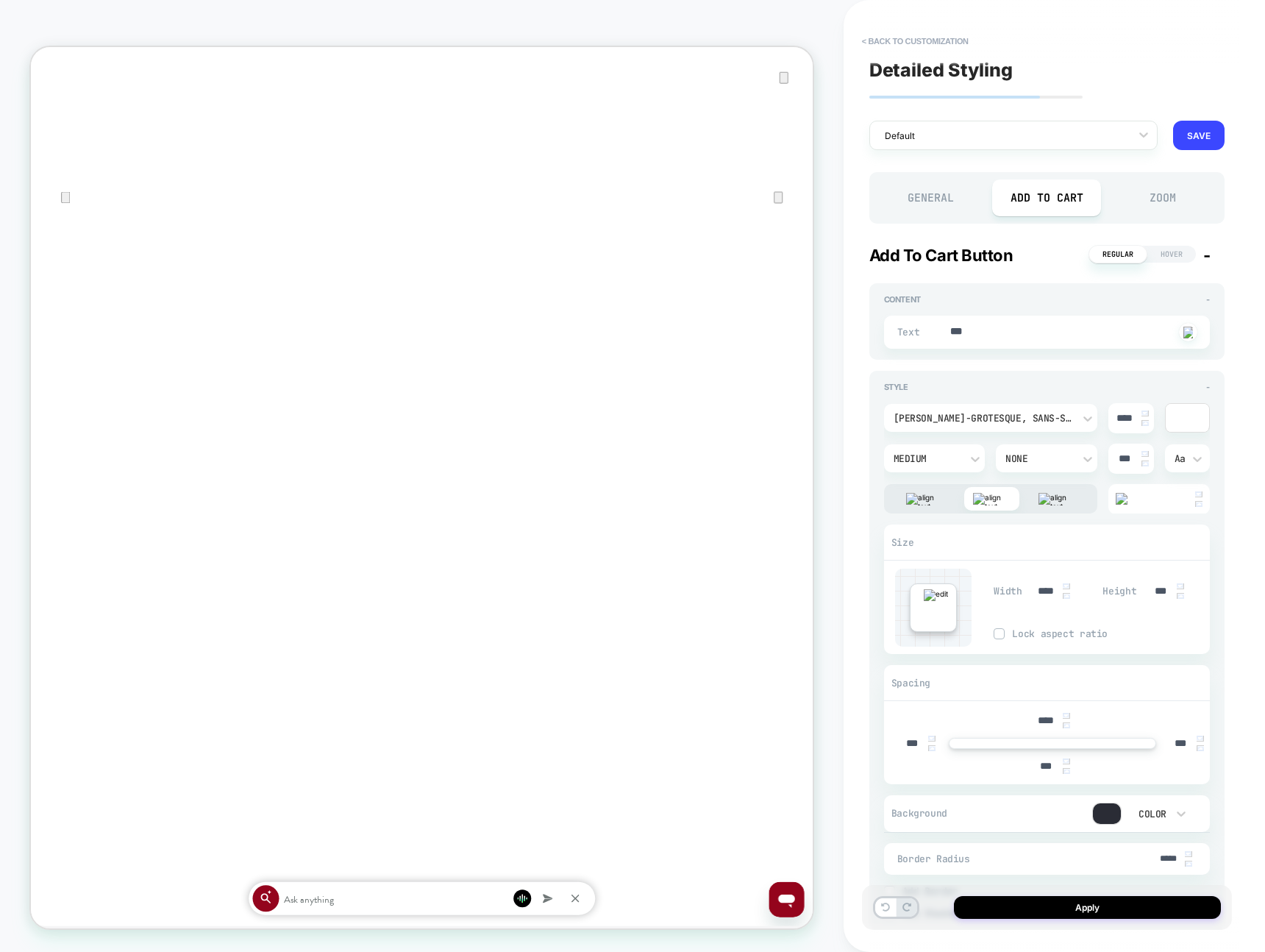
type input "***"
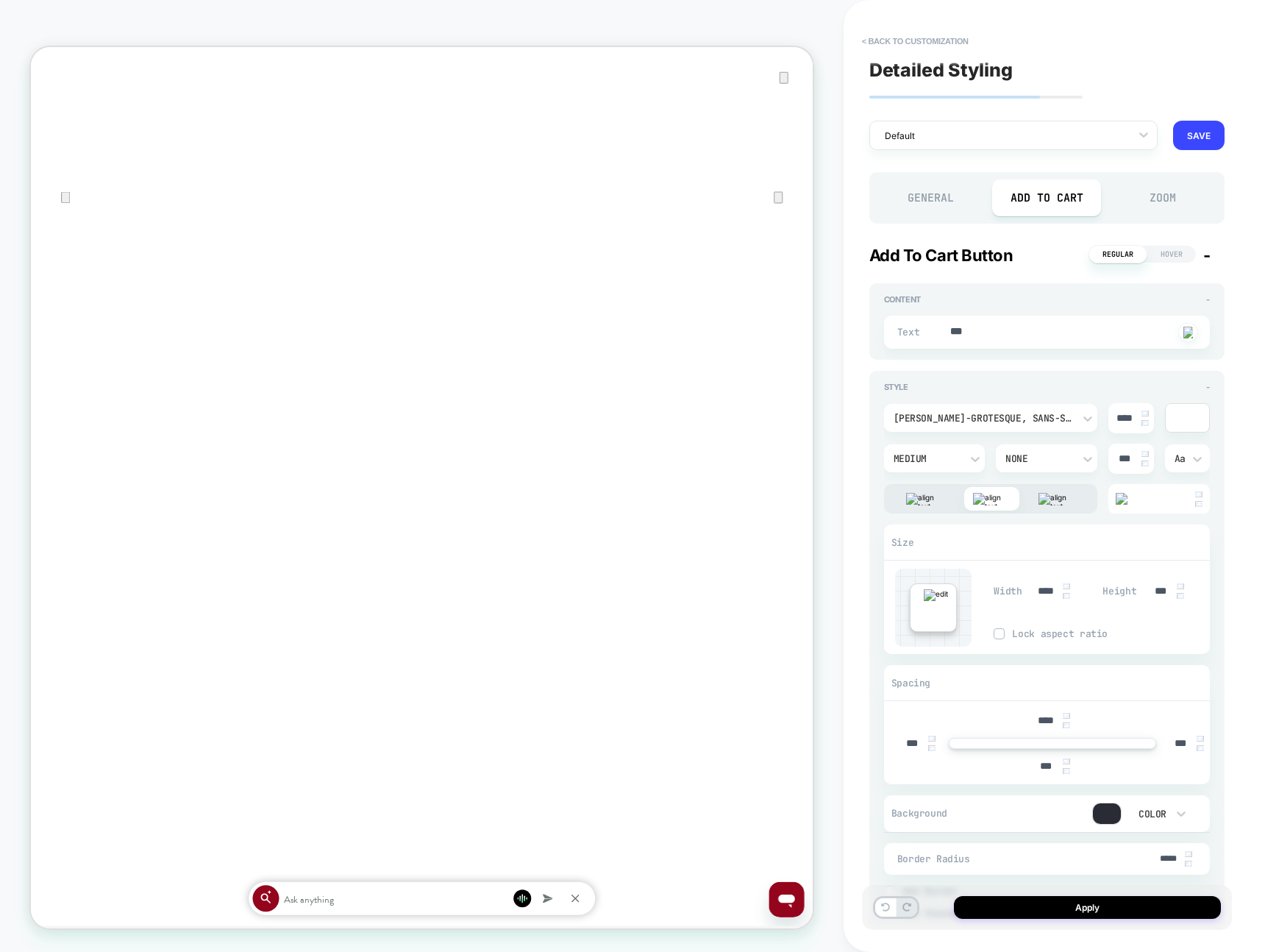
type input "***"
click at [1083, 451] on img at bounding box center [1144, 453] width 7 height 4
click at [1083, 452] on img at bounding box center [1144, 454] width 7 height 6
type textarea "*"
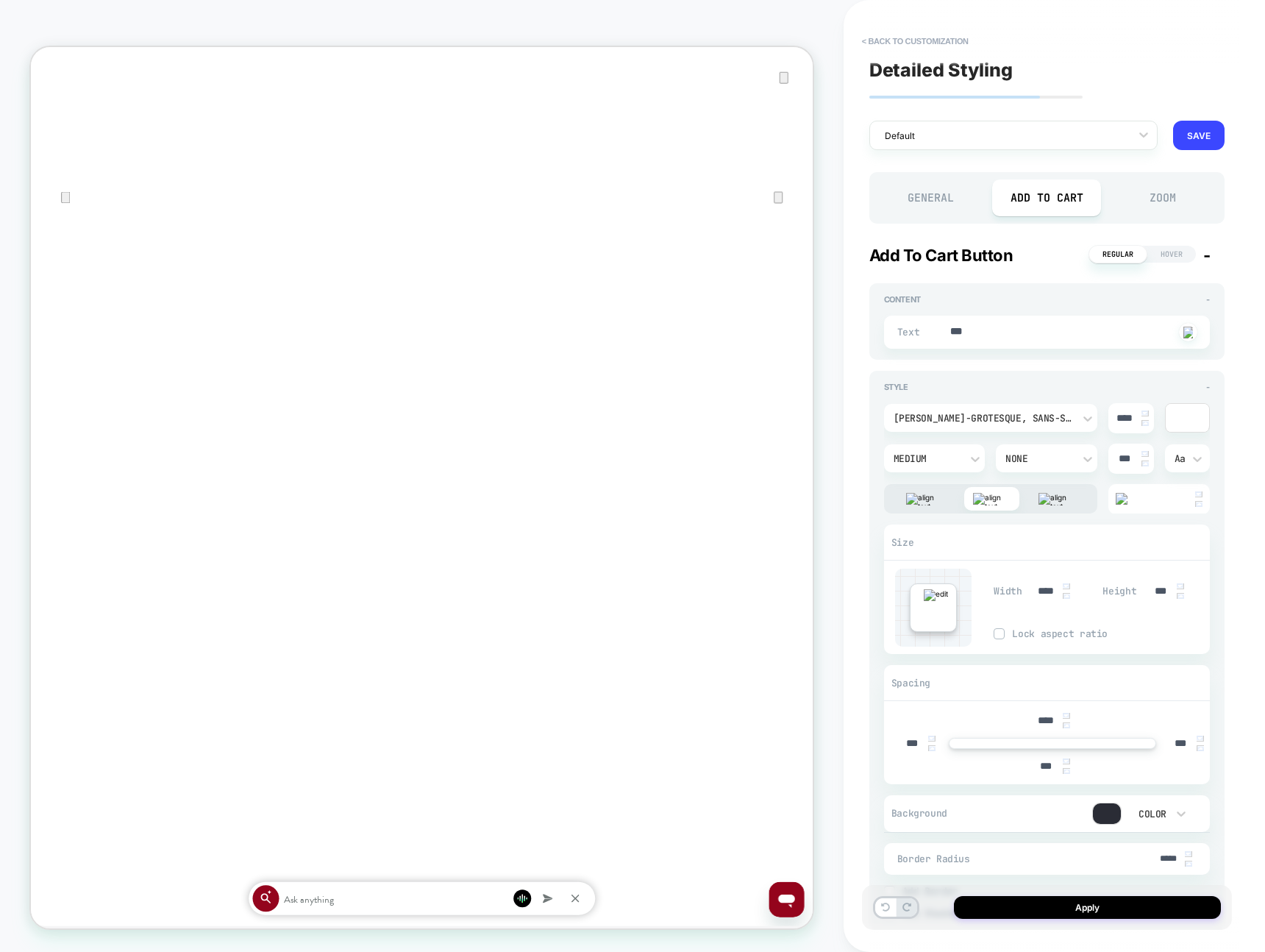
type input "*****"
click at [1083, 452] on img at bounding box center [1144, 454] width 7 height 6
type textarea "*"
type input "*****"
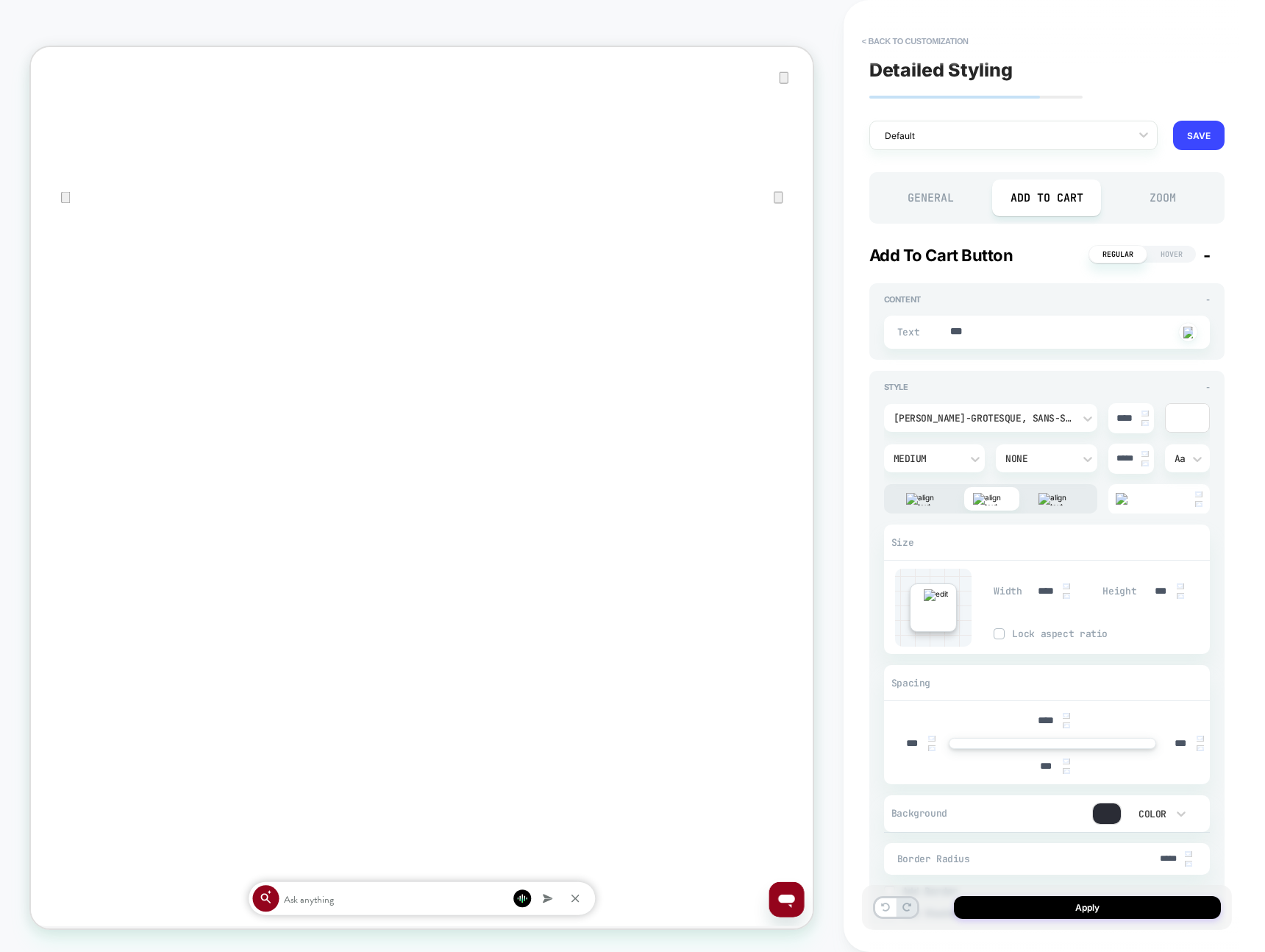
scroll to position [4, 0]
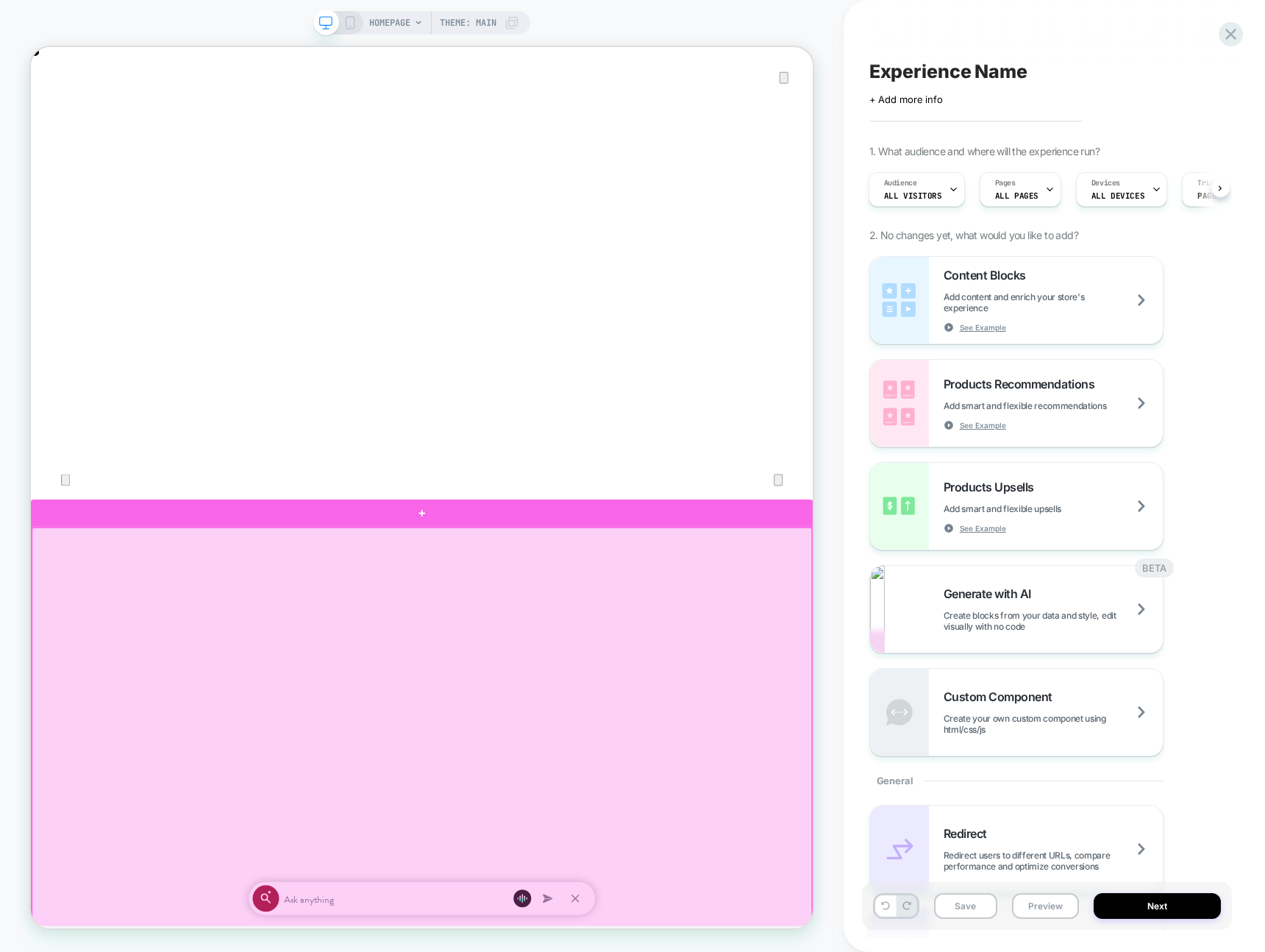
click at [783, 662] on div at bounding box center [551, 667] width 1043 height 36
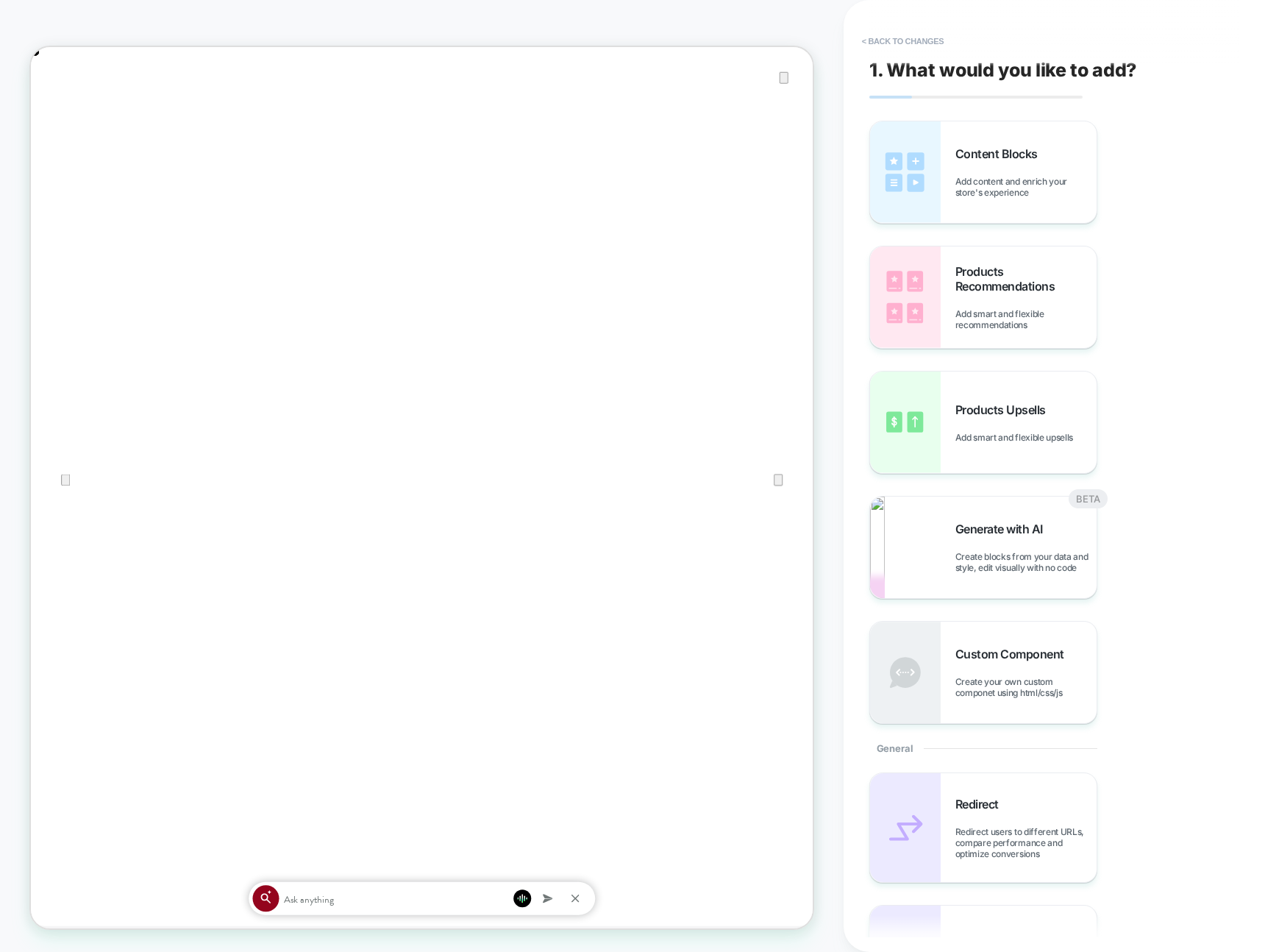
scroll to position [66, 0]
click at [978, 399] on div "Products Upsells Add smart and flexible upsells" at bounding box center [983, 421] width 226 height 101
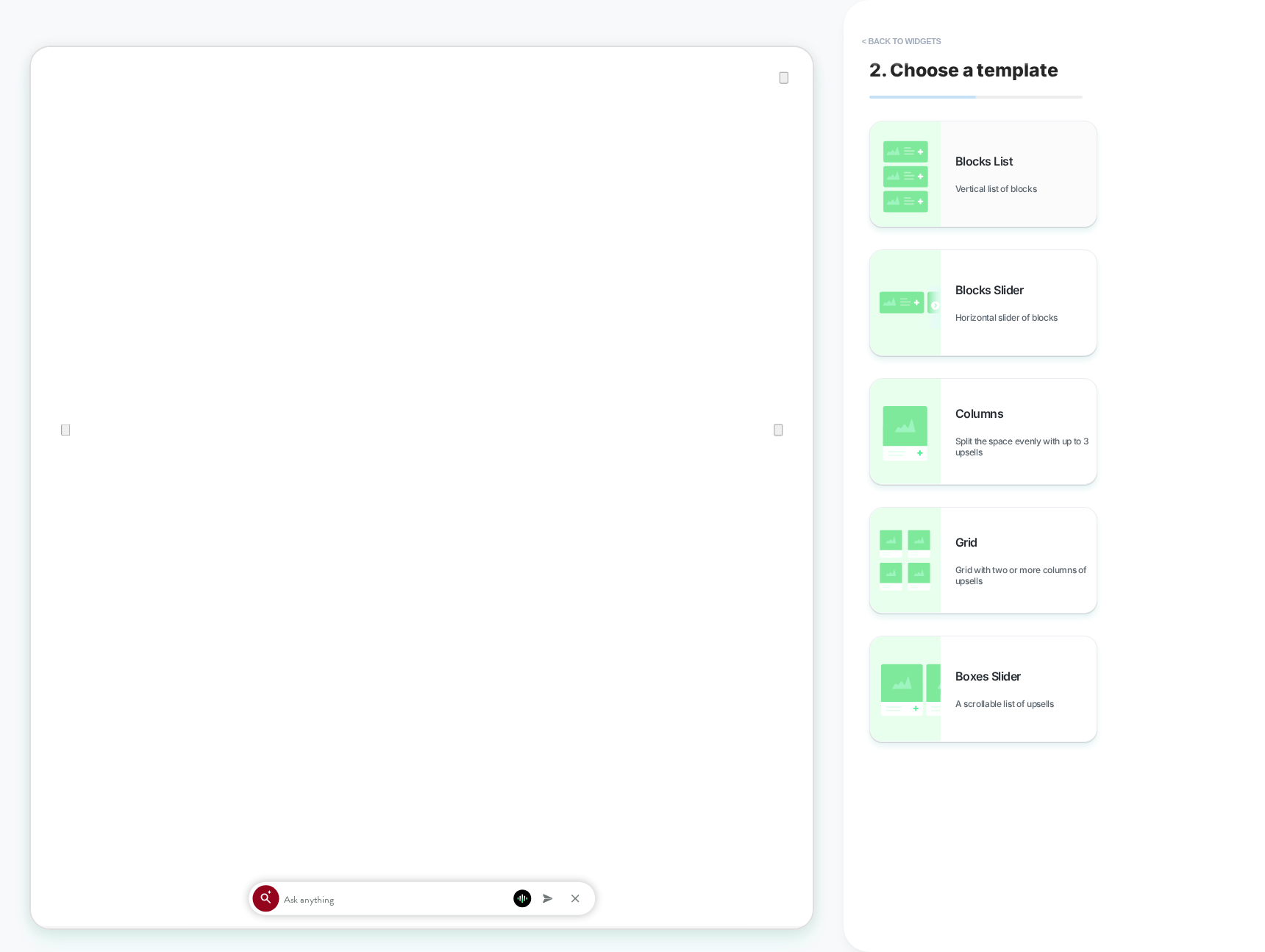
click at [975, 184] on span "Vertical list of blocks" at bounding box center [999, 188] width 89 height 11
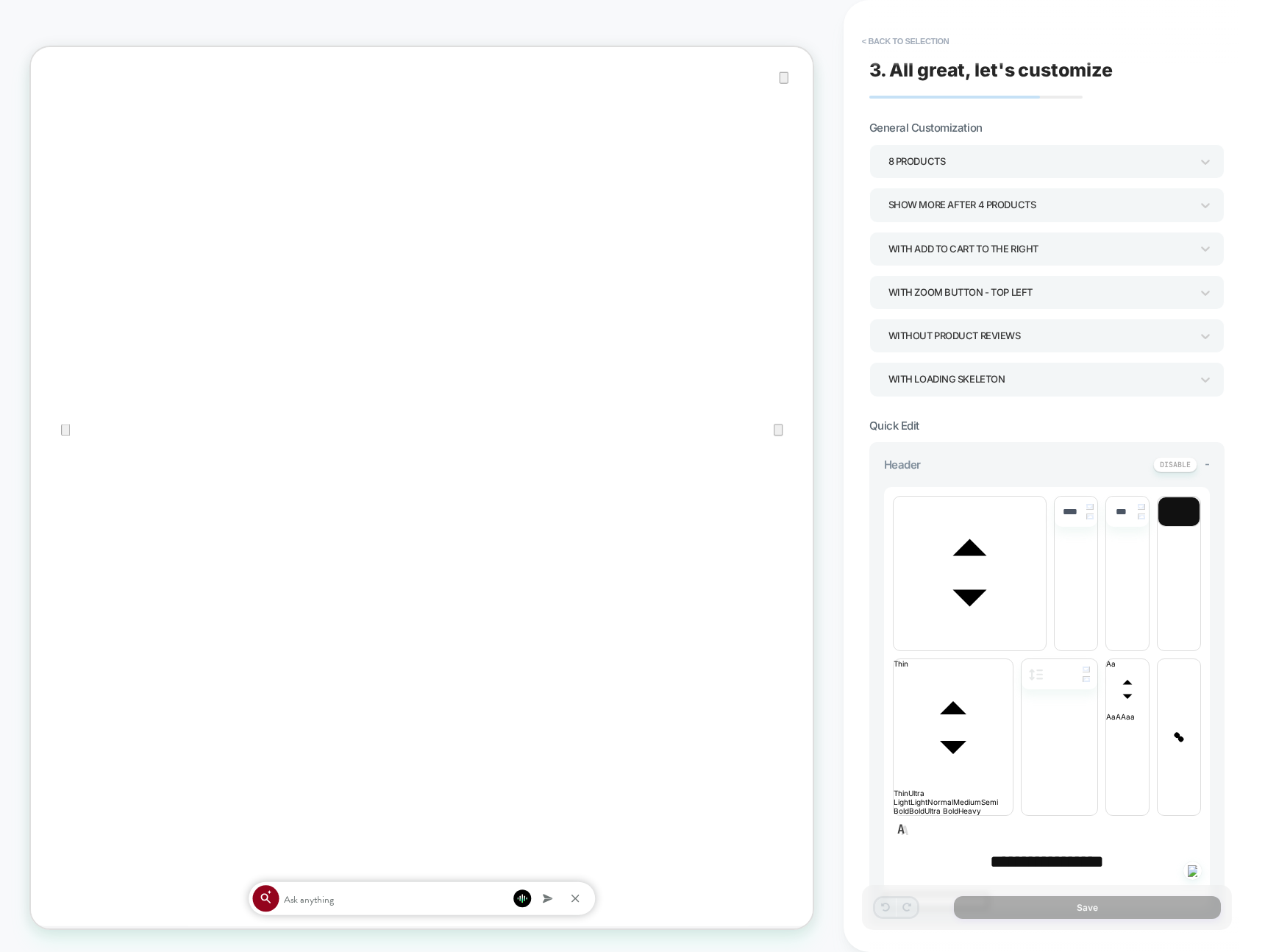
scroll to position [54, 0]
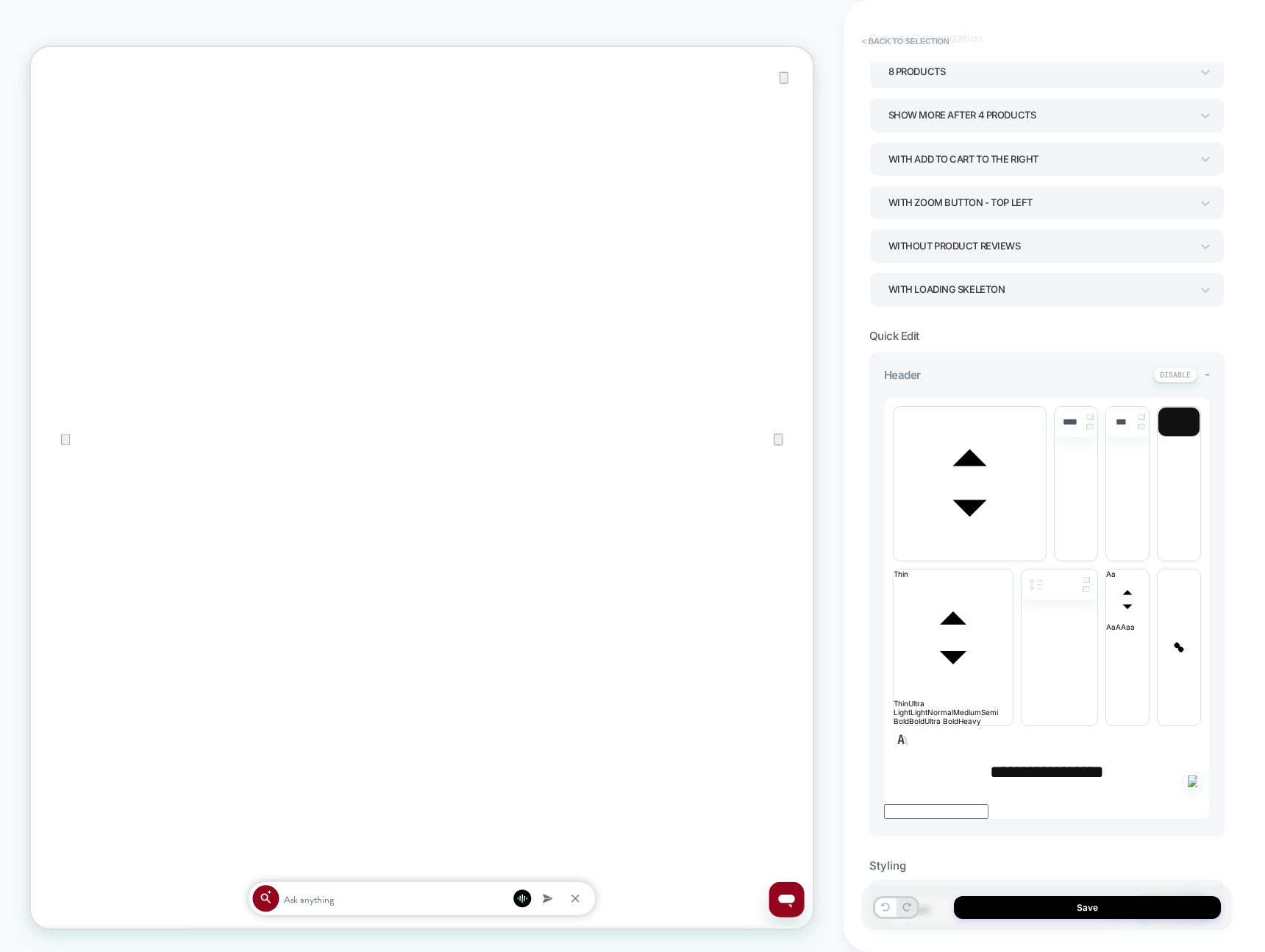
scroll to position [135, 0]
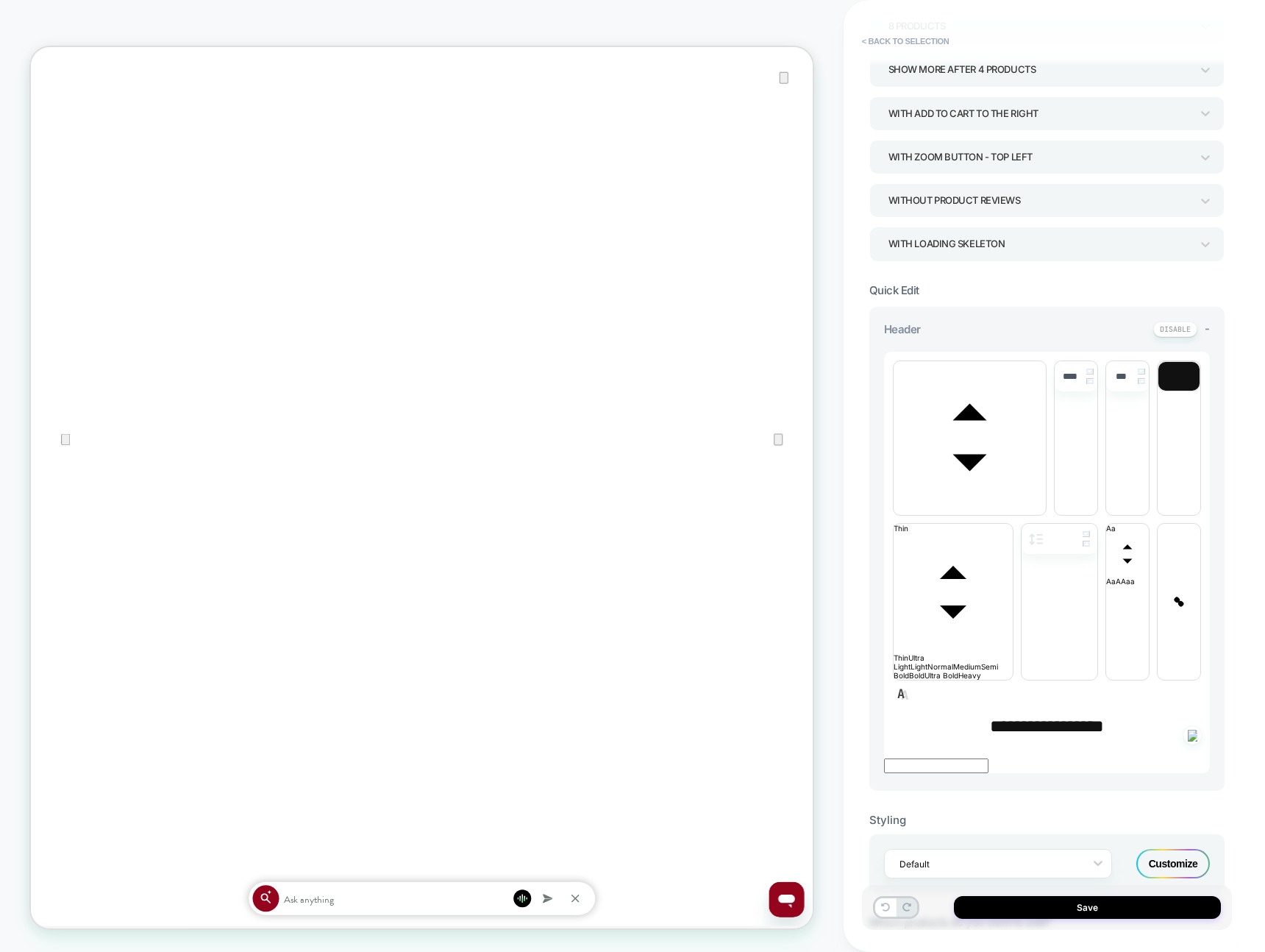
click at [1083, 849] on div "Customize" at bounding box center [1172, 863] width 74 height 30
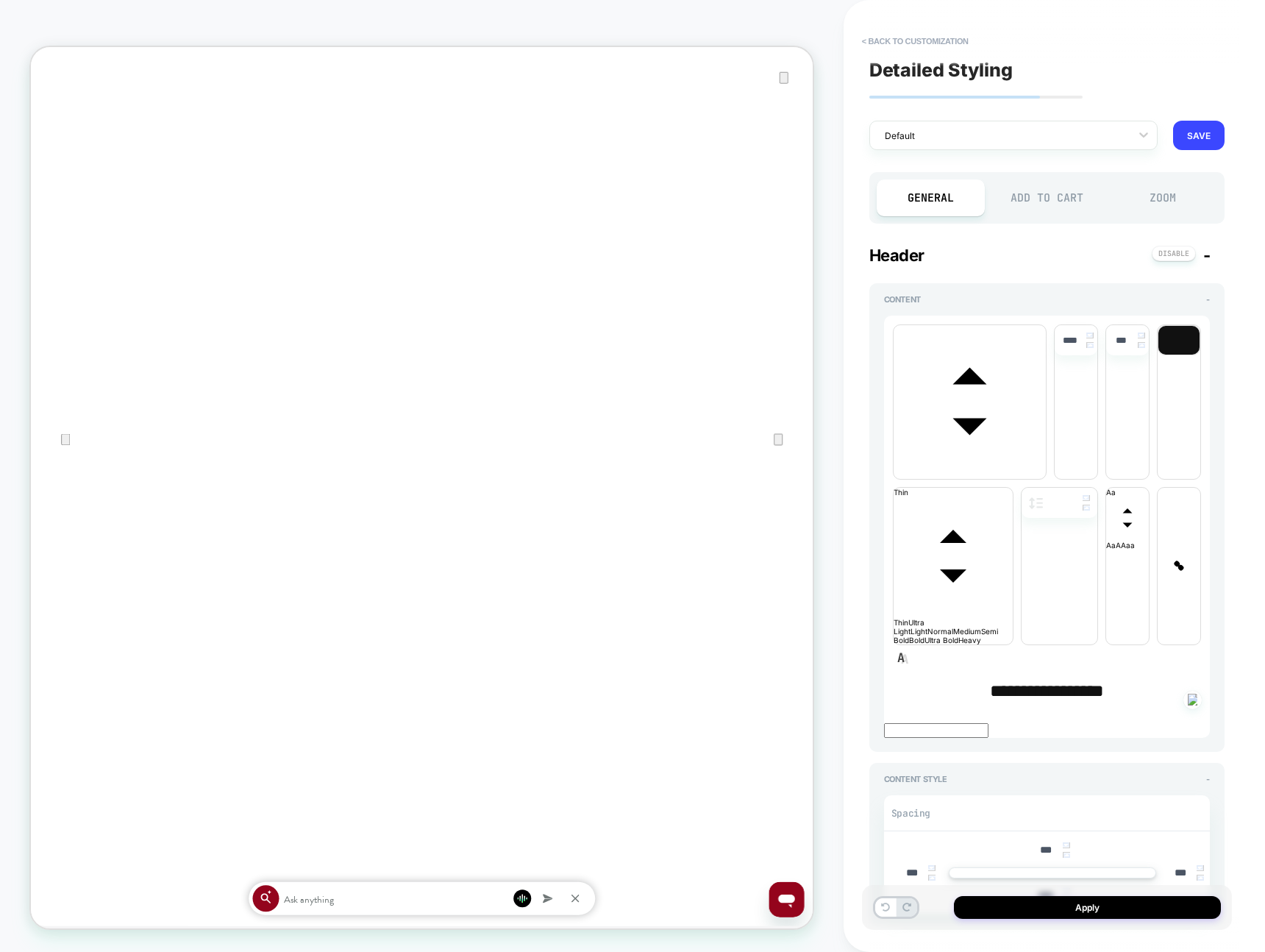
scroll to position [0, 1043]
click at [1049, 197] on div "Add to Cart" at bounding box center [1046, 197] width 109 height 36
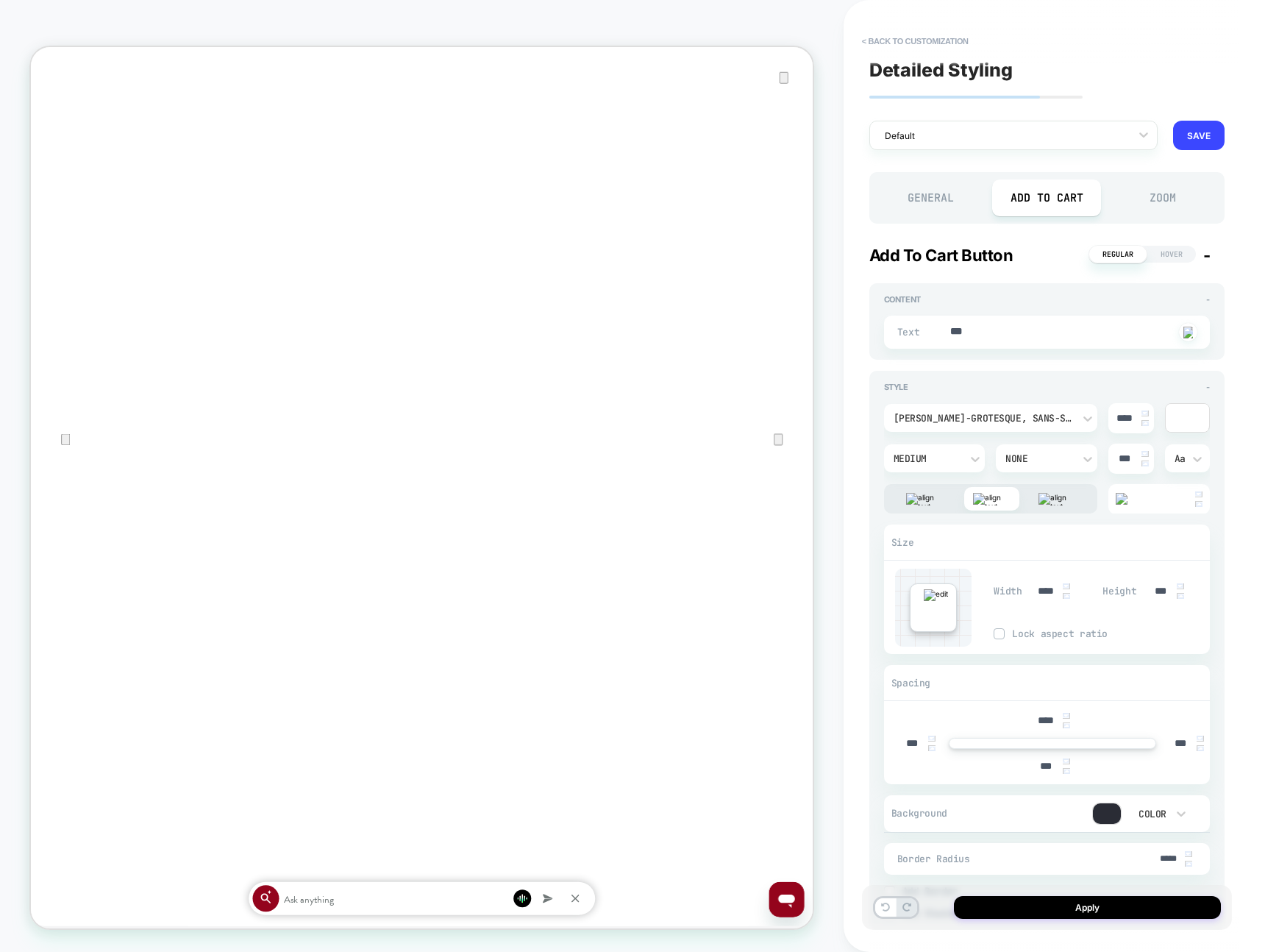
scroll to position [0, 2085]
drag, startPoint x: 1147, startPoint y: 455, endPoint x: 1199, endPoint y: 431, distance: 57.3
click at [1083, 455] on img at bounding box center [1144, 454] width 7 height 6
type textarea "*"
type input "*****"
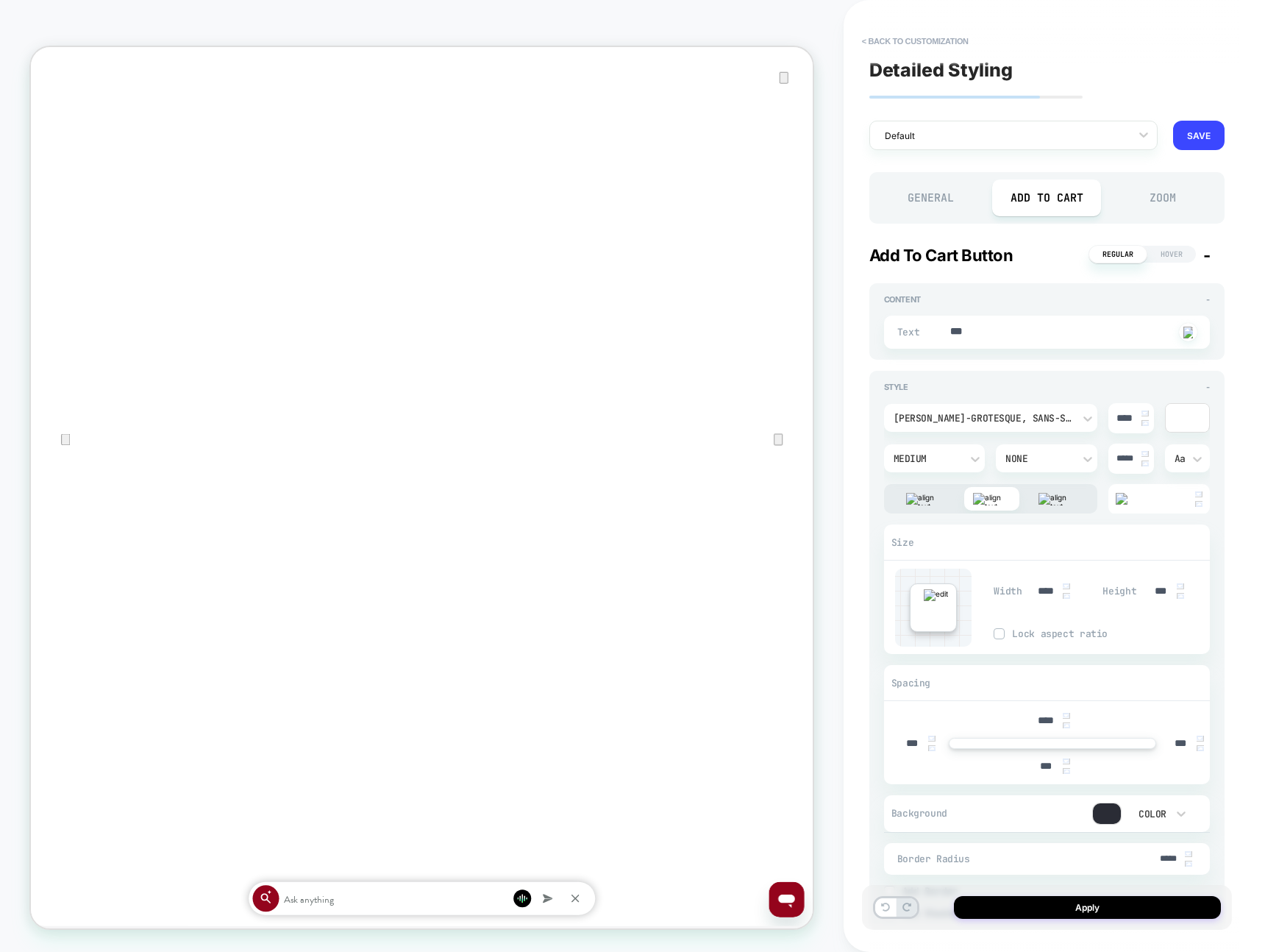
scroll to position [0, 0]
click at [1083, 454] on img at bounding box center [1144, 454] width 7 height 6
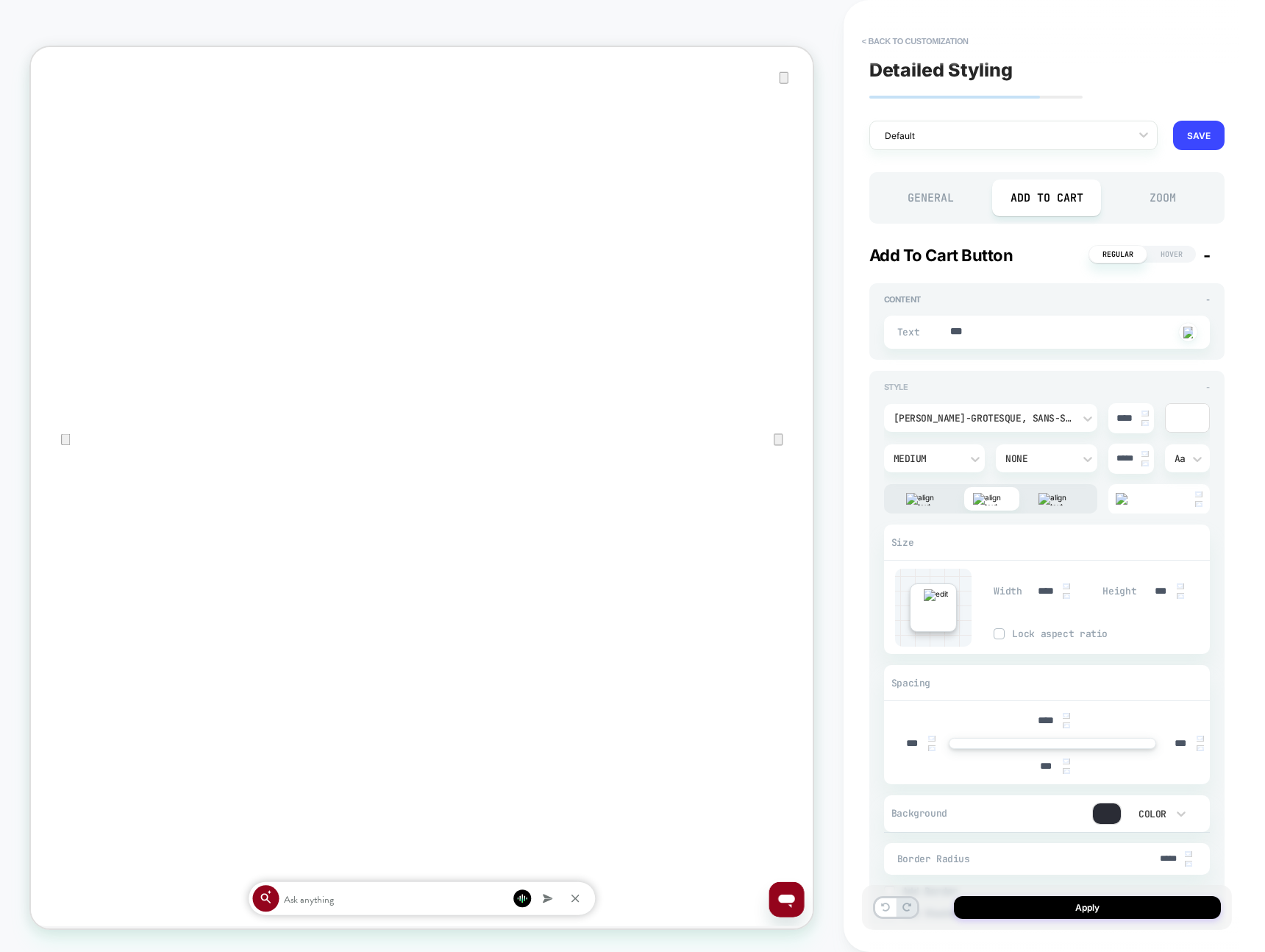
click at [1083, 454] on img at bounding box center [1144, 454] width 7 height 6
click at [1083, 453] on img at bounding box center [1144, 454] width 7 height 6
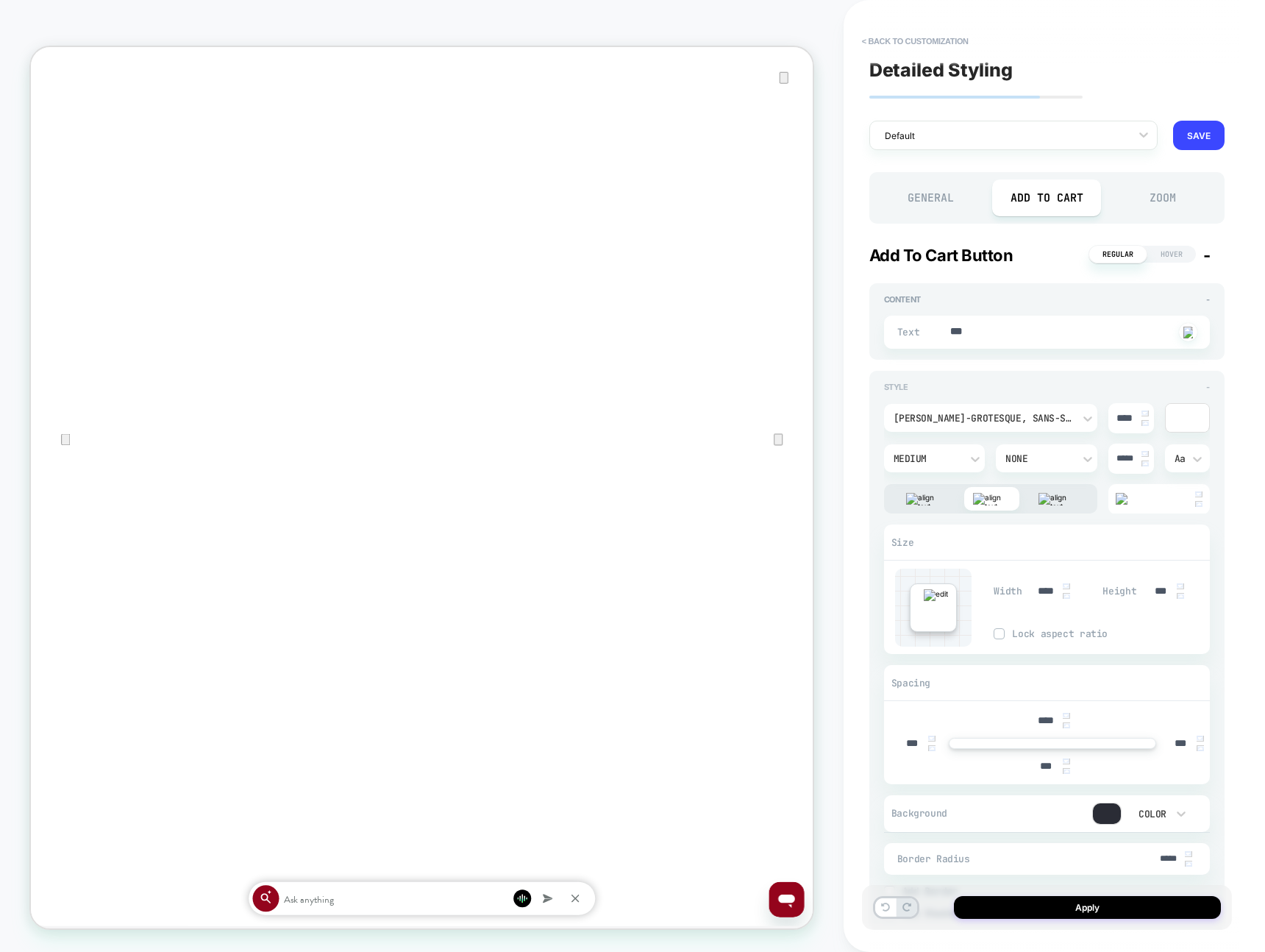
click at [1083, 453] on img at bounding box center [1144, 454] width 7 height 6
type textarea "*"
type input "*****"
type textarea "*"
